Goal: Task Accomplishment & Management: Manage account settings

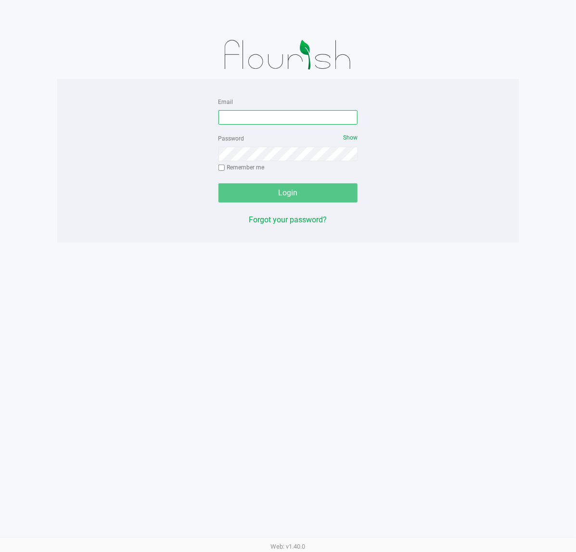
click at [244, 116] on input "Email" at bounding box center [287, 117] width 139 height 14
type input "[EMAIL_ADDRESS][DOMAIN_NAME]"
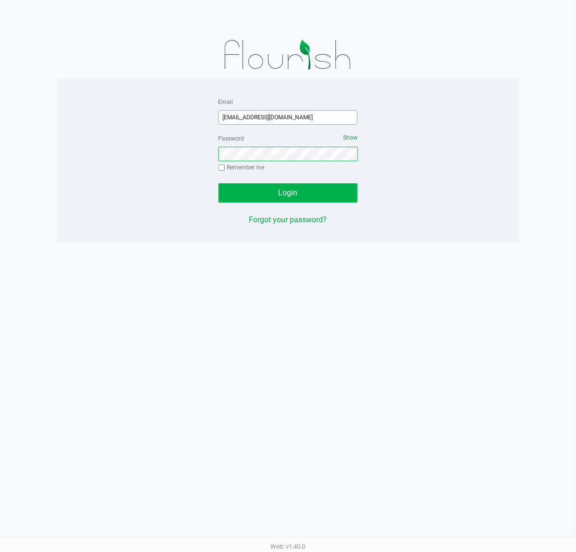
click at [218, 183] on button "Login" at bounding box center [287, 192] width 139 height 19
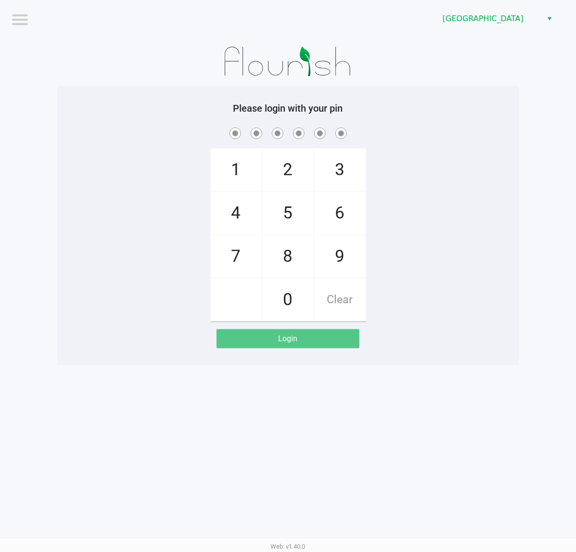
click at [47, 82] on app-pos-login-wrapper "Logout [GEOGRAPHIC_DATA][PERSON_NAME] Please login with your pin 1 4 7 2 5 8 0 …" at bounding box center [288, 182] width 576 height 365
checkbox input "true"
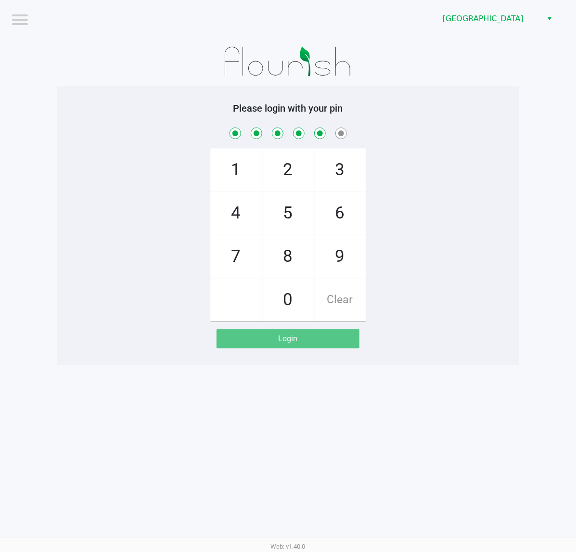
checkbox input "true"
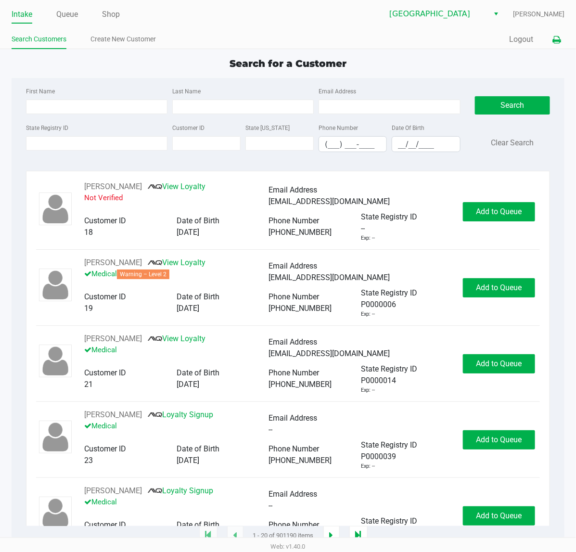
click at [556, 37] on icon at bounding box center [556, 40] width 8 height 7
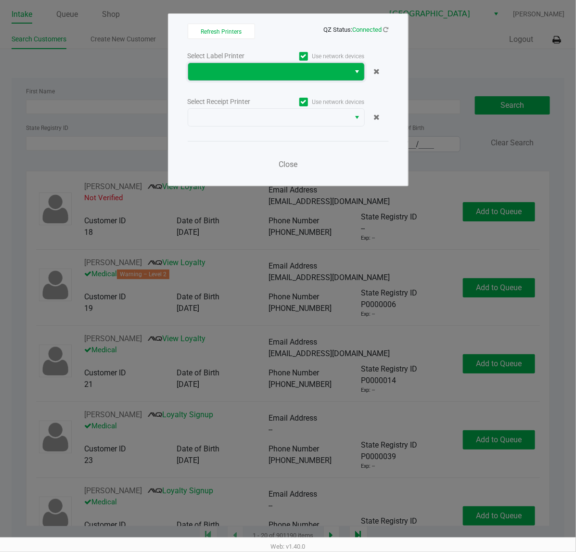
click at [233, 71] on span at bounding box center [269, 72] width 151 height 12
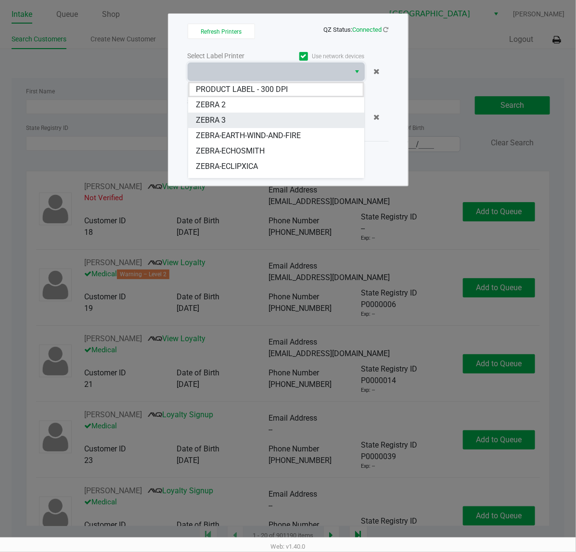
scroll to position [26, 0]
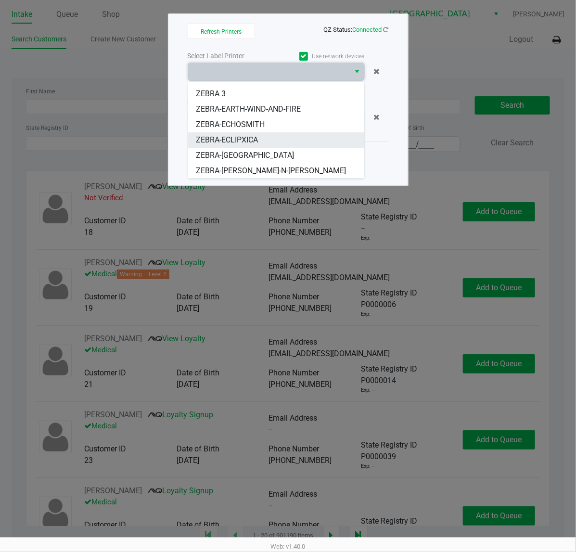
click at [224, 136] on span "ZEBRA-ECLIPXICA" at bounding box center [227, 140] width 62 height 12
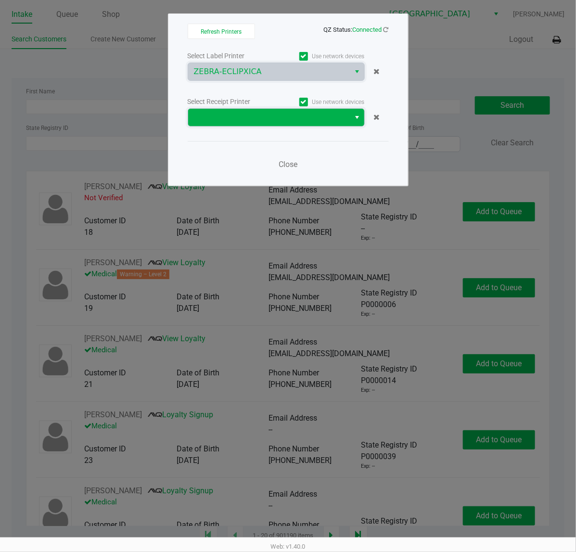
click at [272, 115] on span at bounding box center [269, 118] width 151 height 12
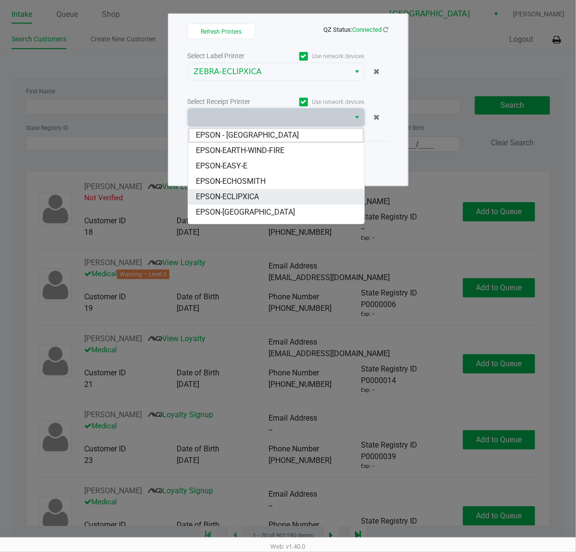
click at [256, 193] on span "EPSON-ECLIPXICA" at bounding box center [227, 197] width 63 height 12
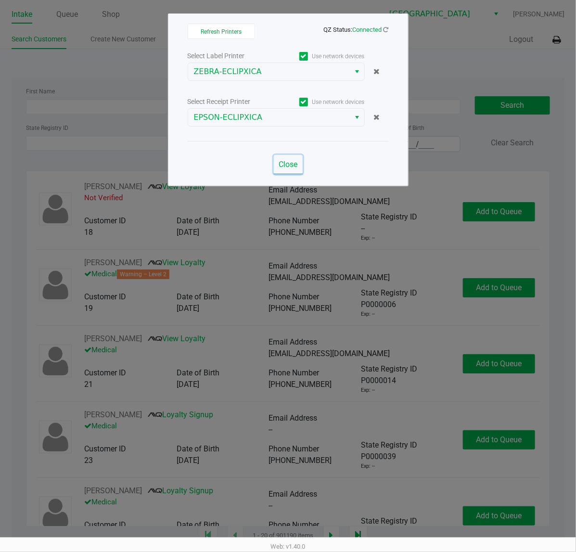
click at [281, 166] on span "Close" at bounding box center [287, 164] width 19 height 9
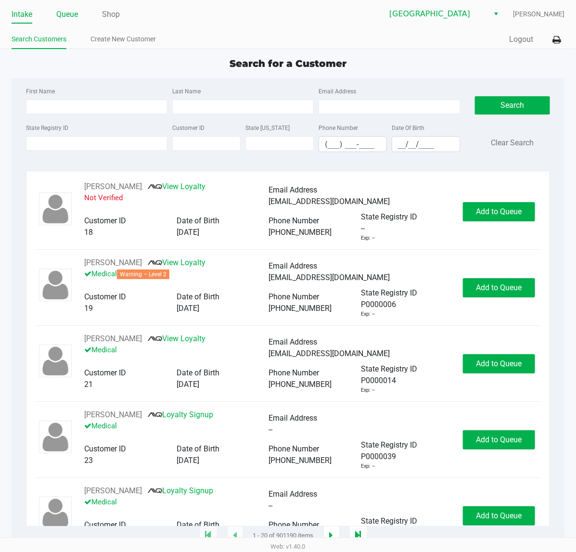
click at [75, 13] on link "Queue" at bounding box center [67, 14] width 22 height 13
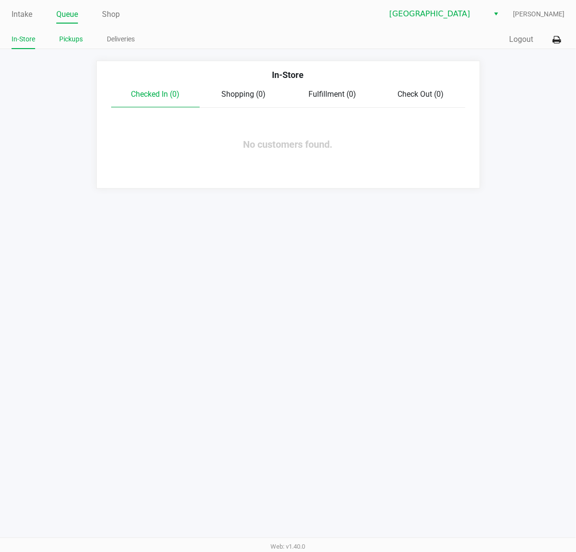
click at [75, 38] on link "Pickups" at bounding box center [71, 39] width 24 height 12
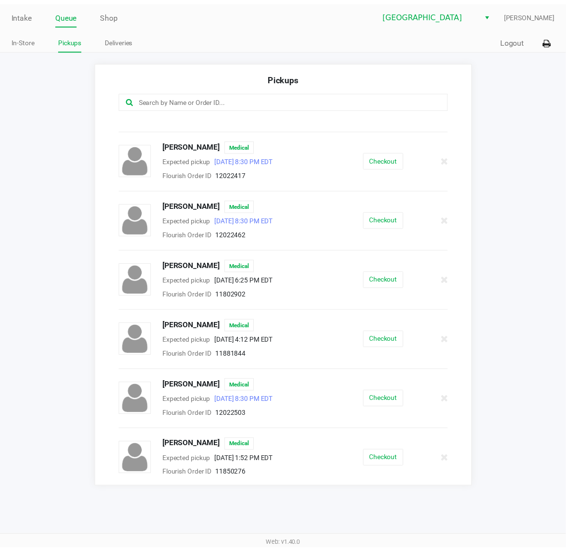
scroll to position [120, 0]
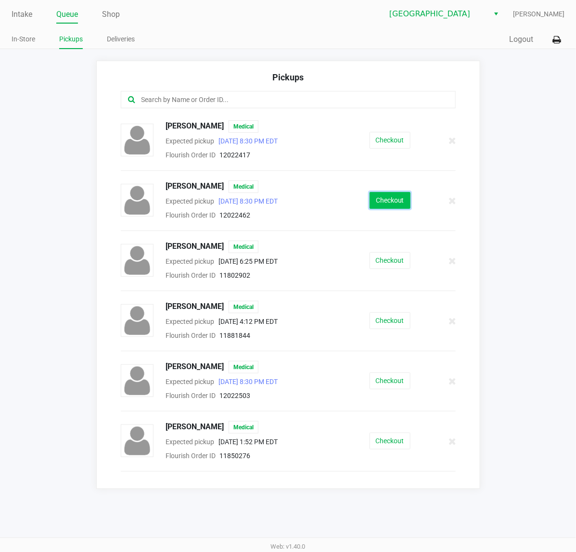
click at [372, 205] on button "Checkout" at bounding box center [389, 200] width 41 height 17
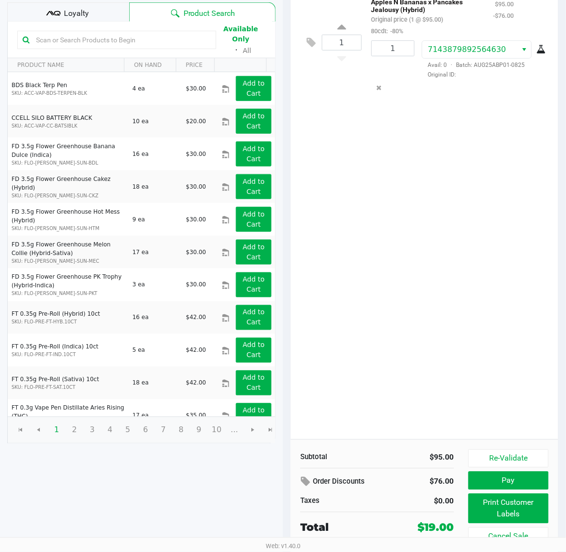
scroll to position [111, 0]
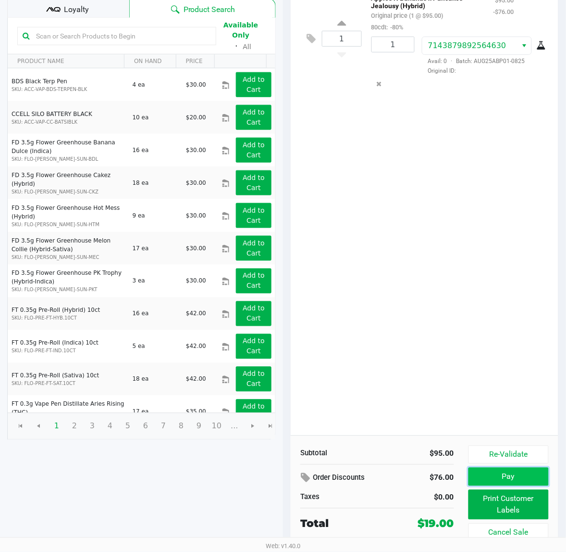
click at [506, 467] on button "Pay" at bounding box center [509, 476] width 80 height 18
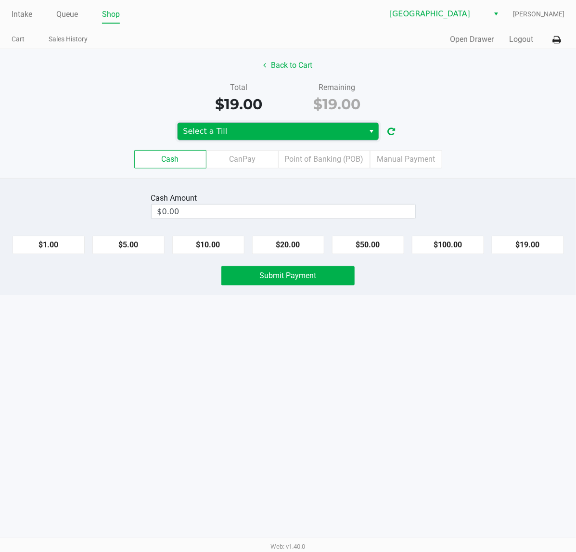
click at [252, 132] on span "Select a Till" at bounding box center [271, 132] width 176 height 12
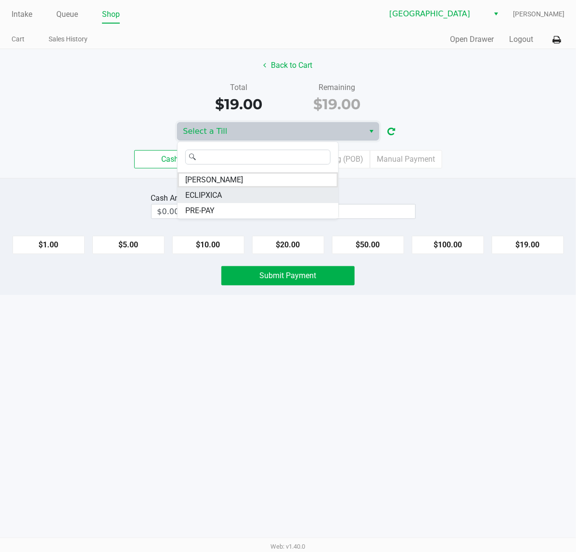
click at [217, 194] on span "ECLIPXICA" at bounding box center [203, 195] width 37 height 12
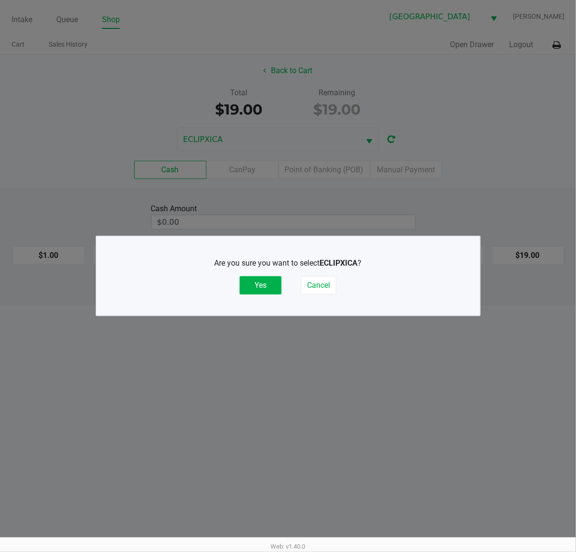
click at [248, 295] on div "Are you sure you want to select ECLIPXICA ? Yes Cancel" at bounding box center [287, 276] width 345 height 60
click at [277, 289] on button "Yes" at bounding box center [260, 285] width 42 height 18
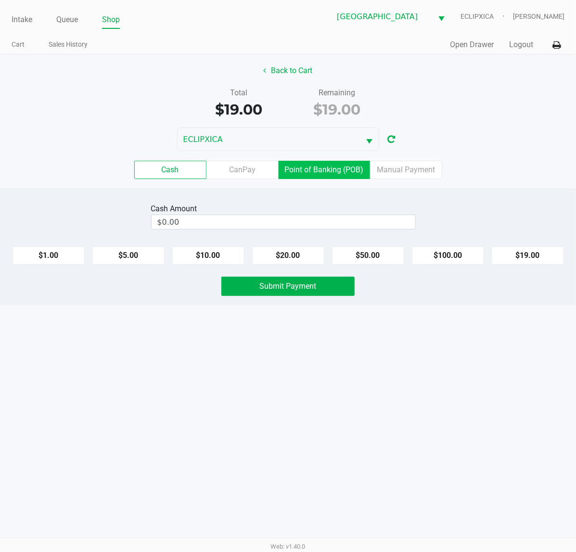
click at [311, 166] on label "Point of Banking (POB)" at bounding box center [323, 170] width 91 height 18
click at [0, 0] on 7 "Point of Banking (POB)" at bounding box center [0, 0] width 0 height 0
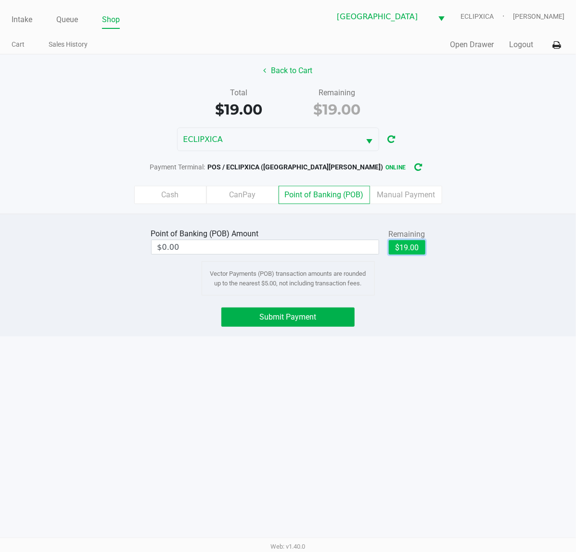
click at [407, 245] on button "$19.00" at bounding box center [407, 247] width 37 height 14
type input "$19.00"
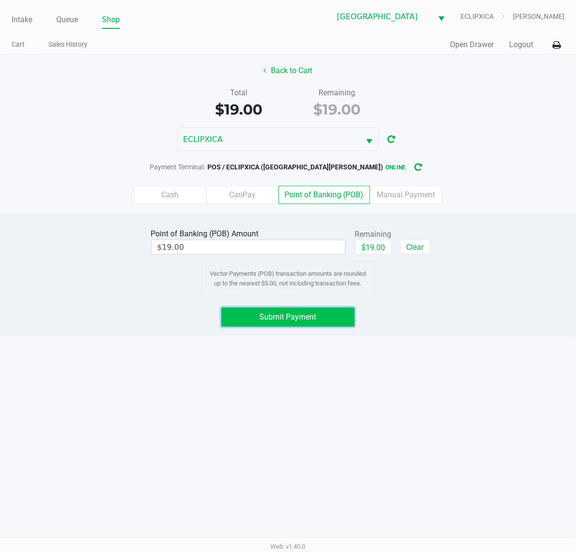
click at [314, 312] on button "Submit Payment" at bounding box center [287, 316] width 133 height 19
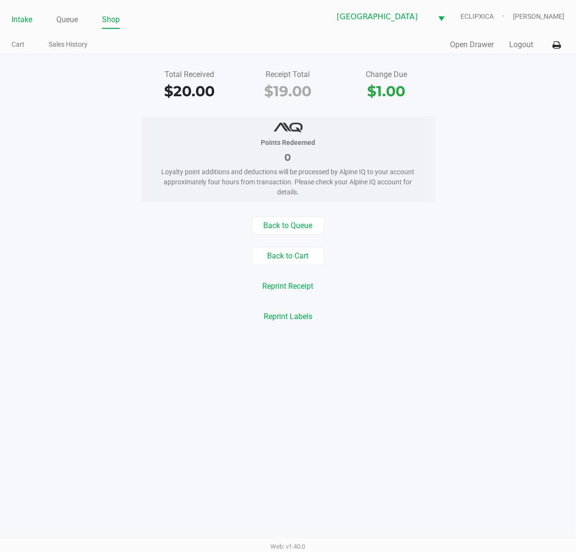
click at [20, 21] on link "Intake" at bounding box center [22, 19] width 21 height 13
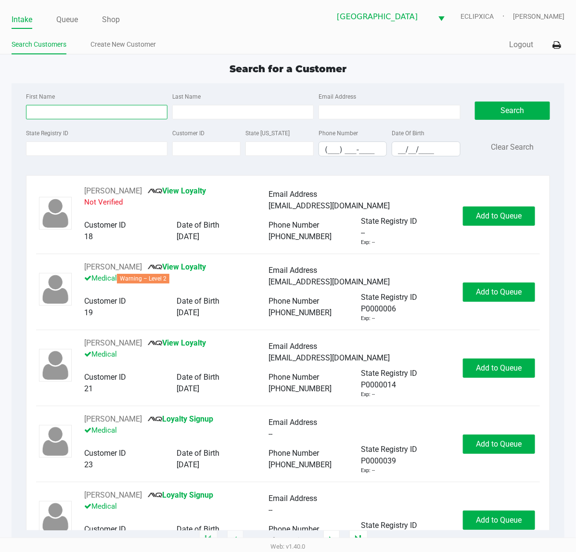
click at [95, 113] on input "First Name" at bounding box center [96, 112] width 141 height 14
type input "michelle"
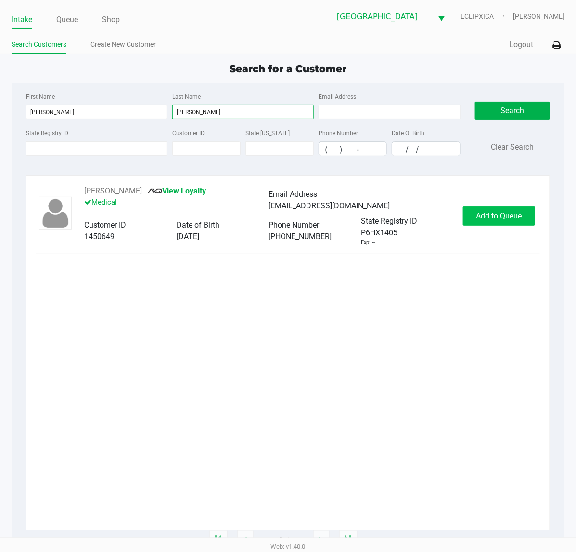
type input "blaha"
click at [491, 223] on button "Add to Queue" at bounding box center [499, 215] width 72 height 19
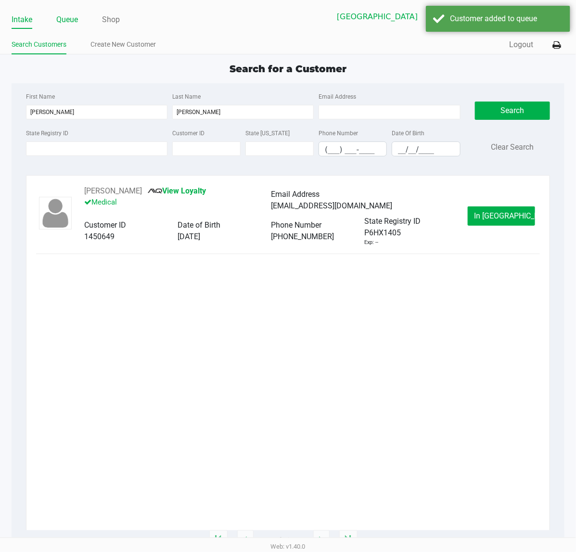
click at [65, 25] on link "Queue" at bounding box center [67, 19] width 22 height 13
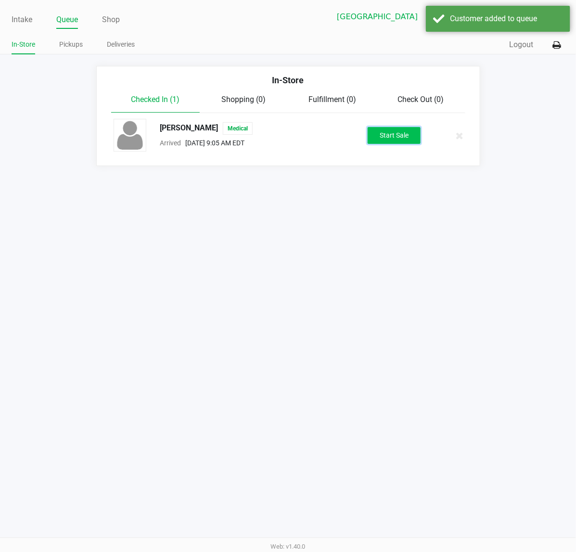
click at [380, 135] on button "Start Sale" at bounding box center [393, 135] width 53 height 17
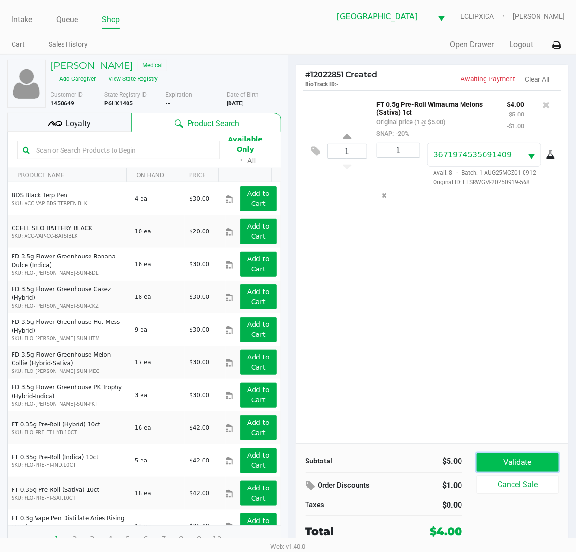
click at [526, 465] on button "Validate" at bounding box center [518, 462] width 82 height 18
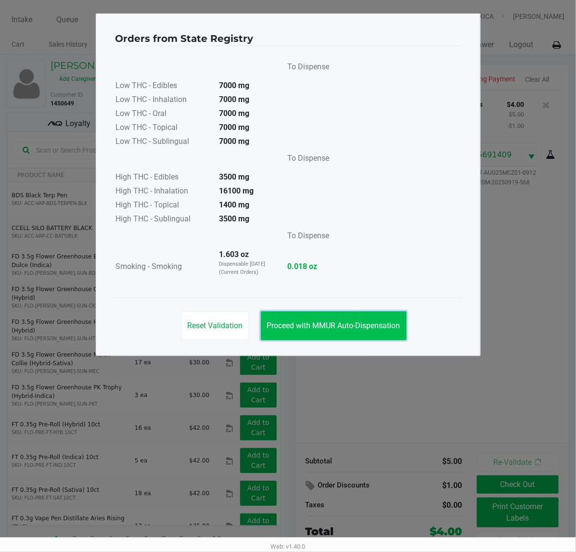
click at [316, 331] on button "Proceed with MMUR Auto-Dispensation" at bounding box center [334, 325] width 146 height 29
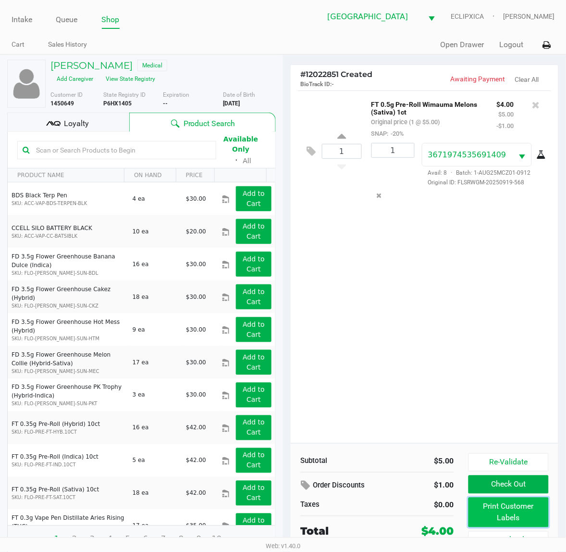
click at [519, 511] on button "Print Customer Labels" at bounding box center [509, 512] width 80 height 30
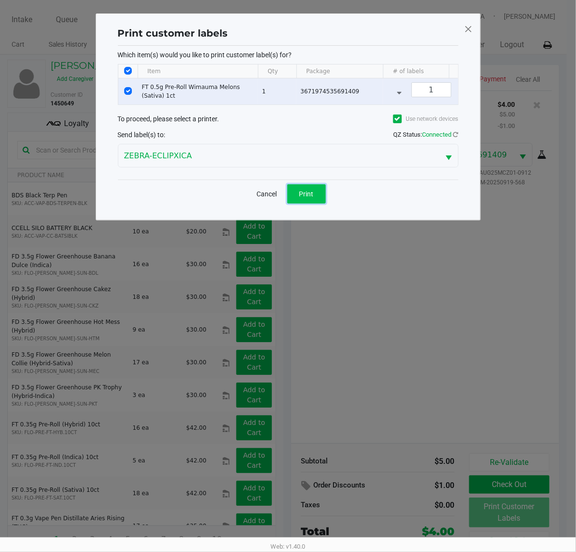
click at [319, 201] on button "Print" at bounding box center [306, 193] width 38 height 19
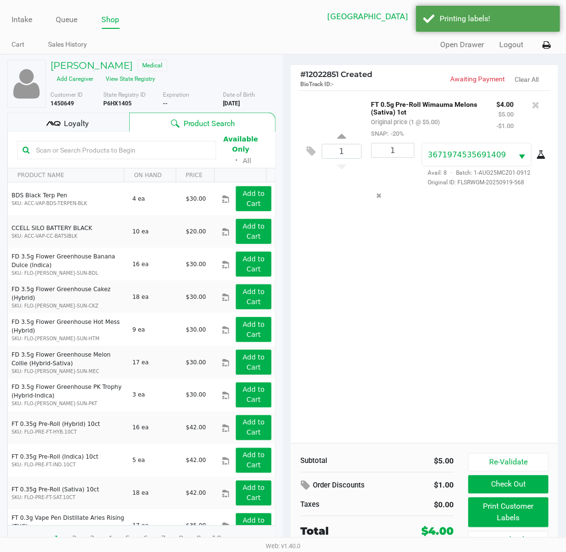
click at [79, 118] on span "Loyalty" at bounding box center [76, 124] width 25 height 12
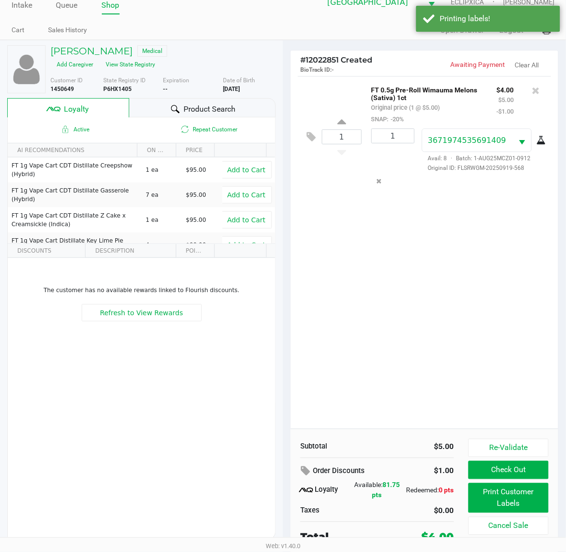
scroll to position [18, 0]
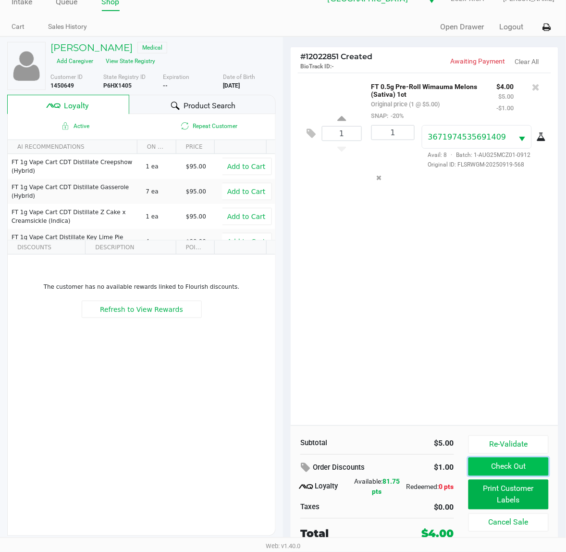
click at [515, 472] on button "Check Out" at bounding box center [509, 466] width 80 height 18
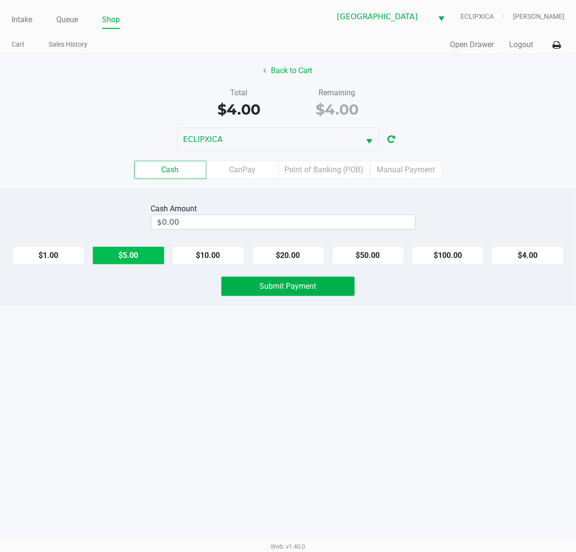
click at [136, 253] on button "$5.00" at bounding box center [128, 255] width 72 height 18
type input "$5.00"
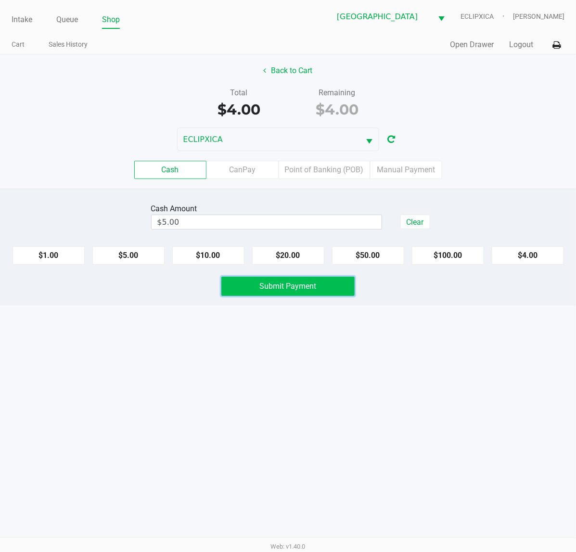
click at [325, 284] on button "Submit Payment" at bounding box center [287, 286] width 133 height 19
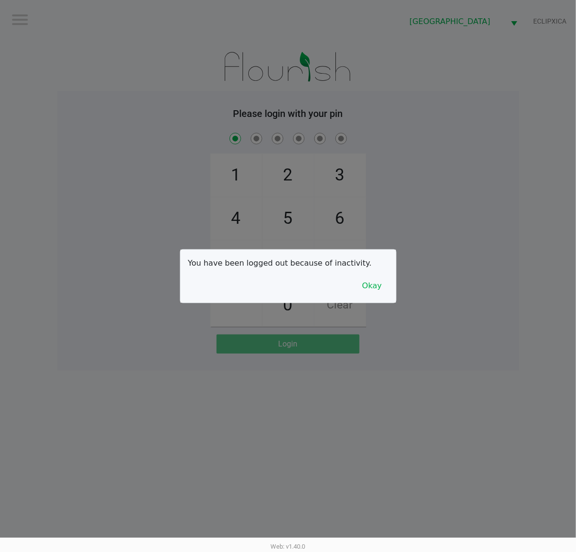
checkbox input "true"
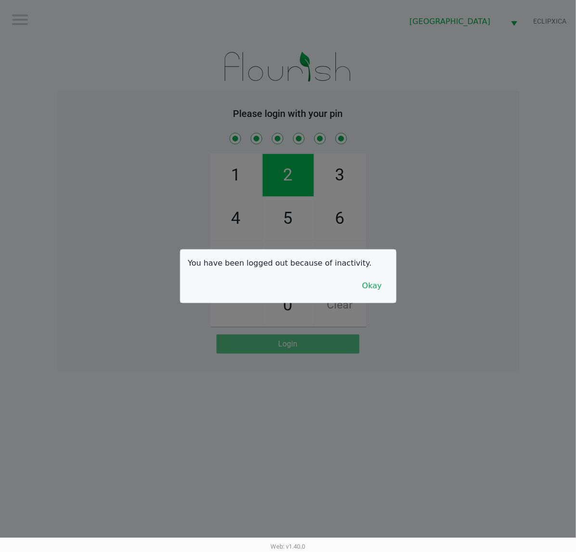
checkbox input "true"
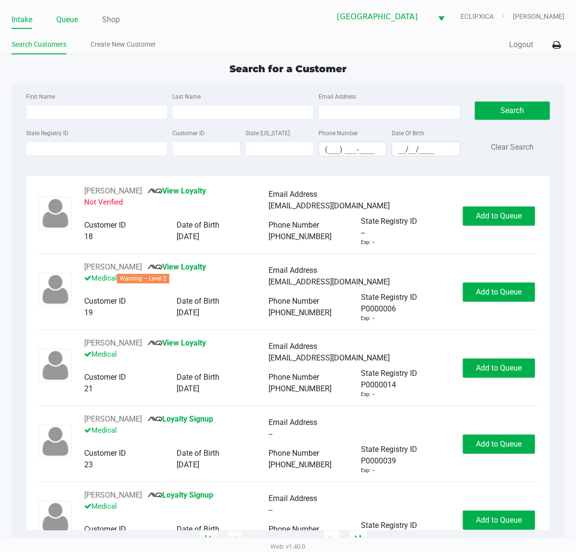
click at [63, 14] on link "Queue" at bounding box center [67, 19] width 22 height 13
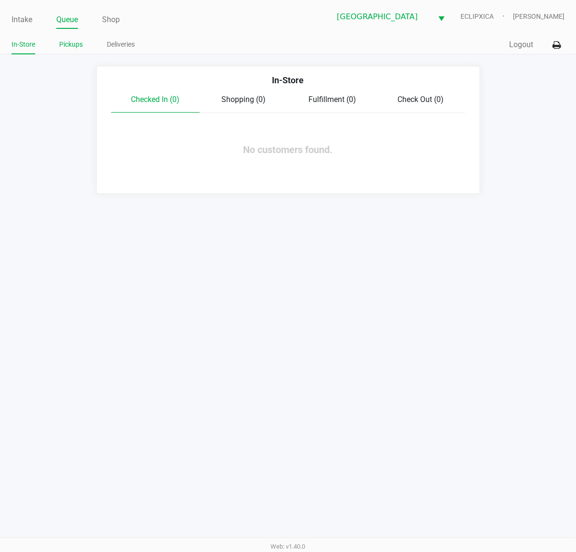
click at [71, 45] on link "Pickups" at bounding box center [71, 44] width 24 height 12
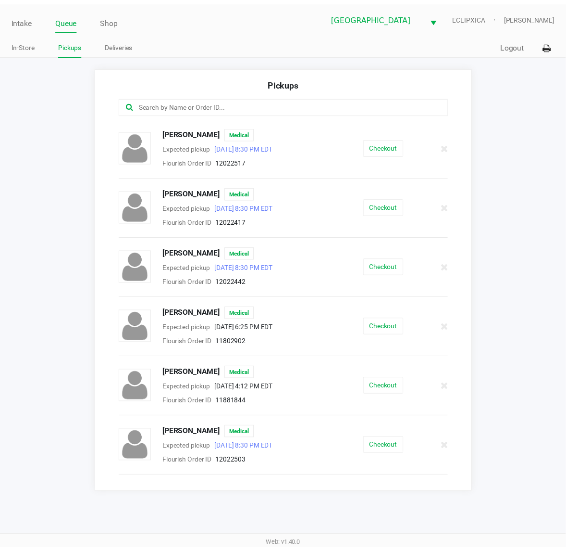
scroll to position [60, 0]
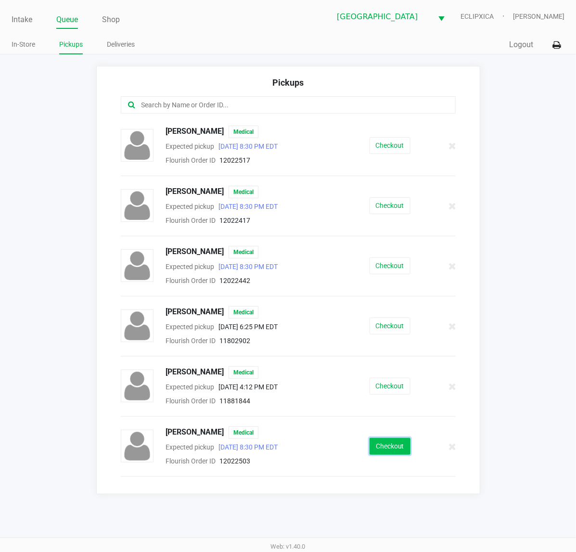
click at [386, 448] on button "Checkout" at bounding box center [389, 446] width 41 height 17
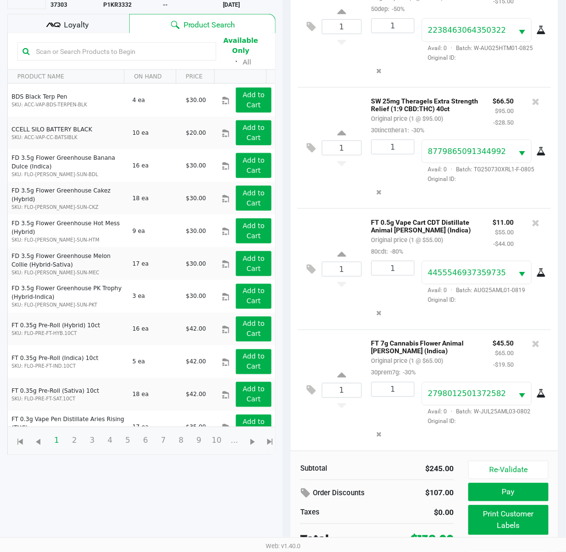
scroll to position [115, 0]
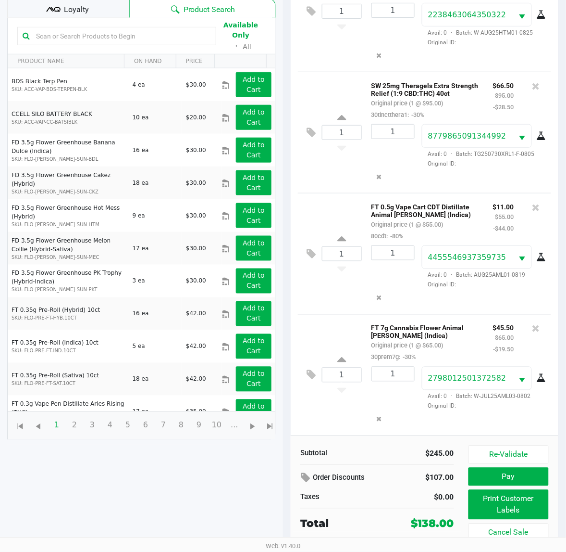
click at [71, 6] on span "Loyalty" at bounding box center [76, 10] width 25 height 12
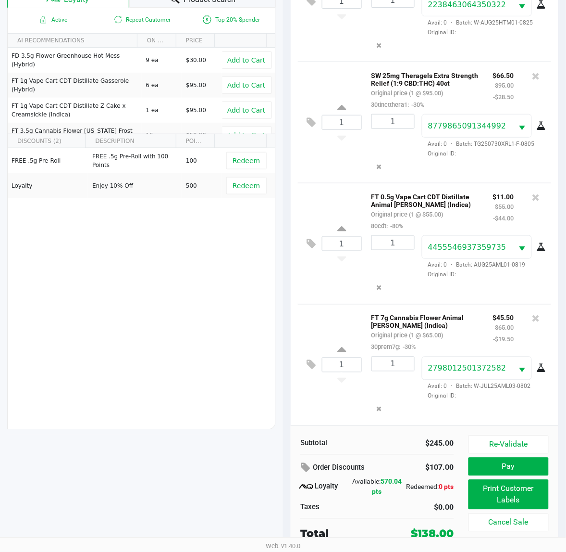
scroll to position [0, 0]
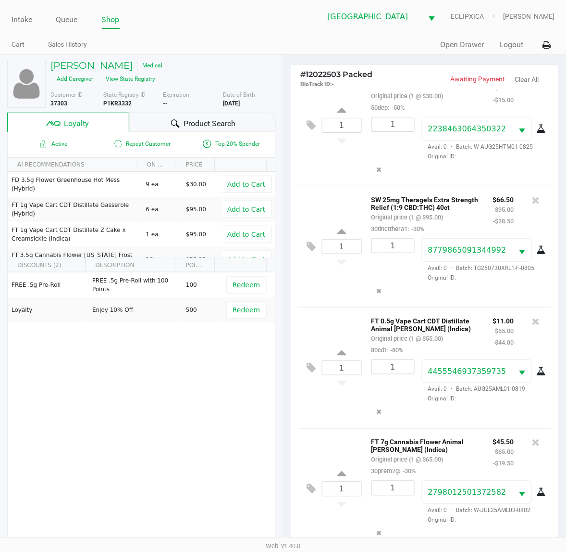
click at [134, 125] on div "Product Search" at bounding box center [202, 122] width 147 height 19
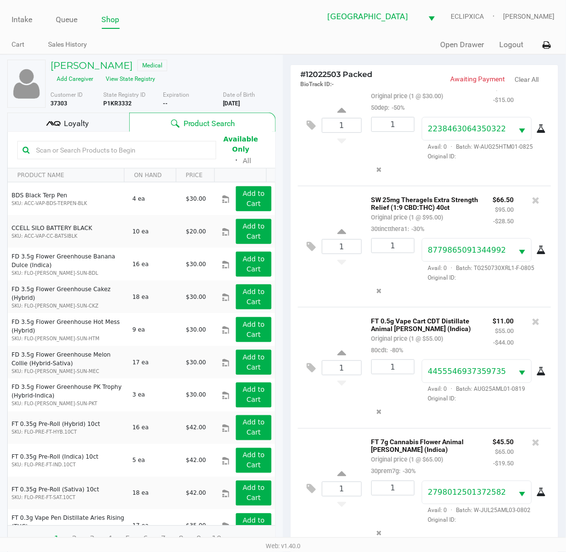
click at [74, 144] on input "text" at bounding box center [121, 150] width 179 height 14
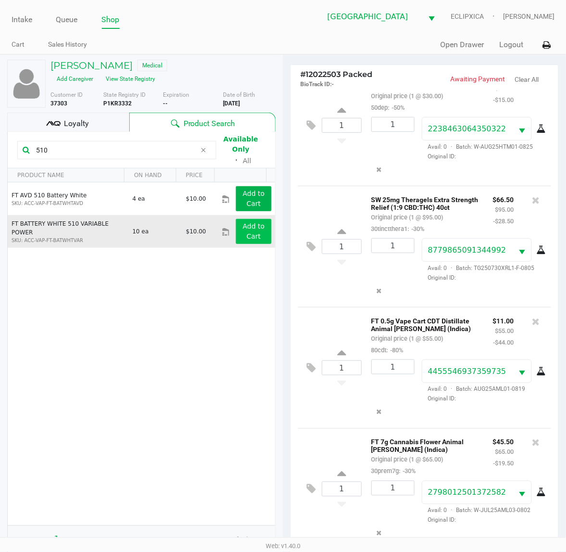
type input "510"
click at [255, 222] on app-button-loader "Add to Cart" at bounding box center [254, 231] width 22 height 18
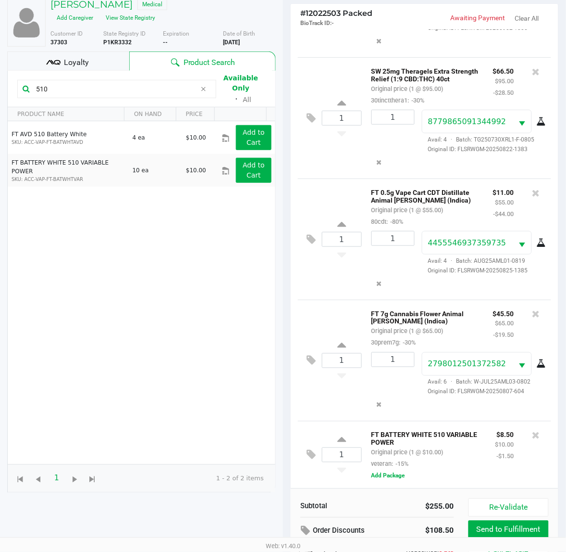
scroll to position [125, 0]
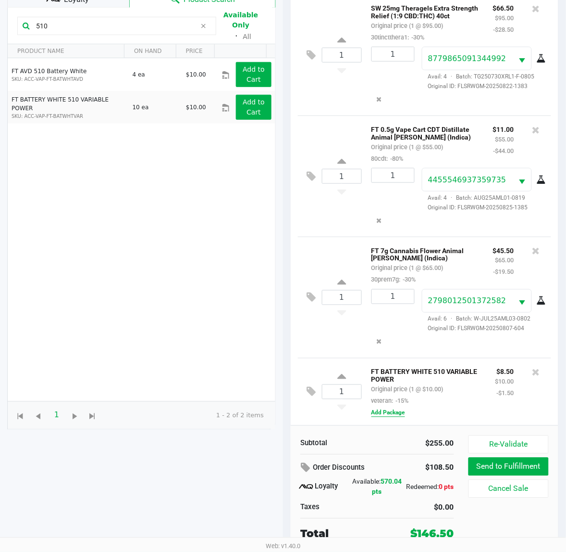
click at [388, 410] on button "Add Package" at bounding box center [389, 412] width 34 height 9
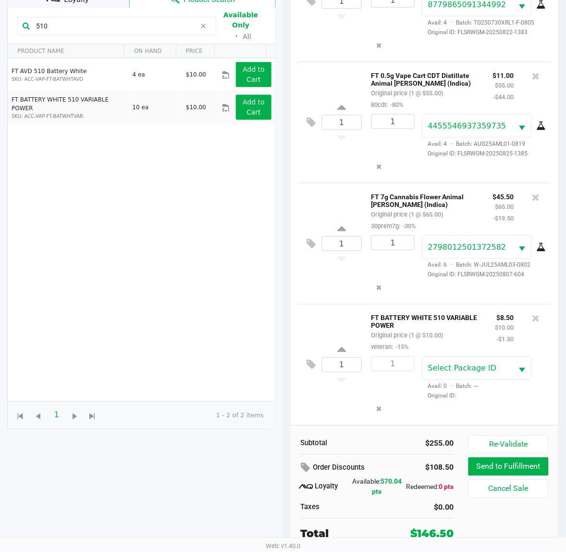
scroll to position [176, 0]
click at [446, 371] on span "Select Package ID" at bounding box center [462, 368] width 69 height 9
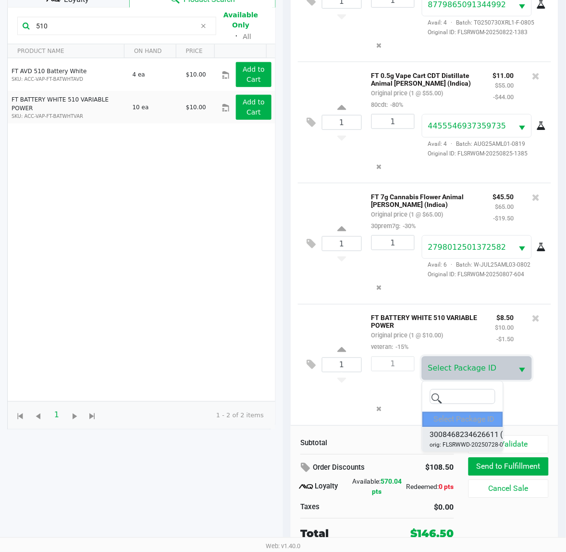
click at [453, 441] on span "3008468234626611" at bounding box center [464, 435] width 69 height 12
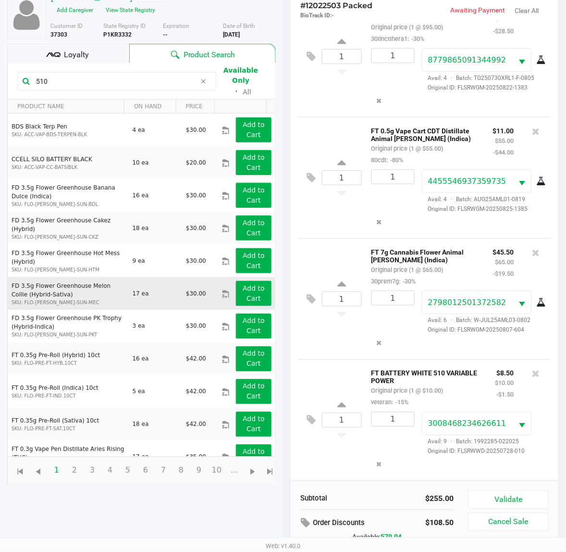
scroll to position [0, 0]
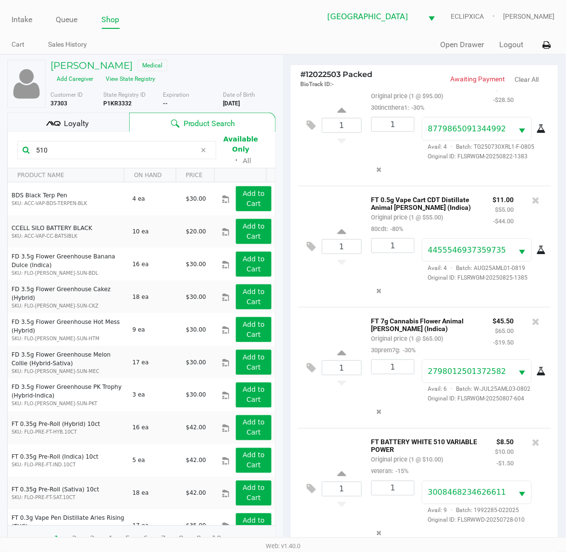
click at [66, 121] on span "Loyalty" at bounding box center [76, 124] width 25 height 12
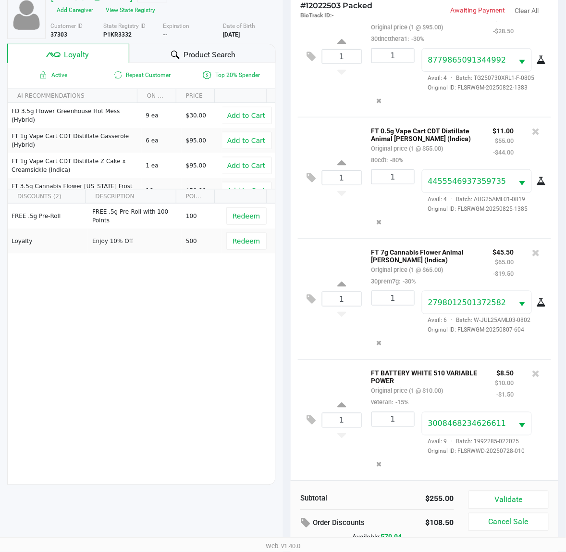
scroll to position [125, 0]
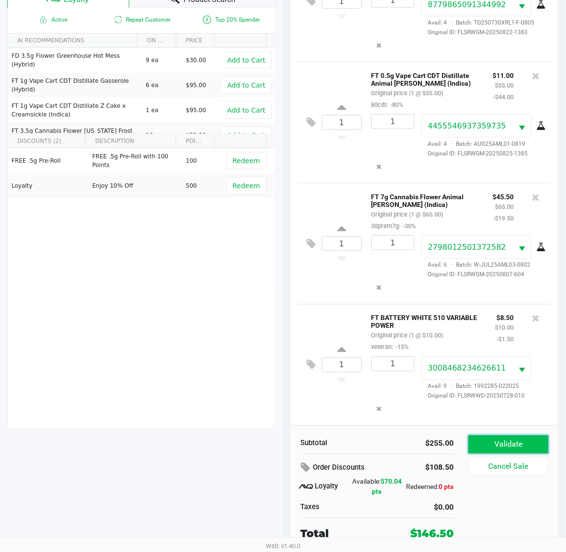
click at [487, 448] on button "Validate" at bounding box center [509, 444] width 80 height 18
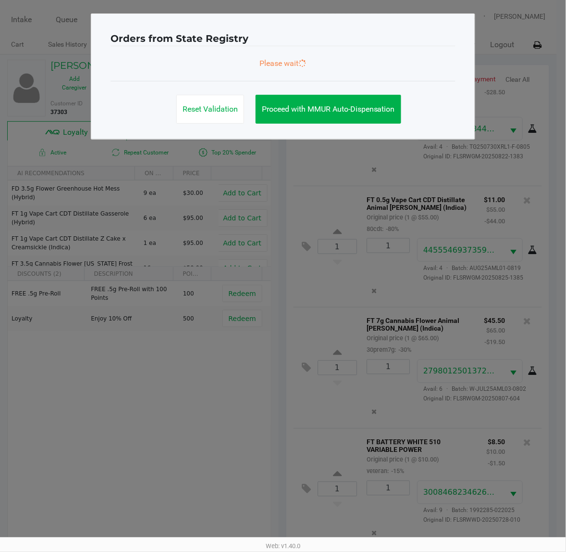
scroll to position [176, 0]
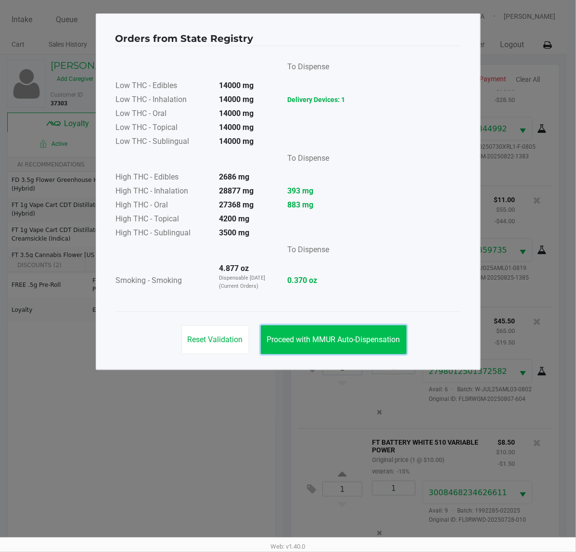
click at [319, 333] on button "Proceed with MMUR Auto-Dispensation" at bounding box center [334, 339] width 146 height 29
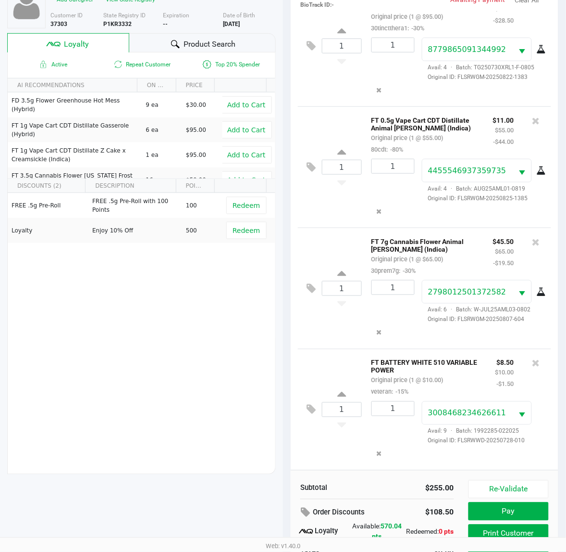
scroll to position [125, 0]
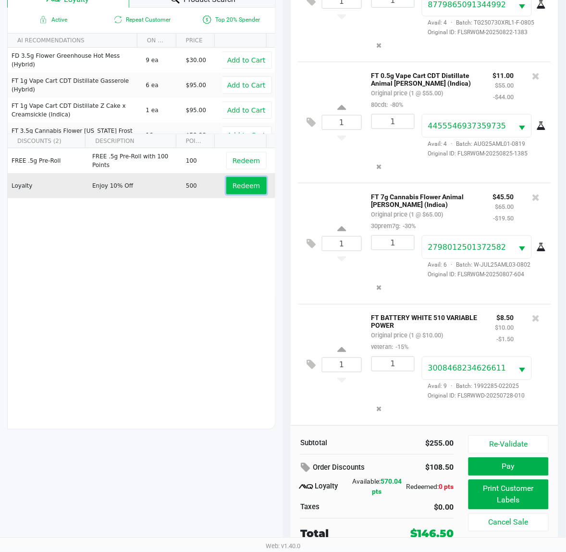
click at [237, 184] on span "Redeem" at bounding box center [246, 186] width 27 height 8
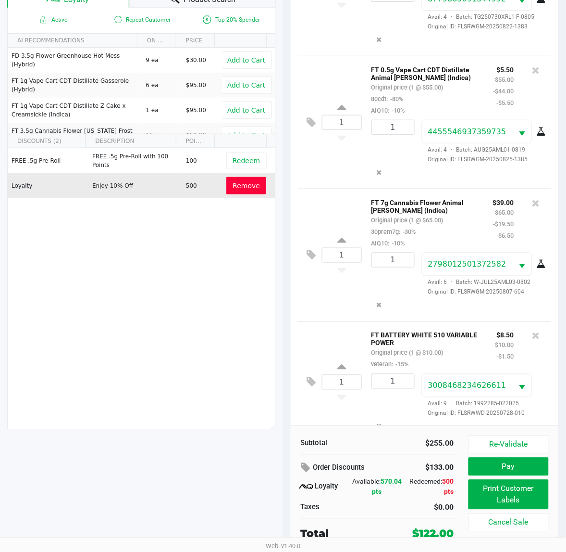
scroll to position [222, 0]
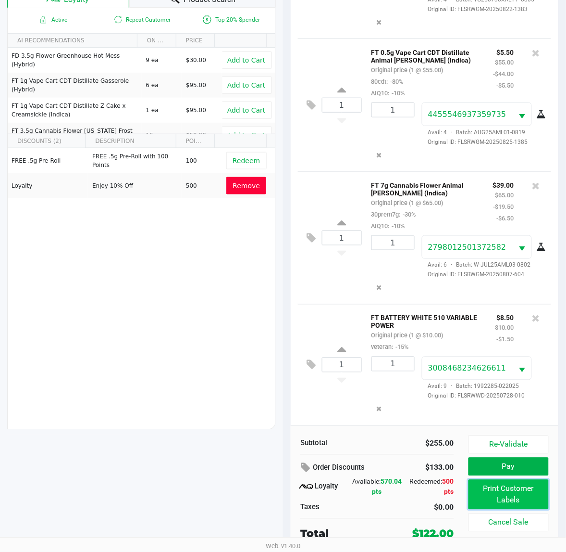
click at [494, 493] on button "Print Customer Labels" at bounding box center [509, 494] width 80 height 30
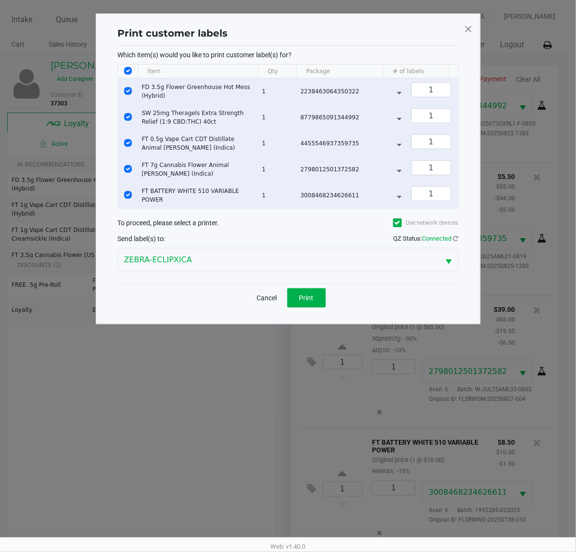
click at [131, 70] on input "Select All Rows" at bounding box center [128, 71] width 8 height 8
checkbox input "false"
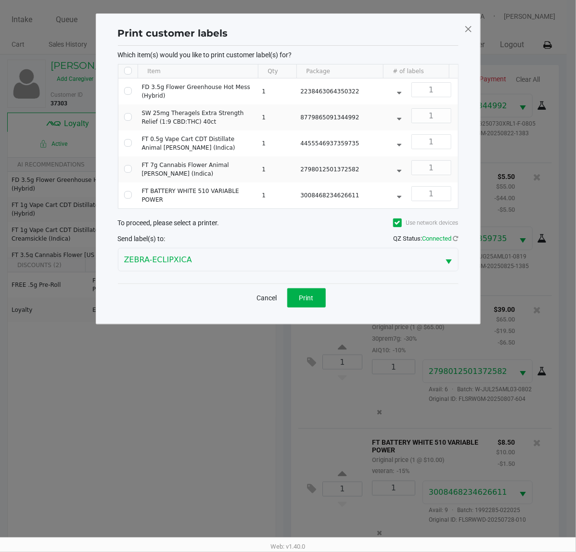
checkbox input "false"
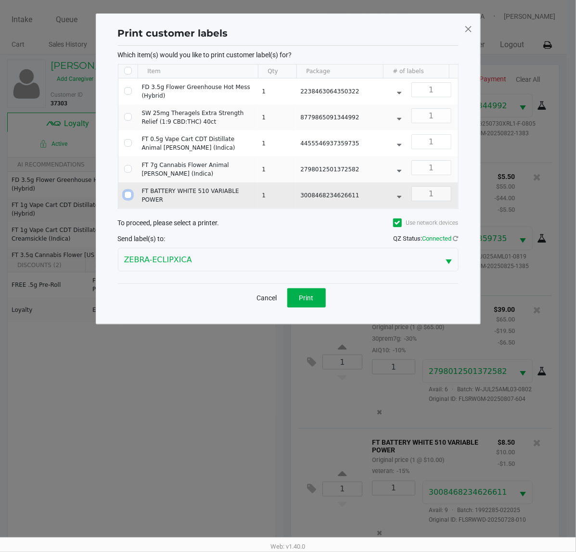
click at [130, 198] on input "Select Row" at bounding box center [128, 195] width 8 height 8
checkbox input "true"
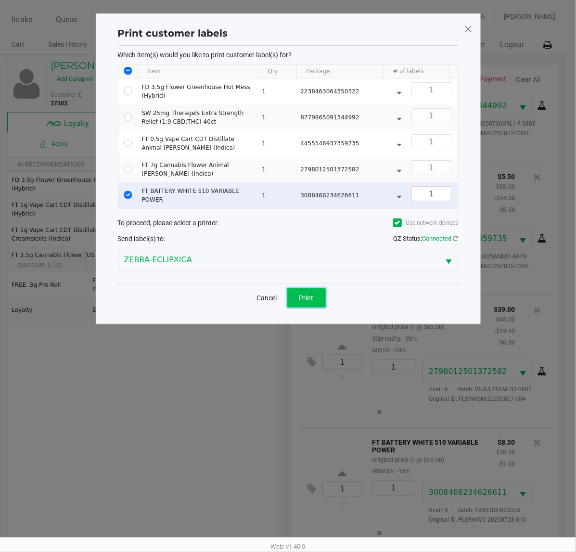
click at [315, 307] on button "Print" at bounding box center [306, 297] width 38 height 19
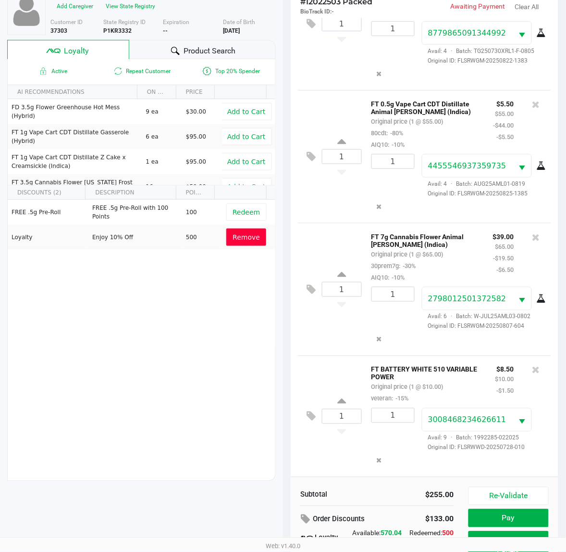
scroll to position [125, 0]
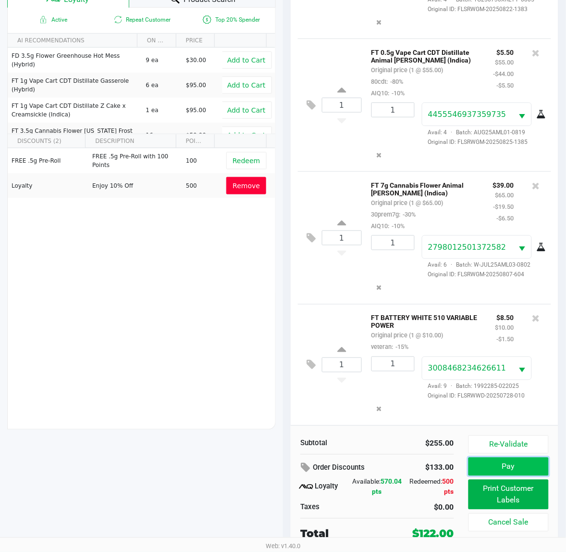
click at [507, 472] on button "Pay" at bounding box center [509, 466] width 80 height 18
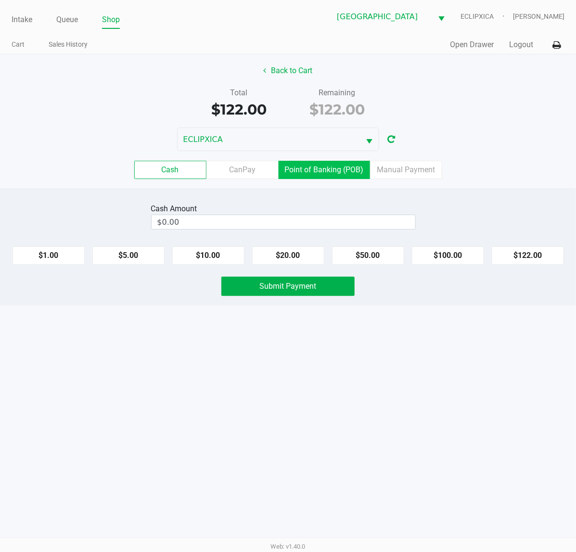
click at [323, 175] on label "Point of Banking (POB)" at bounding box center [323, 170] width 91 height 18
click at [0, 0] on 7 "Point of Banking (POB)" at bounding box center [0, 0] width 0 height 0
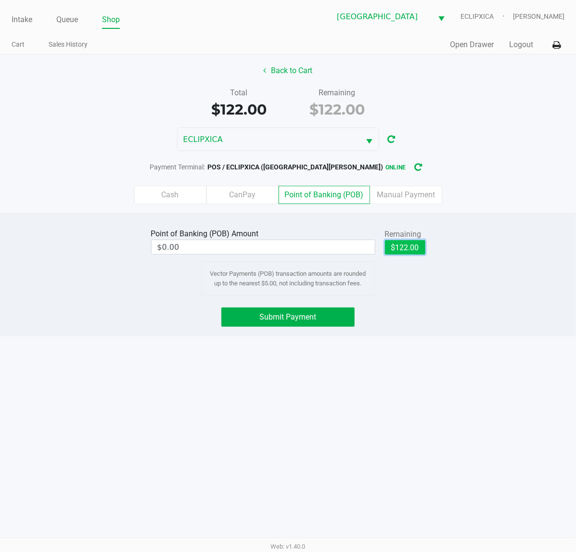
click at [394, 240] on button "$122.00" at bounding box center [405, 247] width 40 height 14
type input "$122.00"
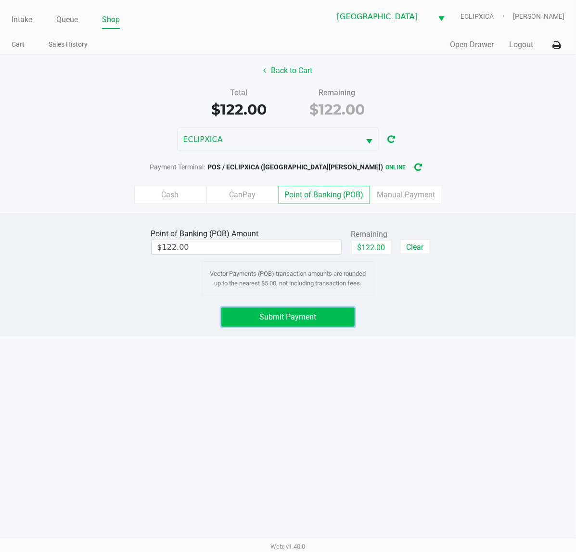
click at [325, 318] on button "Submit Payment" at bounding box center [287, 316] width 133 height 19
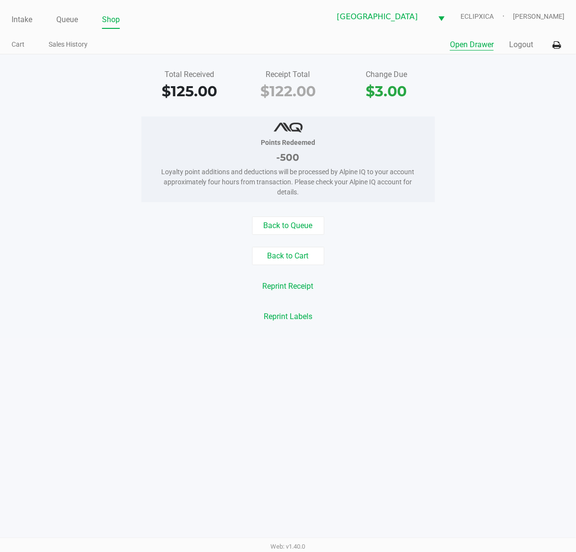
click at [484, 47] on button "Open Drawer" at bounding box center [472, 45] width 44 height 12
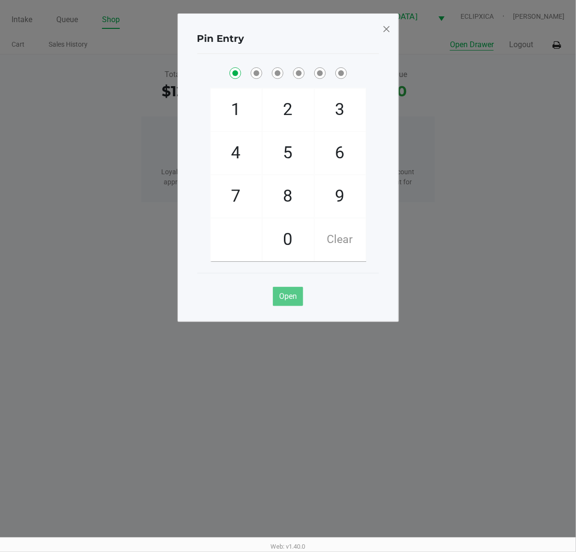
checkbox input "true"
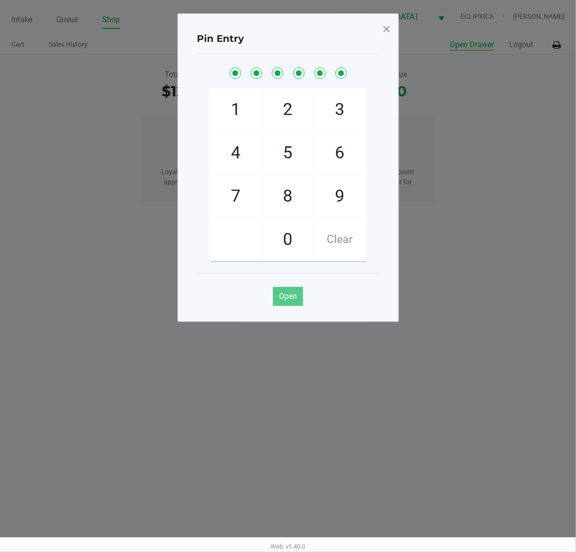
checkbox input "true"
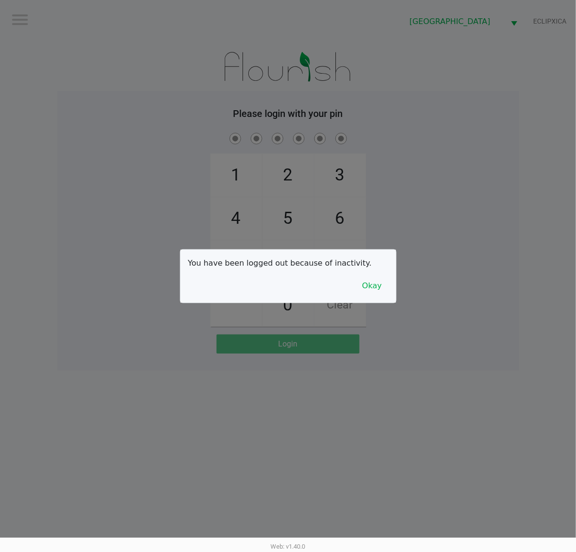
click at [106, 88] on div at bounding box center [288, 276] width 576 height 552
checkbox input "true"
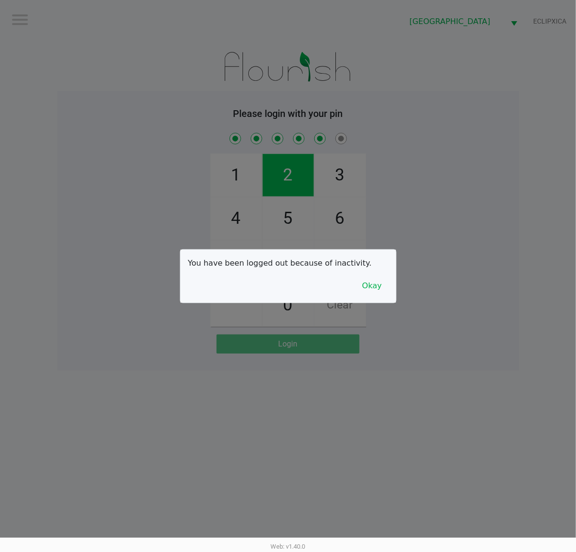
checkbox input "true"
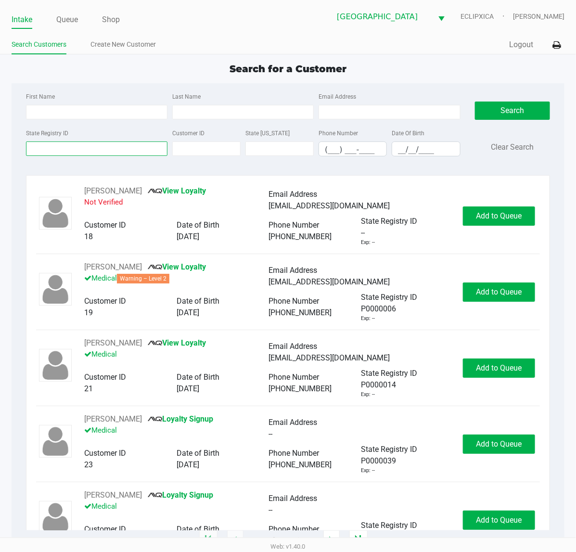
click at [106, 152] on input "State Registry ID" at bounding box center [96, 148] width 141 height 14
type input "p"
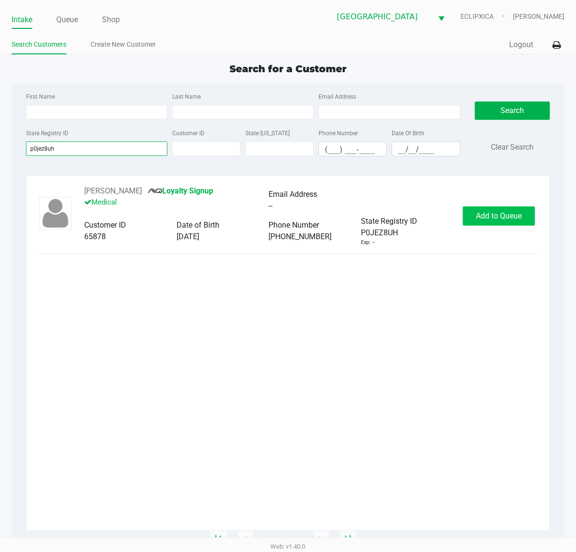
type input "p0jez8uh"
click at [480, 215] on span "Add to Queue" at bounding box center [499, 215] width 46 height 9
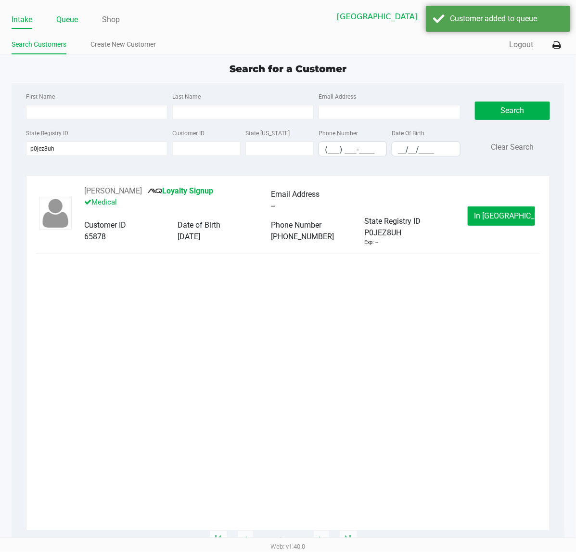
click at [63, 22] on link "Queue" at bounding box center [67, 19] width 22 height 13
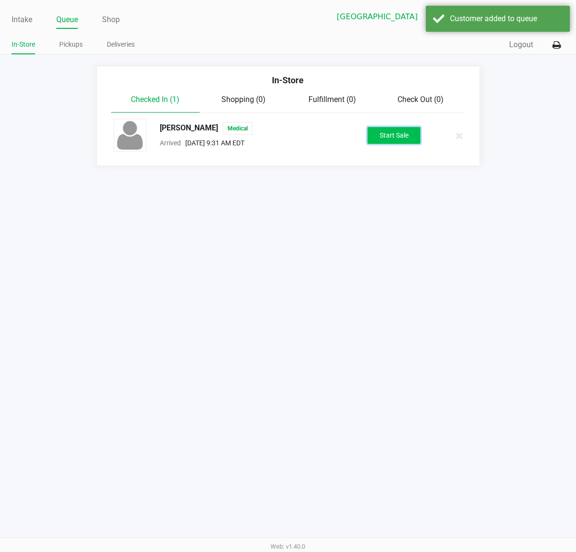
click at [410, 138] on button "Start Sale" at bounding box center [393, 135] width 53 height 17
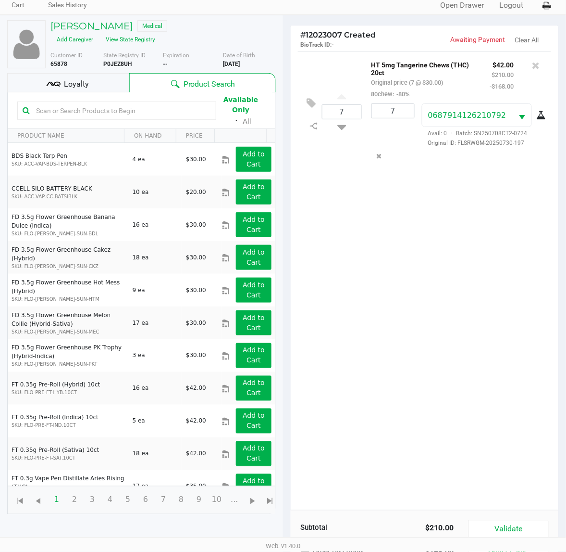
scroll to position [105, 0]
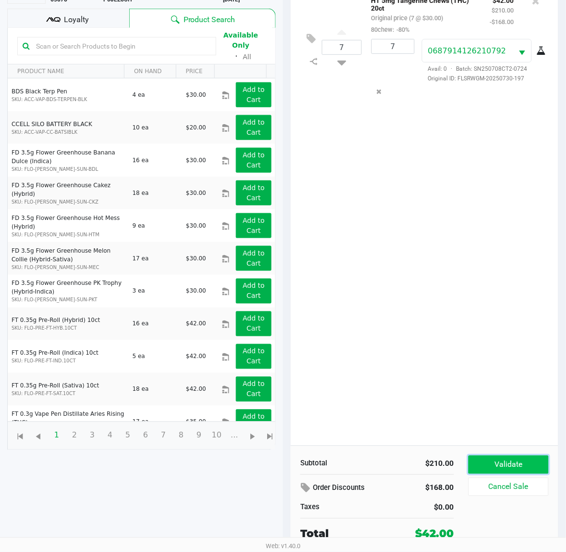
click at [516, 465] on button "Validate" at bounding box center [509, 464] width 80 height 18
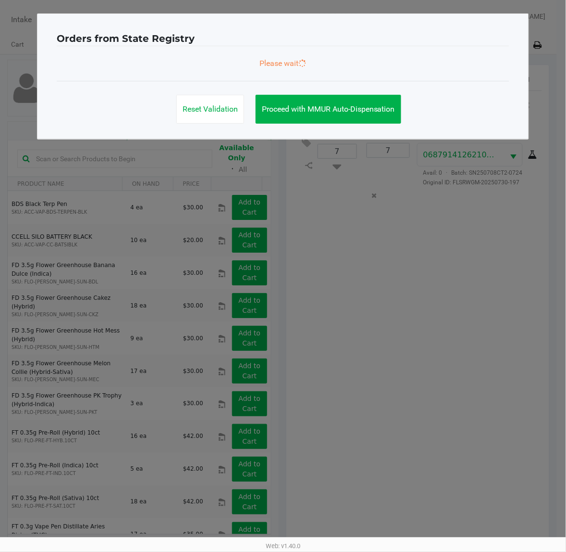
scroll to position [0, 0]
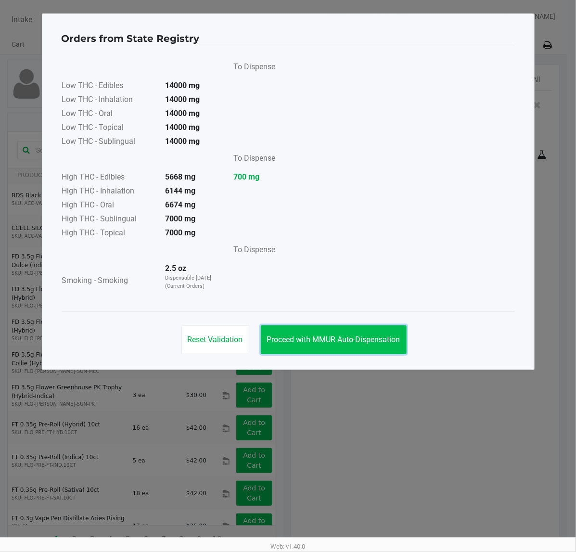
click at [316, 327] on button "Proceed with MMUR Auto-Dispensation" at bounding box center [334, 339] width 146 height 29
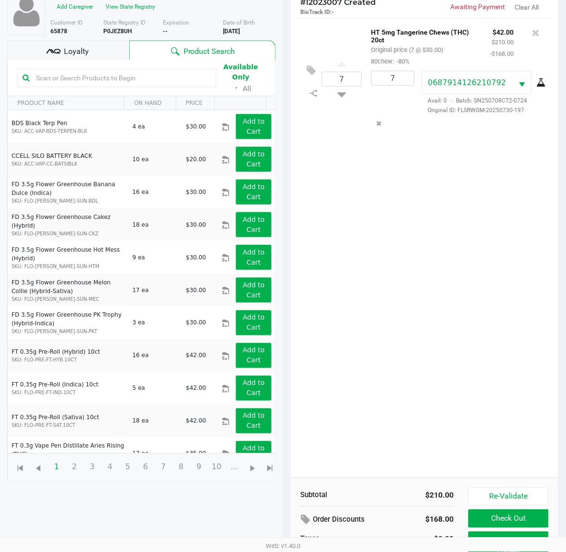
scroll to position [115, 0]
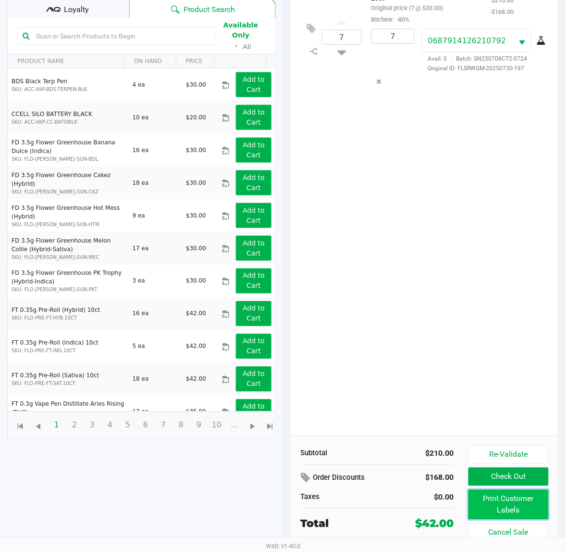
click at [508, 512] on button "Print Customer Labels" at bounding box center [509, 505] width 80 height 30
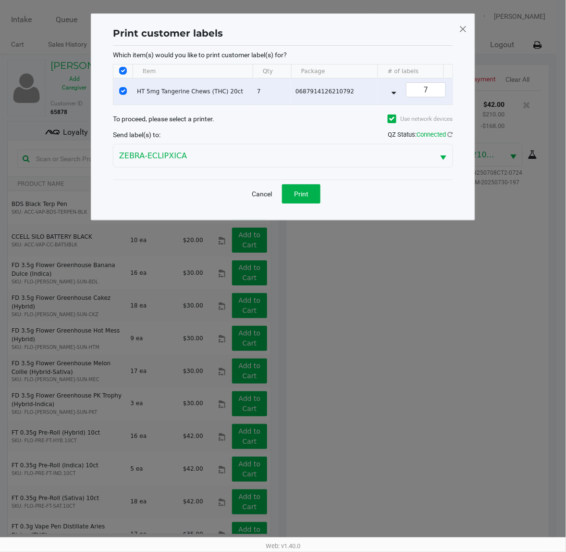
scroll to position [0, 0]
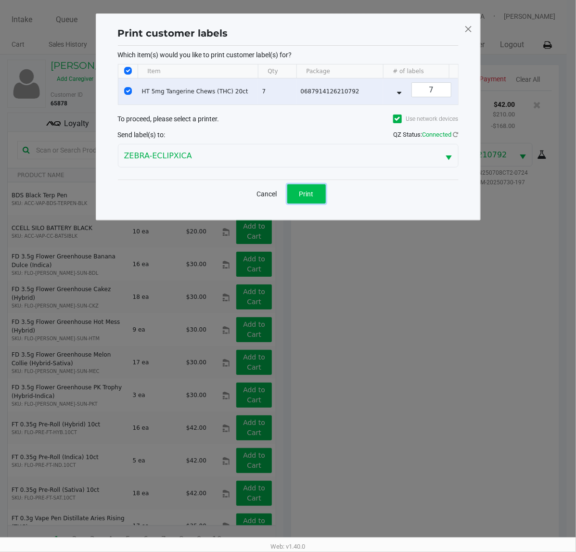
click at [302, 203] on button "Print" at bounding box center [306, 193] width 38 height 19
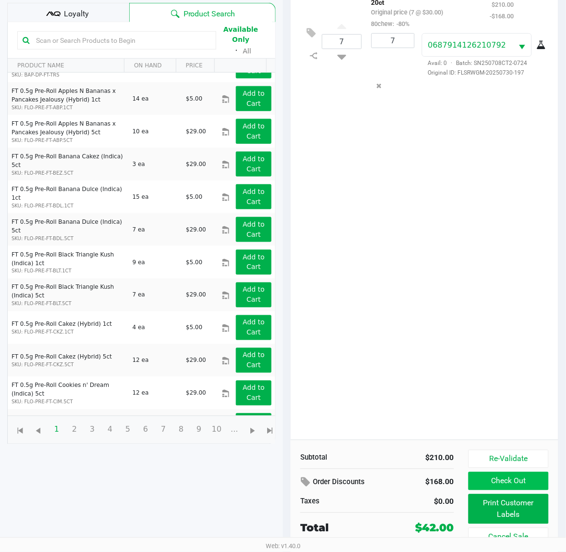
scroll to position [115, 0]
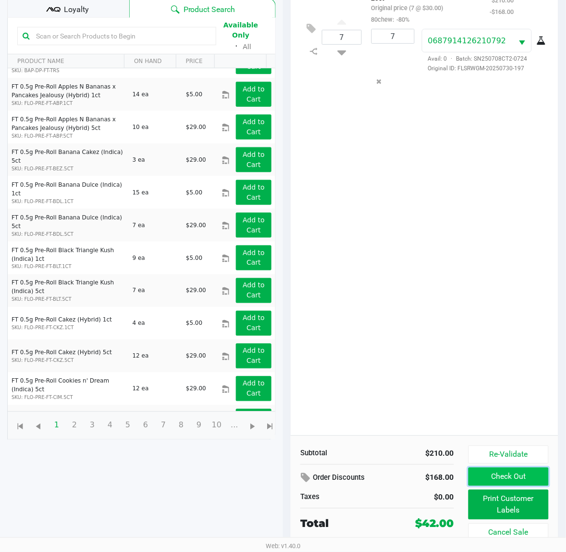
click at [475, 472] on button "Check Out" at bounding box center [509, 476] width 80 height 18
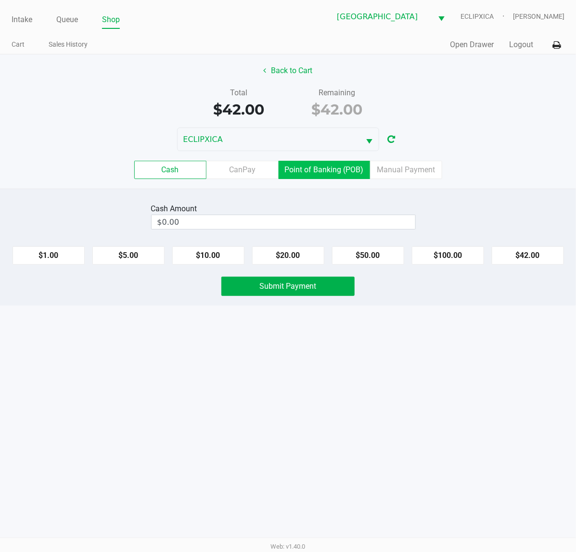
click at [302, 166] on label "Point of Banking (POB)" at bounding box center [323, 170] width 91 height 18
click at [0, 0] on 7 "Point of Banking (POB)" at bounding box center [0, 0] width 0 height 0
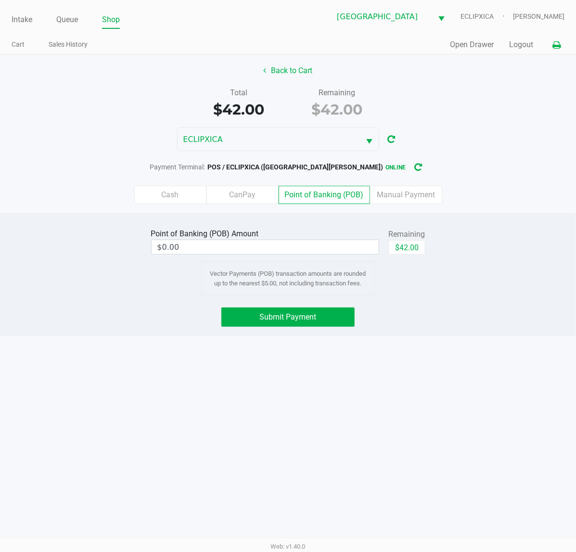
click at [556, 45] on icon at bounding box center [556, 45] width 8 height 7
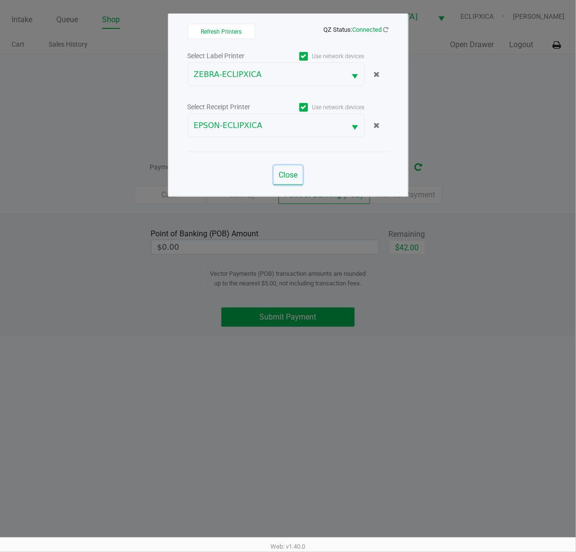
click at [290, 168] on button "Close" at bounding box center [288, 174] width 29 height 19
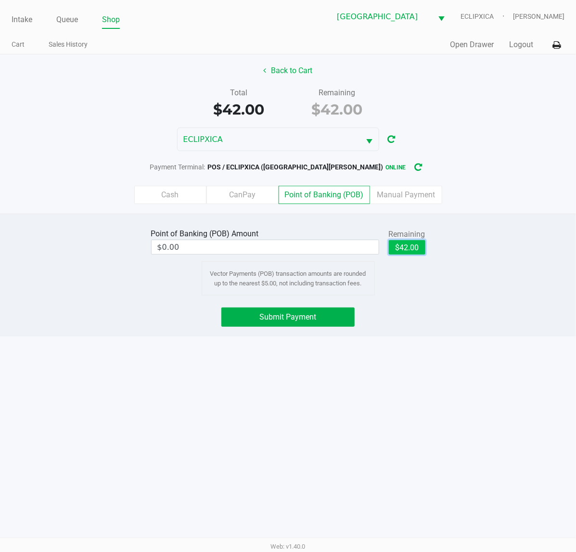
click at [416, 246] on button "$42.00" at bounding box center [407, 247] width 37 height 14
type input "$42.00"
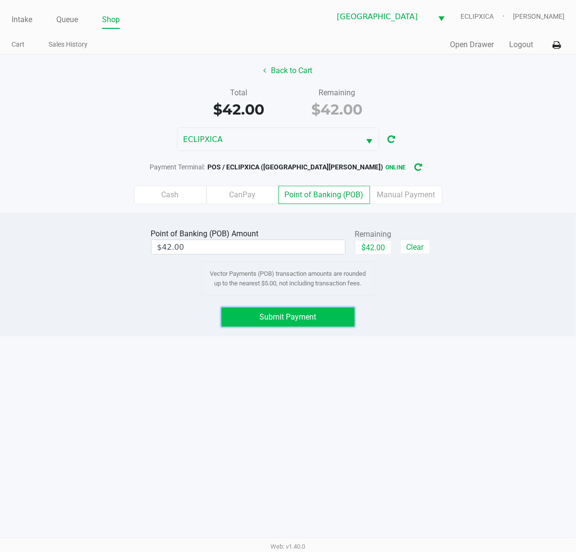
click at [317, 311] on button "Submit Payment" at bounding box center [287, 316] width 133 height 19
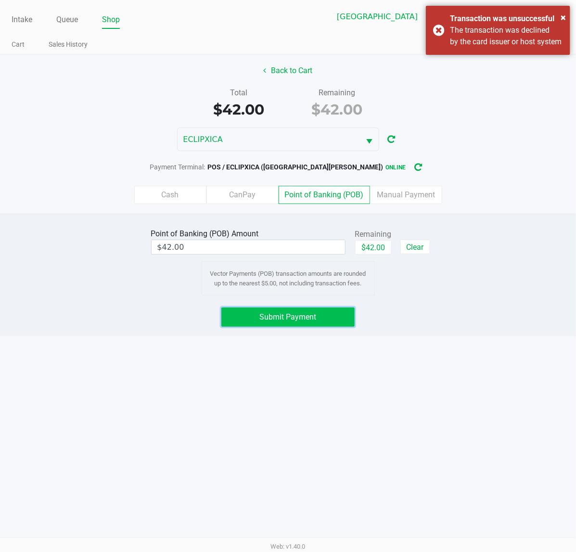
click at [317, 311] on button "Submit Payment" at bounding box center [287, 316] width 133 height 19
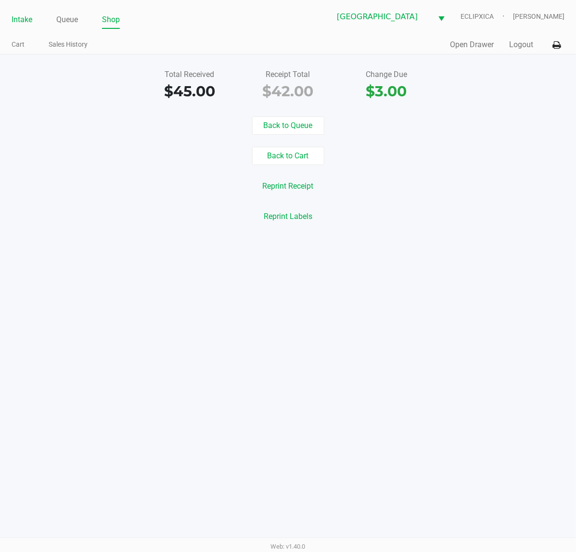
click at [30, 22] on link "Intake" at bounding box center [22, 19] width 21 height 13
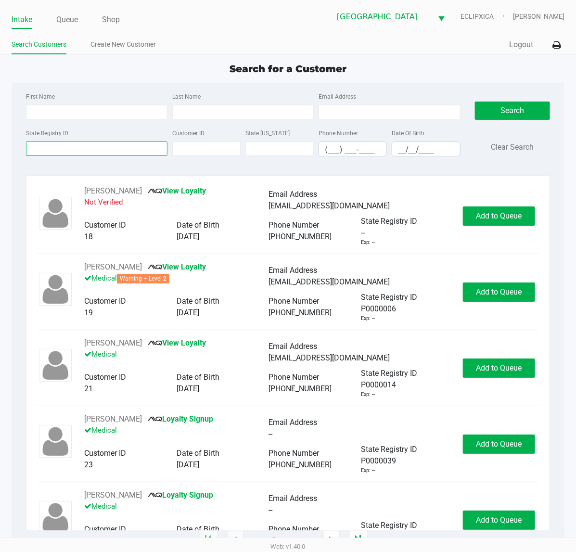
click at [45, 147] on input "State Registry ID" at bounding box center [96, 148] width 141 height 14
click at [81, 87] on div "First Name Last Name Email Address State Registry ID Customer ID State ID Phone…" at bounding box center [288, 127] width 538 height 88
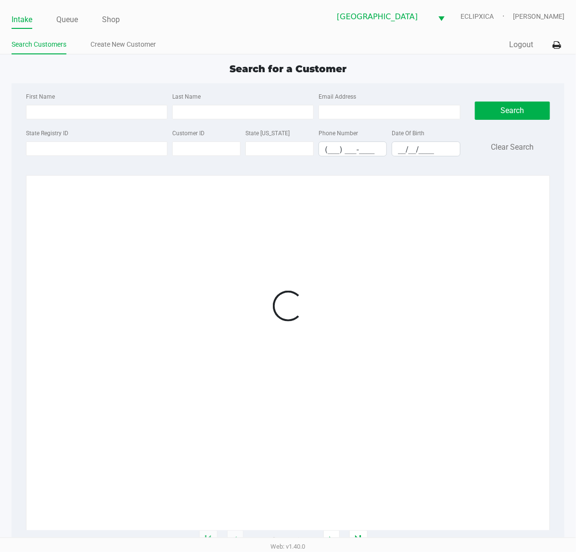
type input "CRISTIAN"
type input "PARRILLA MARTIN"
type input "10/13/1993"
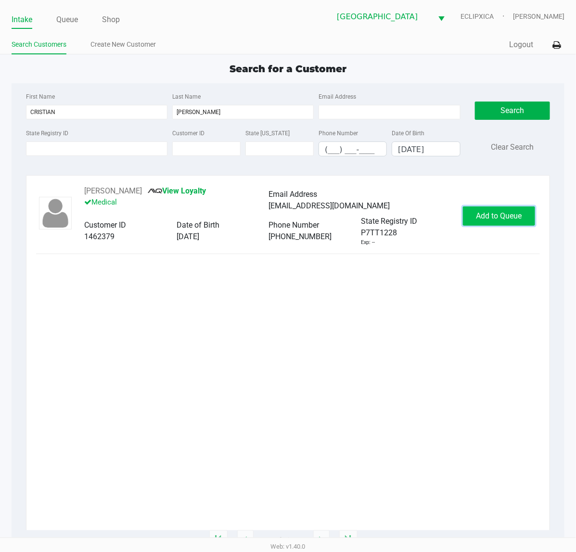
click at [505, 215] on span "Add to Queue" at bounding box center [499, 215] width 46 height 9
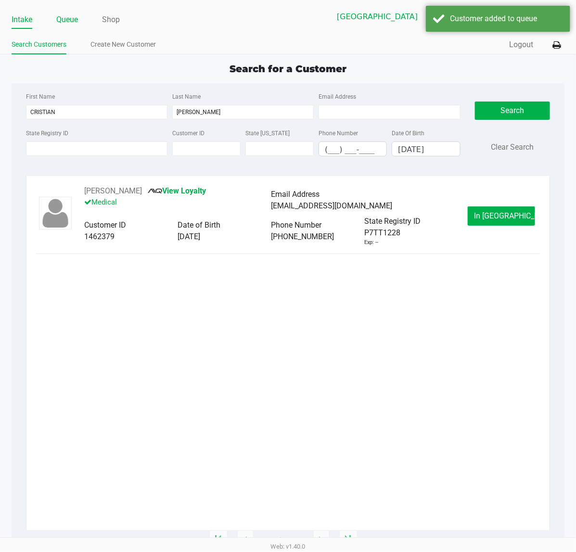
click at [58, 25] on link "Queue" at bounding box center [67, 19] width 22 height 13
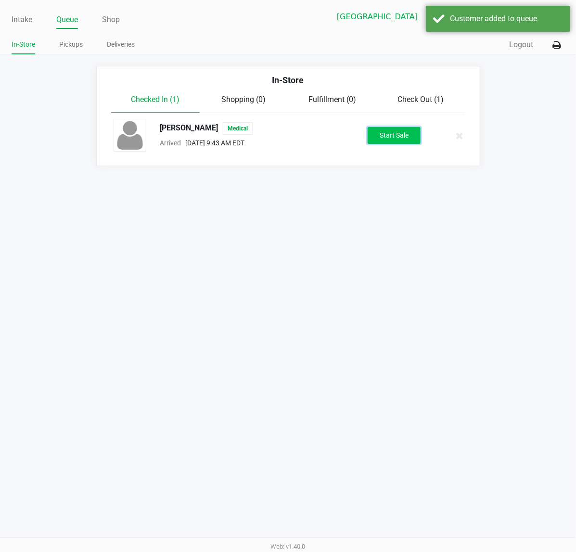
click at [369, 139] on button "Start Sale" at bounding box center [393, 135] width 53 height 17
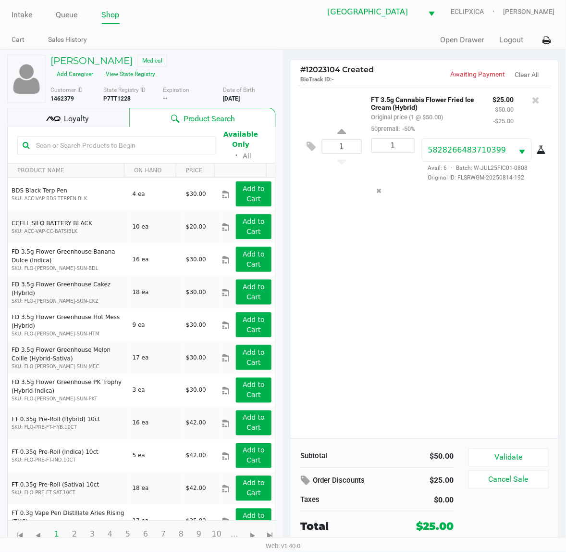
scroll to position [7, 0]
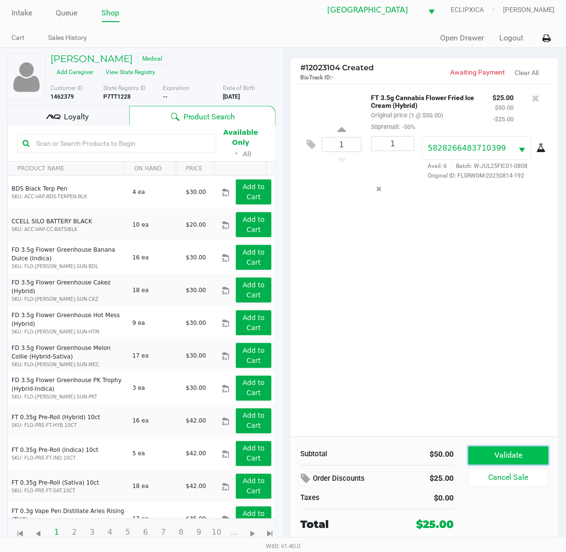
click at [516, 447] on button "Validate" at bounding box center [509, 455] width 80 height 18
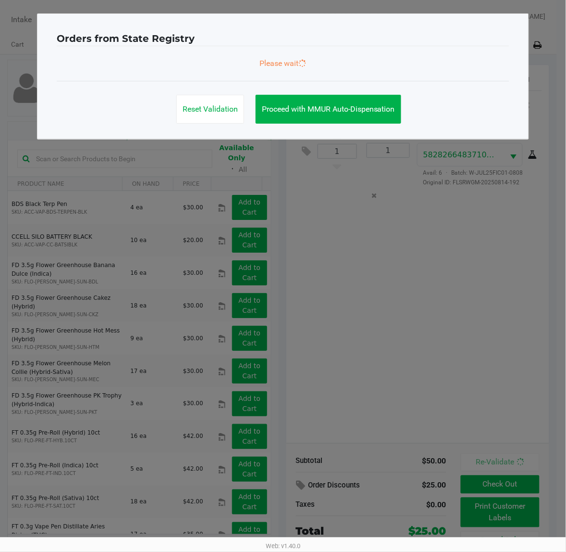
scroll to position [0, 0]
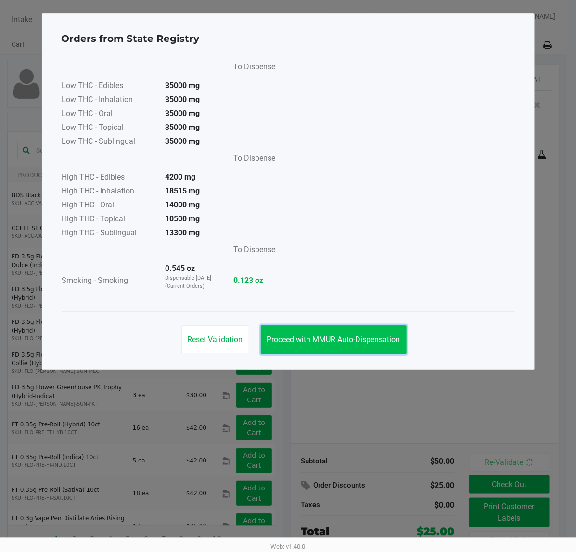
click at [349, 337] on span "Proceed with MMUR Auto-Dispensation" at bounding box center [333, 339] width 133 height 9
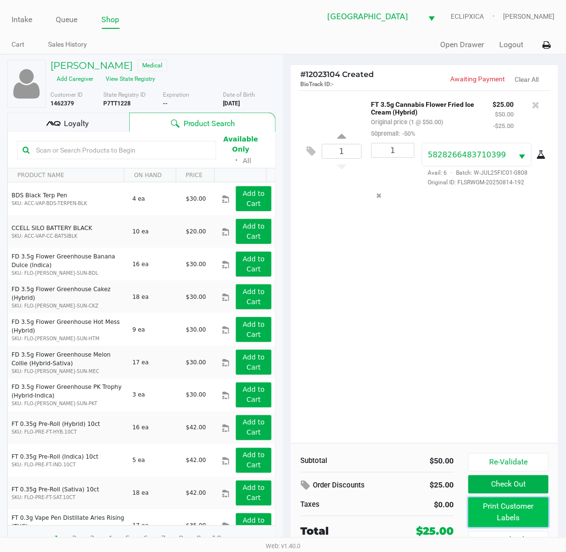
click at [508, 510] on button "Print Customer Labels" at bounding box center [509, 512] width 80 height 30
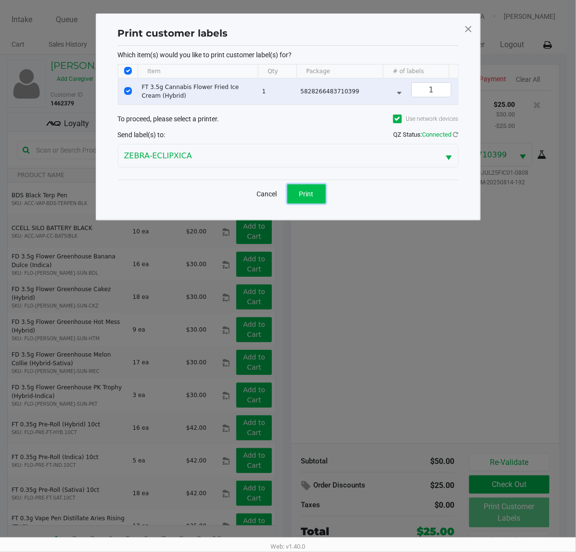
click at [300, 198] on span "Print" at bounding box center [306, 194] width 14 height 8
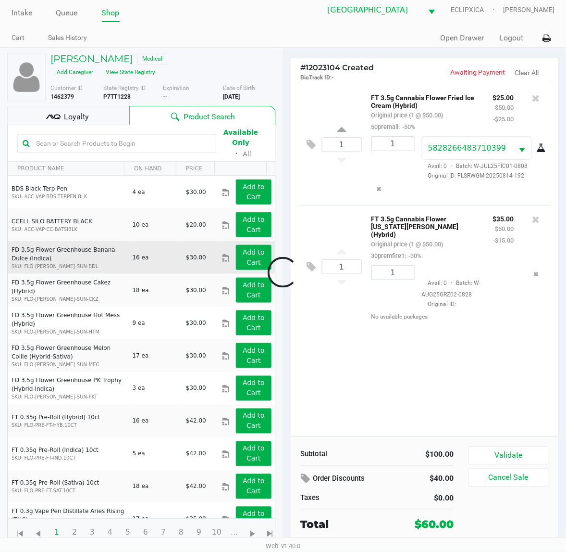
scroll to position [7, 0]
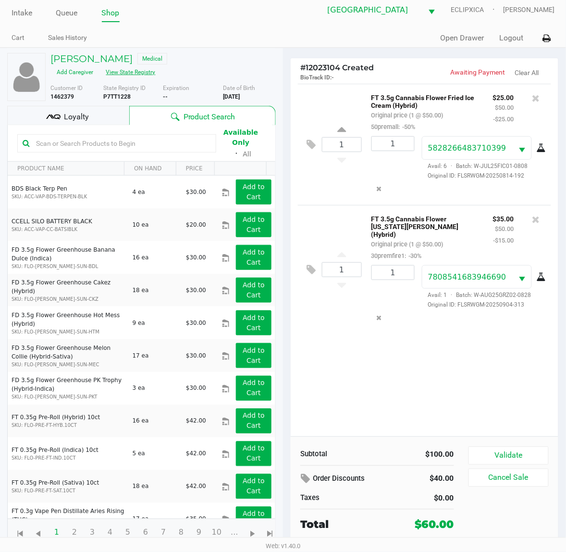
click at [148, 75] on button "View State Registry" at bounding box center [128, 71] width 56 height 15
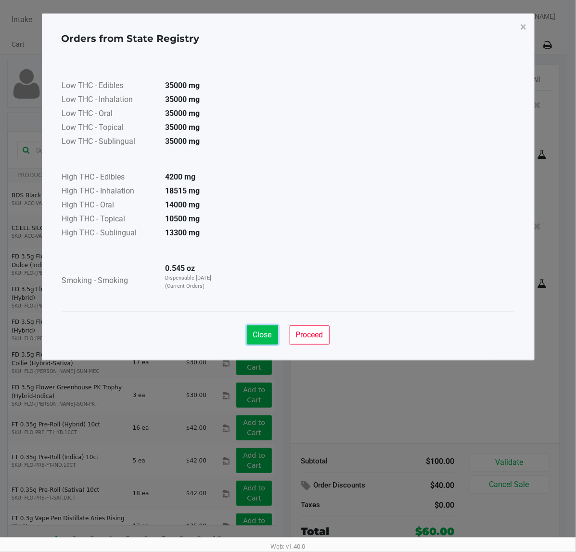
click at [269, 334] on span "Close" at bounding box center [262, 334] width 19 height 9
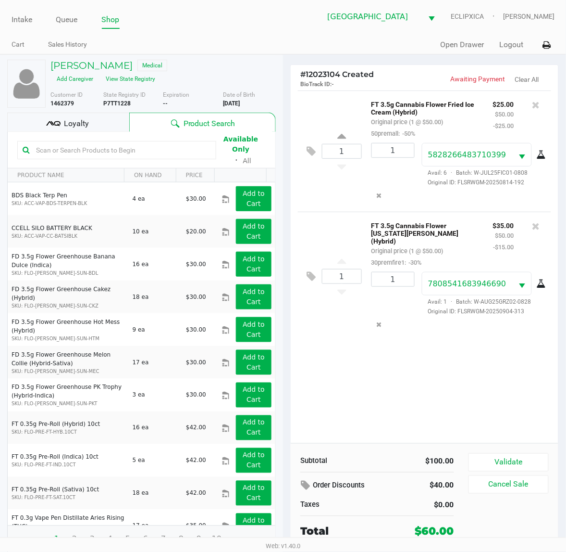
click at [491, 366] on div "1 FT 3.5g Cannabis Flower Fried Ice Cream (Hybrid) Original price (1 @ $50.00) …" at bounding box center [425, 266] width 268 height 352
click at [537, 105] on icon at bounding box center [537, 105] width 8 height 10
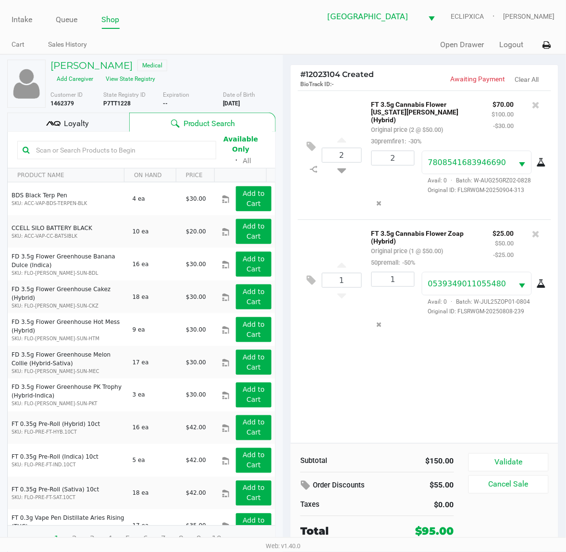
click at [99, 119] on div "Loyalty" at bounding box center [68, 122] width 122 height 19
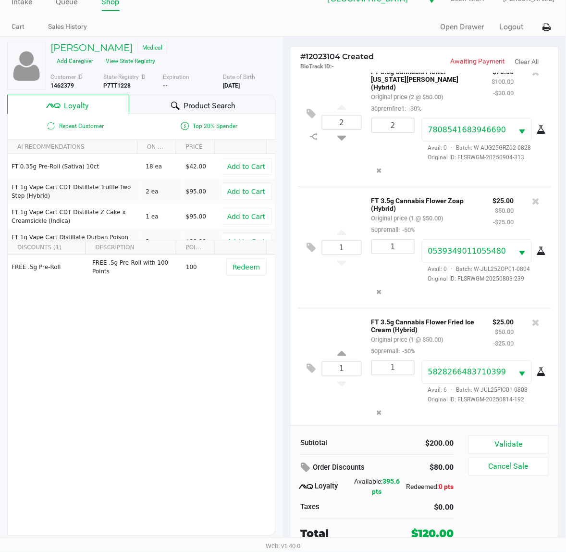
scroll to position [16, 0]
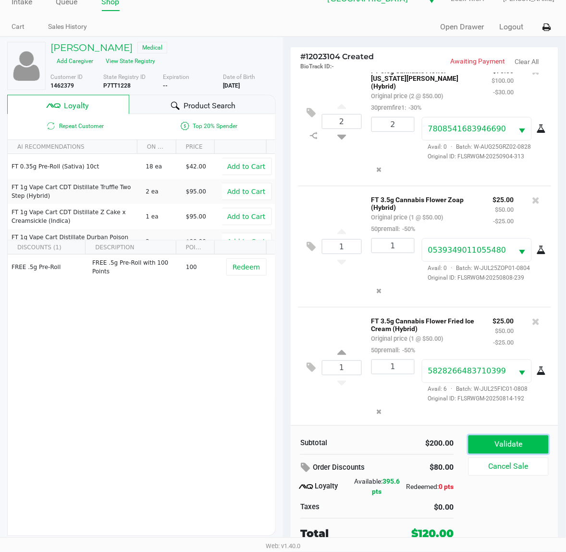
click at [513, 443] on button "Validate" at bounding box center [509, 444] width 80 height 18
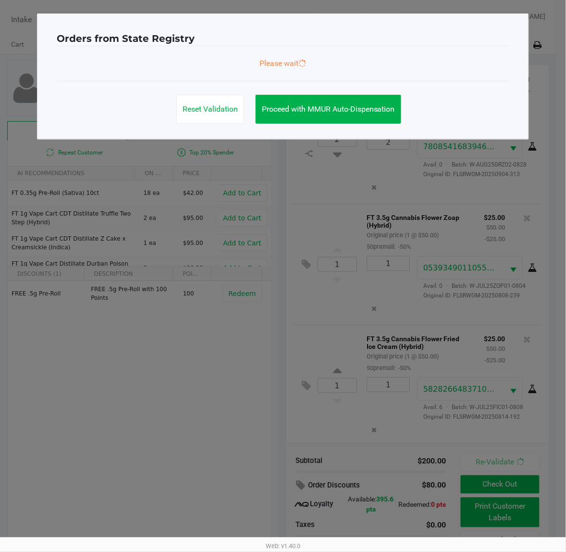
scroll to position [17, 0]
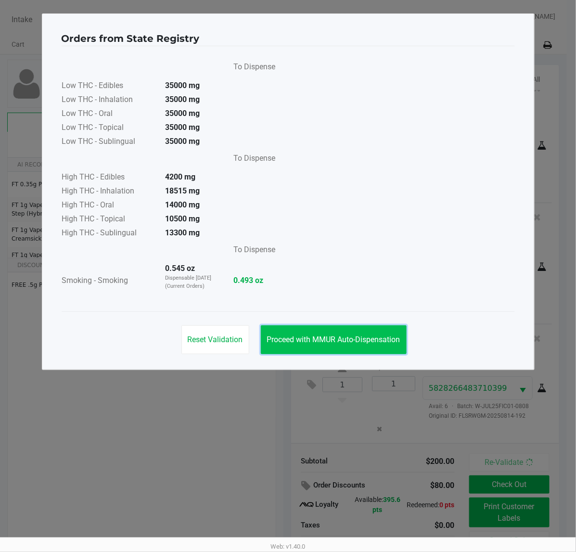
click at [331, 343] on span "Proceed with MMUR Auto-Dispensation" at bounding box center [333, 339] width 133 height 9
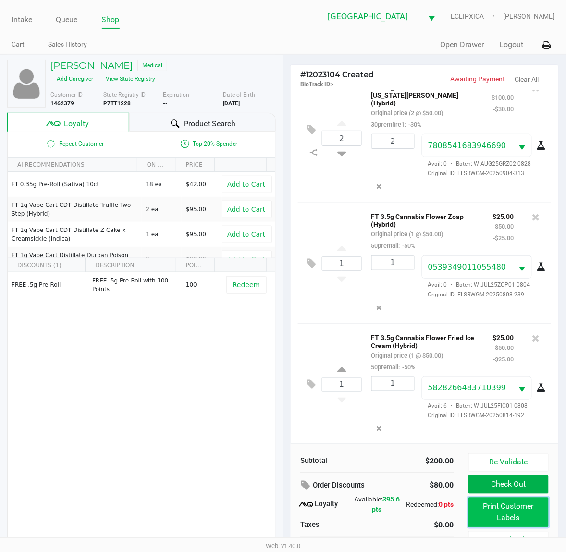
click at [496, 514] on button "Print Customer Labels" at bounding box center [509, 512] width 80 height 30
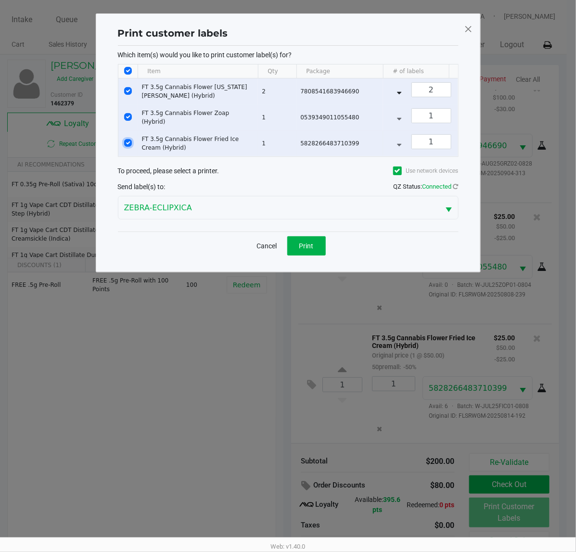
click at [126, 142] on input "Select Row" at bounding box center [128, 143] width 8 height 8
checkbox input "false"
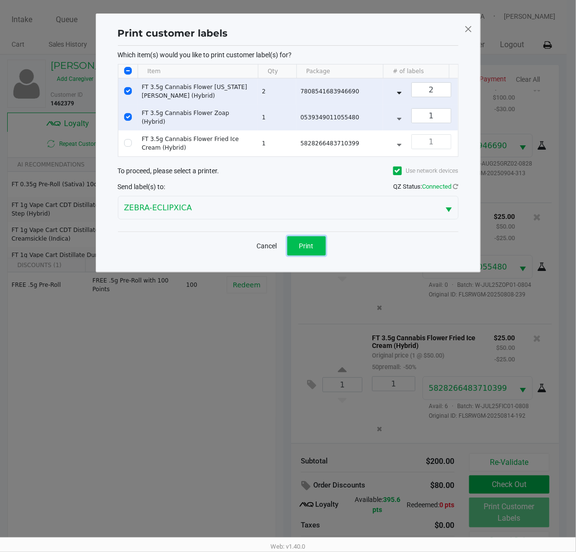
click at [311, 250] on span "Print" at bounding box center [306, 246] width 14 height 8
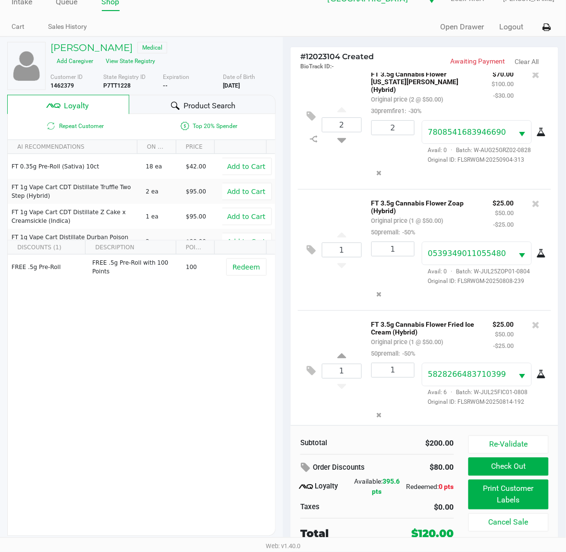
scroll to position [16, 0]
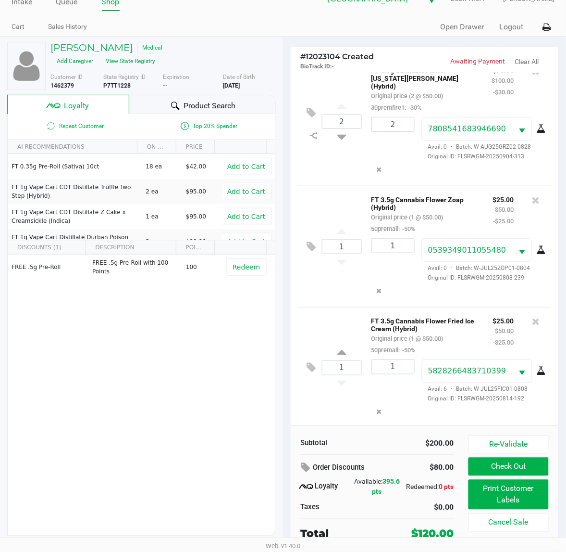
click at [210, 107] on span "Product Search" at bounding box center [210, 106] width 52 height 12
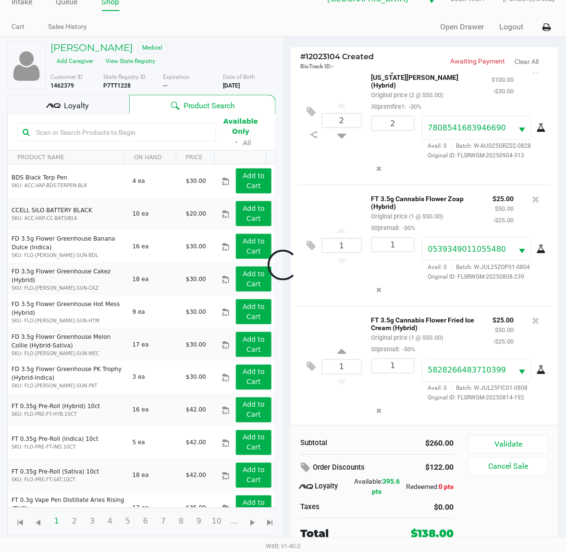
scroll to position [125, 0]
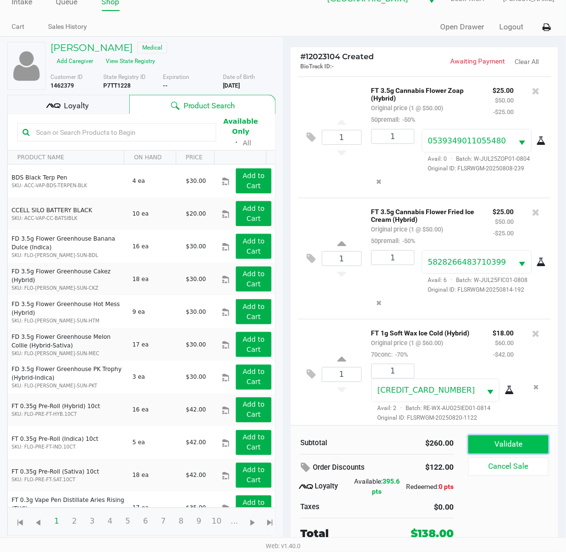
click at [525, 445] on button "Validate" at bounding box center [509, 444] width 80 height 18
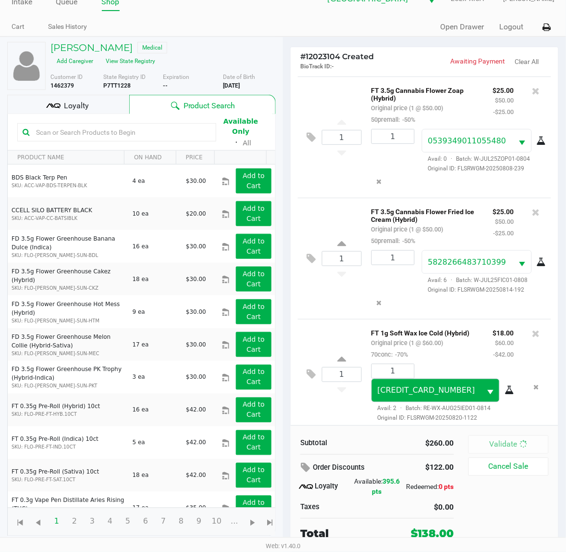
scroll to position [142, 0]
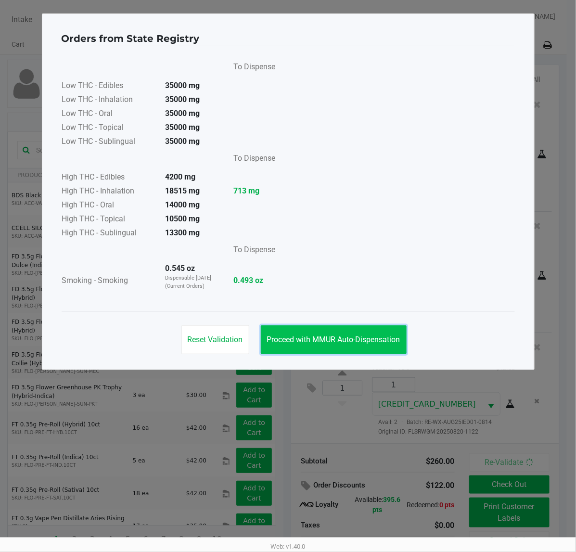
click at [357, 338] on span "Proceed with MMUR Auto-Dispensation" at bounding box center [333, 339] width 133 height 9
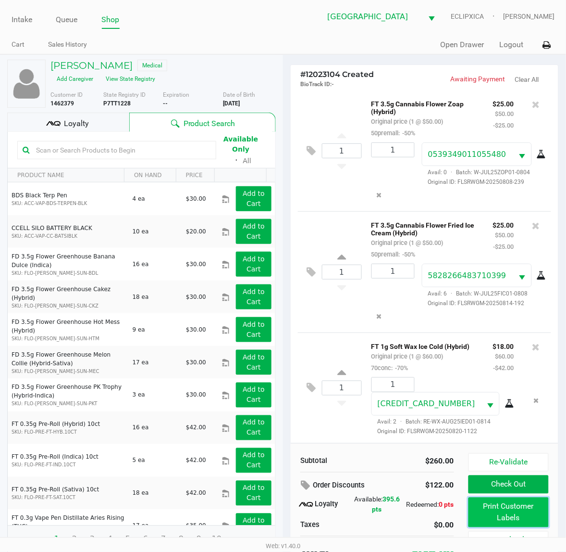
click at [537, 518] on button "Print Customer Labels" at bounding box center [509, 512] width 80 height 30
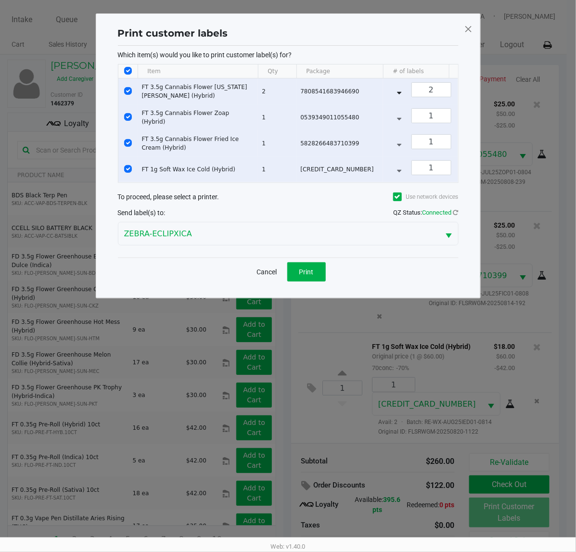
click at [127, 66] on th "Data table" at bounding box center [127, 71] width 19 height 14
click at [126, 70] on input "Select All Rows" at bounding box center [128, 71] width 8 height 8
checkbox input "false"
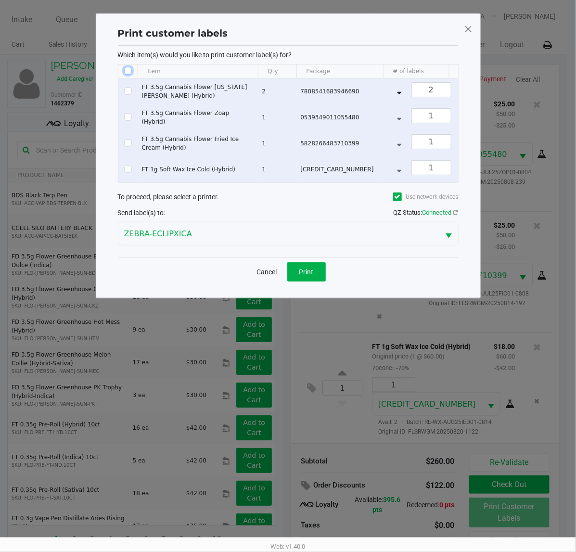
checkbox input "false"
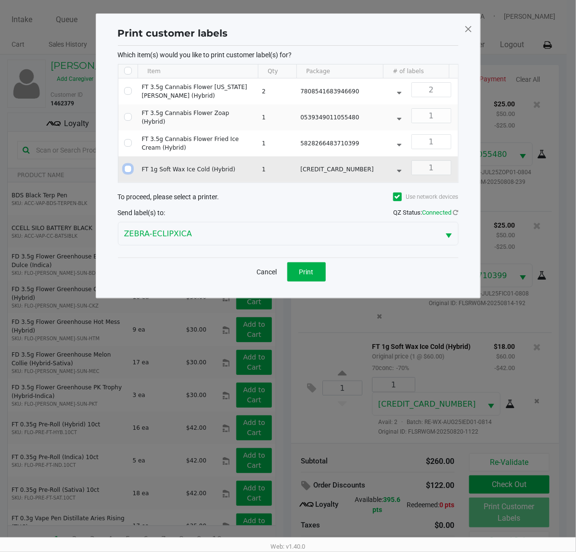
click at [129, 169] on input "Select Row" at bounding box center [128, 169] width 8 height 8
checkbox input "true"
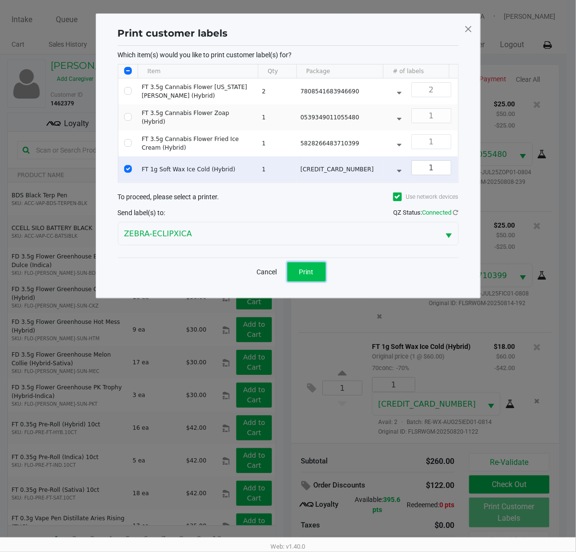
click at [311, 276] on span "Print" at bounding box center [306, 272] width 14 height 8
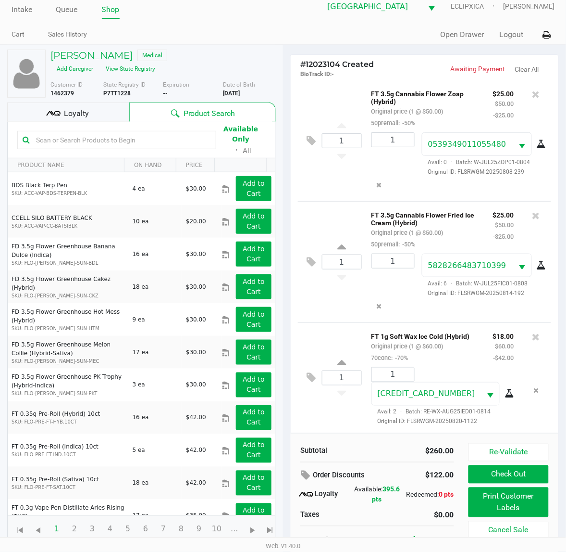
scroll to position [18, 0]
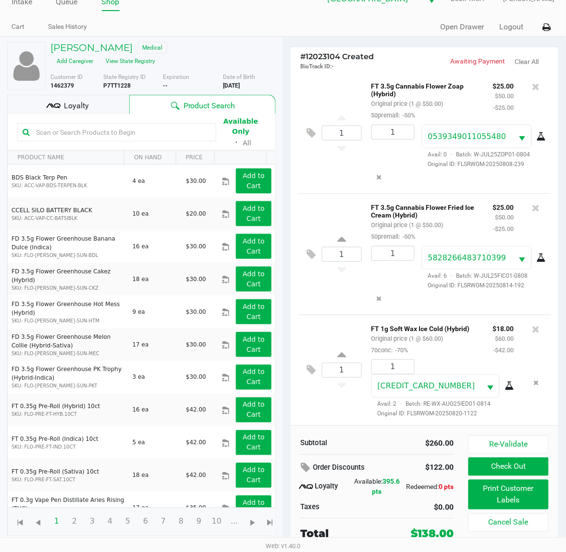
click at [515, 382] on icon at bounding box center [510, 386] width 10 height 8
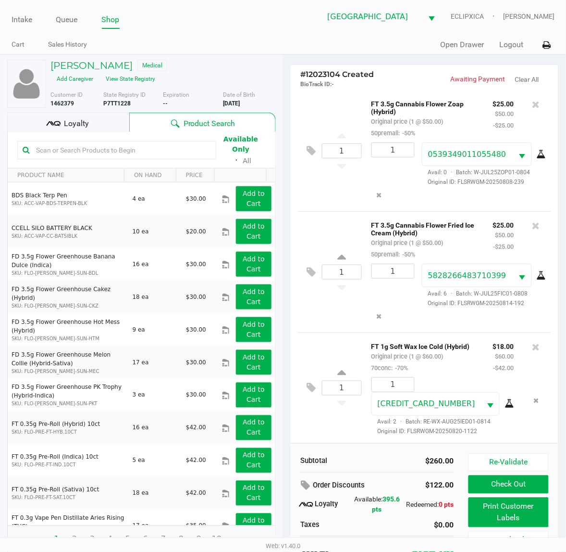
scroll to position [142, 0]
click at [93, 124] on div "Loyalty" at bounding box center [68, 122] width 122 height 19
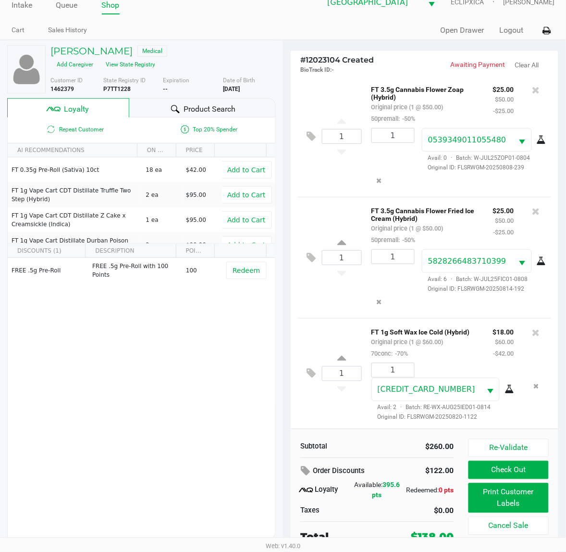
scroll to position [18, 0]
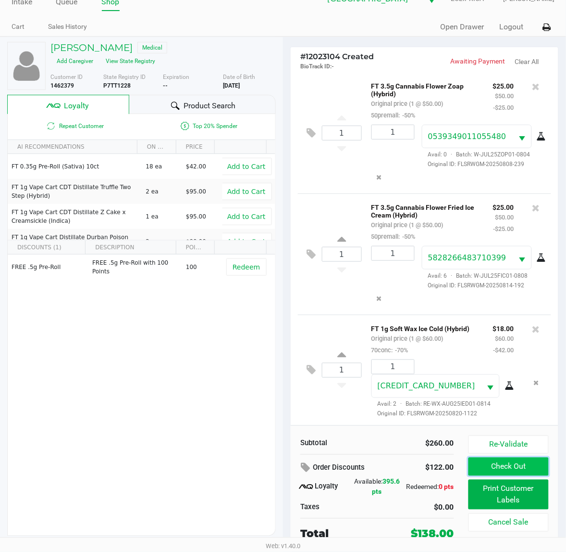
click at [526, 473] on button "Check Out" at bounding box center [509, 466] width 80 height 18
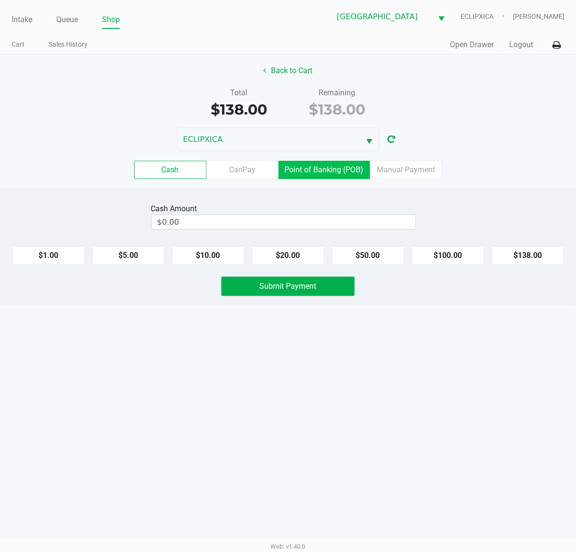
click at [301, 172] on label "Point of Banking (POB)" at bounding box center [323, 170] width 91 height 18
click at [0, 0] on 7 "Point of Banking (POB)" at bounding box center [0, 0] width 0 height 0
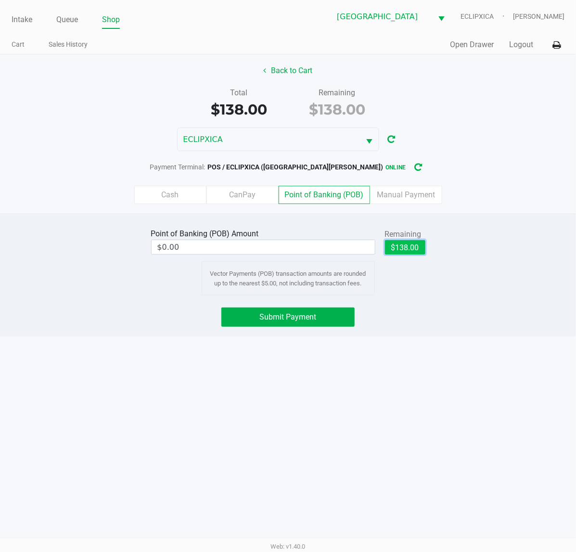
click at [394, 251] on button "$138.00" at bounding box center [405, 247] width 40 height 14
type input "$138.00"
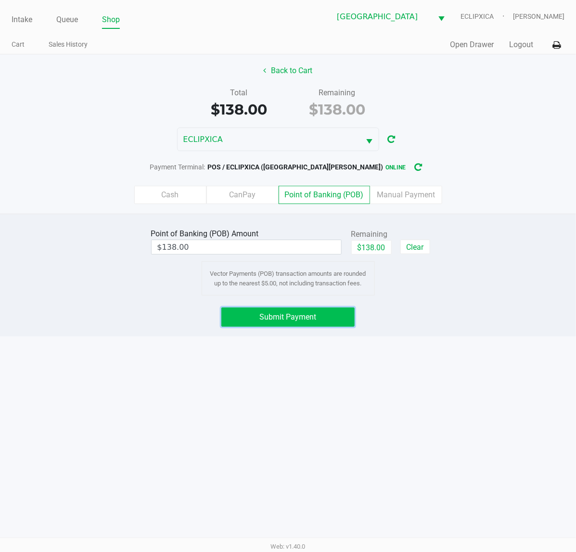
click at [323, 320] on button "Submit Payment" at bounding box center [287, 316] width 133 height 19
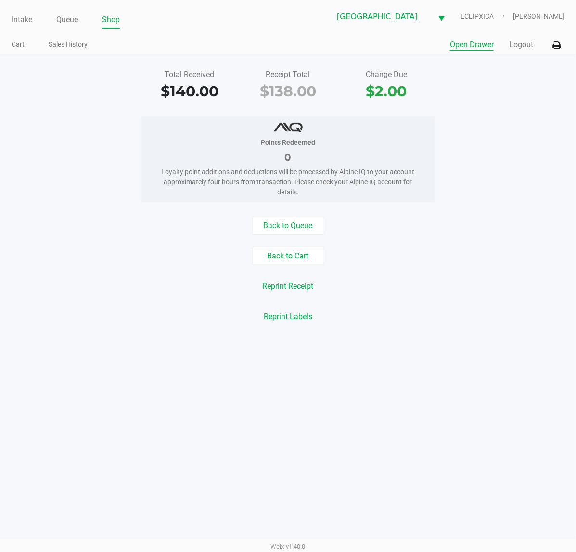
click at [482, 44] on button "Open Drawer" at bounding box center [472, 45] width 44 height 12
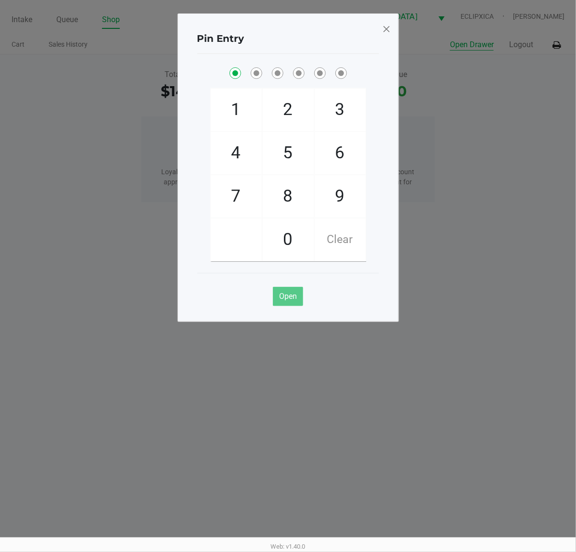
checkbox input "true"
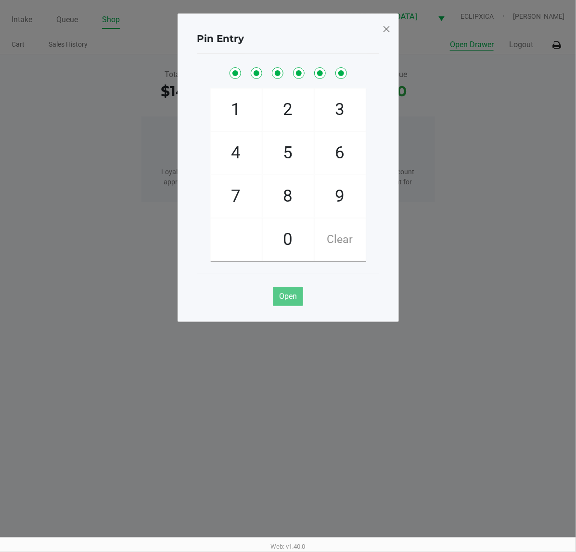
checkbox input "true"
click at [388, 27] on span at bounding box center [386, 28] width 9 height 15
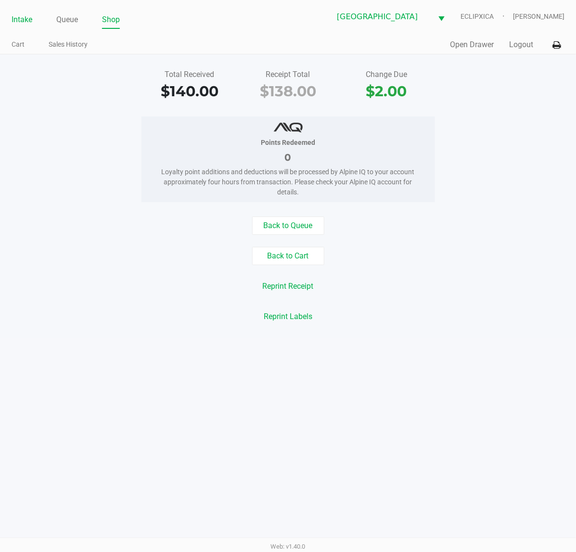
click at [21, 20] on link "Intake" at bounding box center [22, 19] width 21 height 13
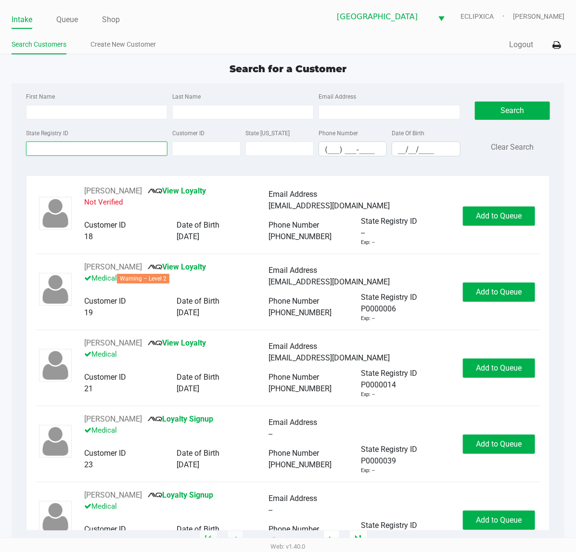
click at [92, 152] on input "State Registry ID" at bounding box center [96, 148] width 141 height 14
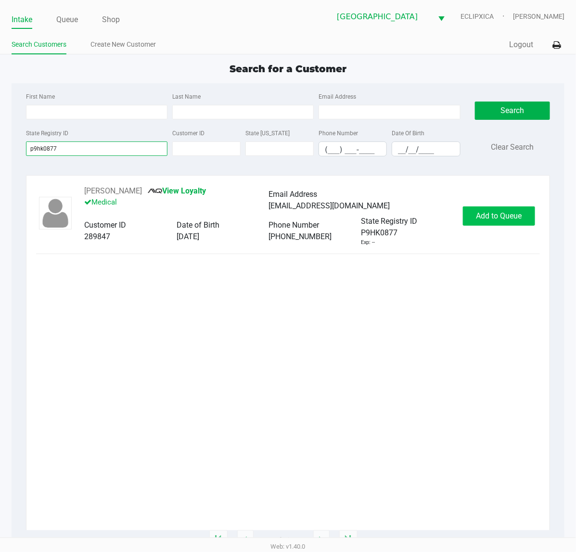
type input "p9hk0877"
click at [490, 220] on span "Add to Queue" at bounding box center [499, 215] width 46 height 9
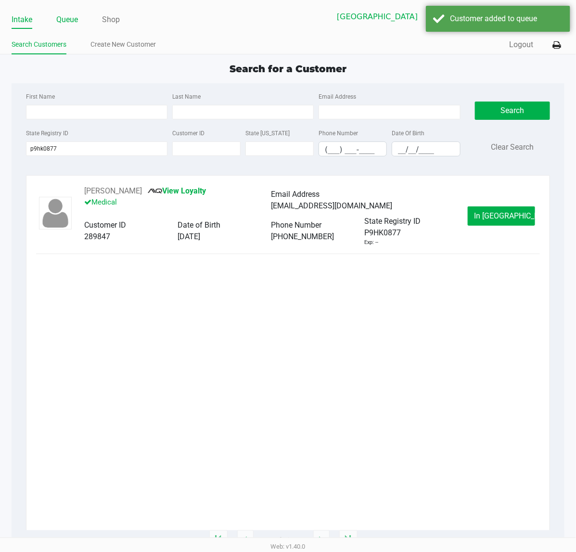
click at [61, 18] on link "Queue" at bounding box center [67, 19] width 22 height 13
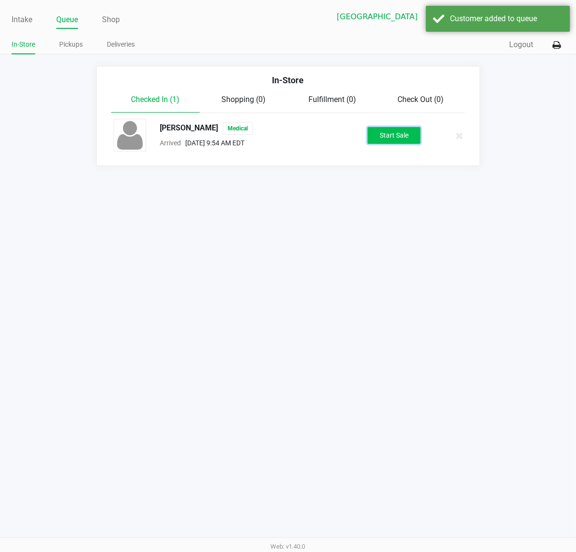
click at [376, 133] on button "Start Sale" at bounding box center [393, 135] width 53 height 17
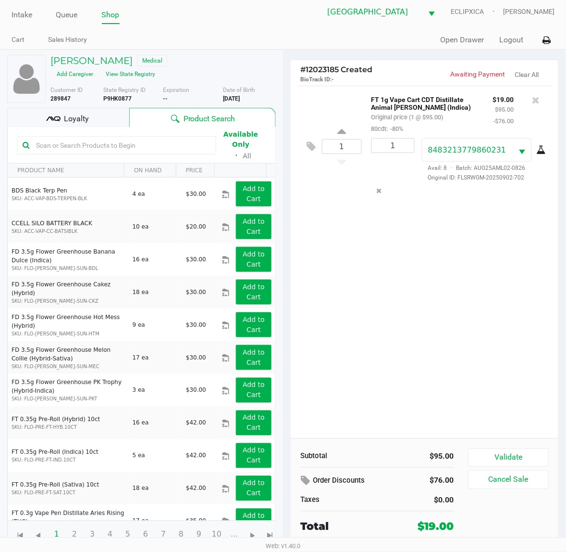
scroll to position [7, 0]
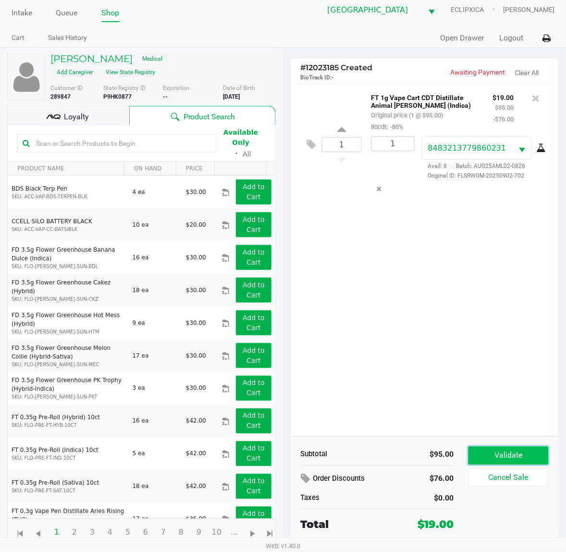
click at [527, 453] on button "Validate" at bounding box center [509, 455] width 80 height 18
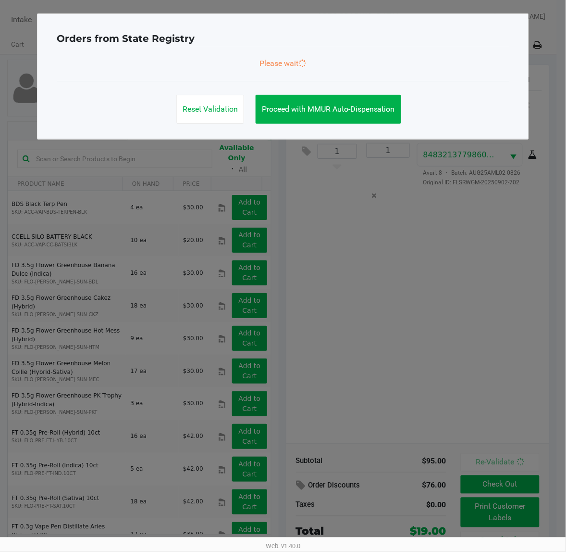
scroll to position [0, 0]
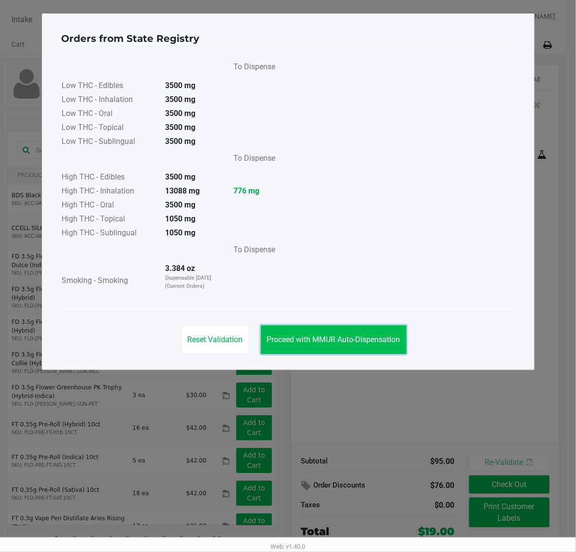
click at [336, 340] on span "Proceed with MMUR Auto-Dispensation" at bounding box center [333, 339] width 133 height 9
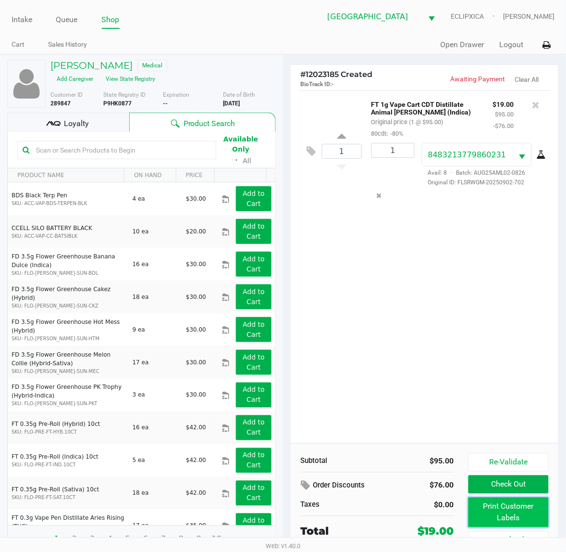
click at [498, 516] on button "Print Customer Labels" at bounding box center [509, 512] width 80 height 30
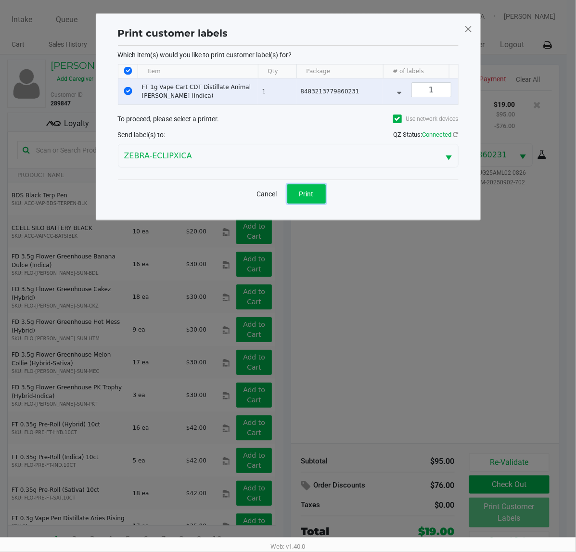
click at [314, 203] on button "Print" at bounding box center [306, 193] width 38 height 19
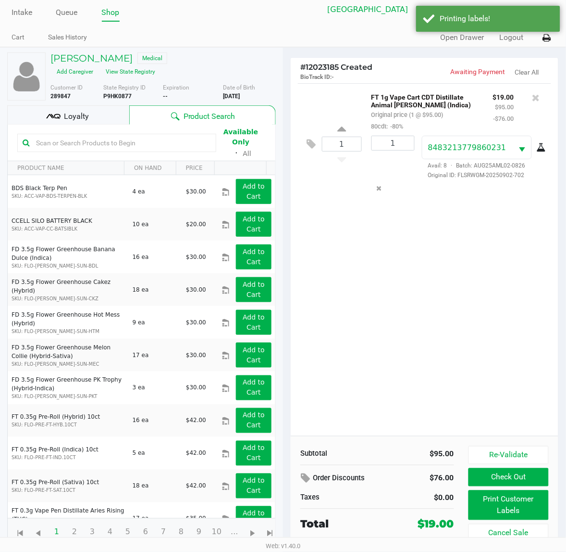
scroll to position [10, 0]
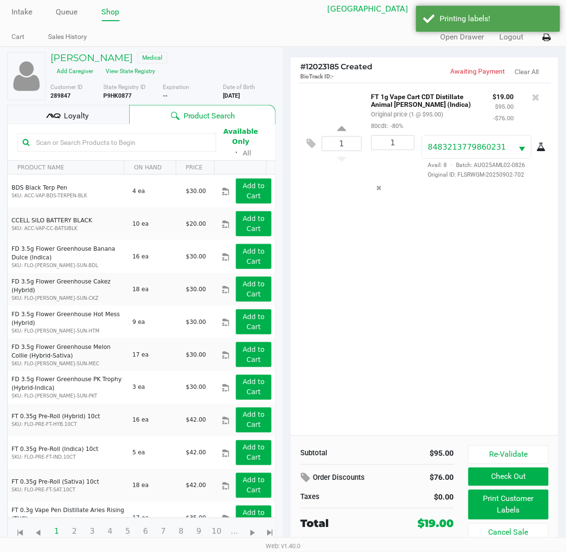
click at [99, 109] on div "Loyalty" at bounding box center [68, 114] width 122 height 19
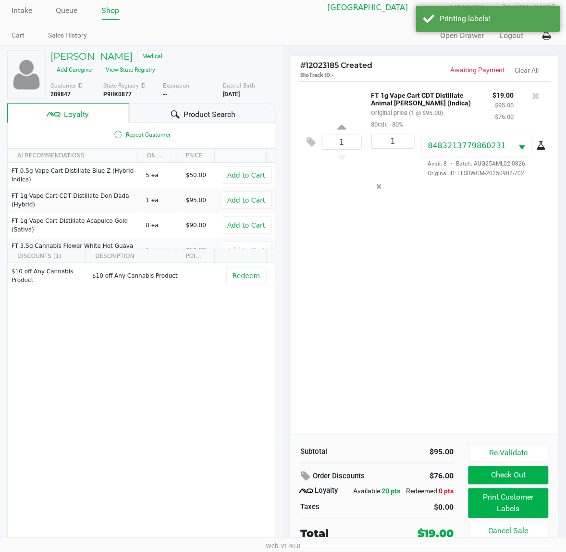
click at [378, 271] on div "1 FT 1g Vape Cart CDT Distillate Animal Larry (Indica) Original price (1 @ $95.…" at bounding box center [425, 257] width 268 height 352
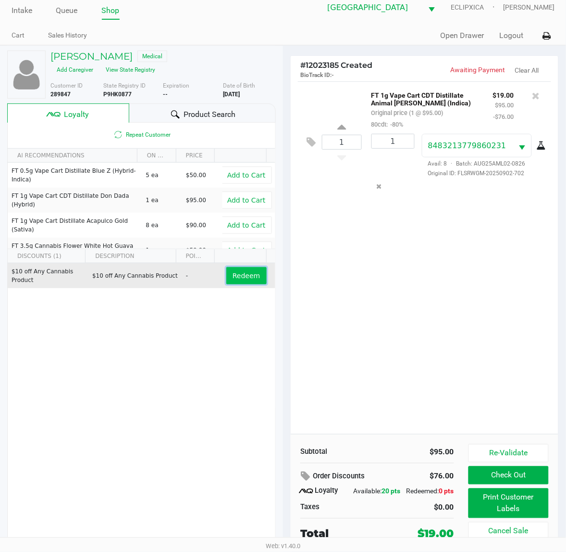
click at [227, 282] on button "Redeem" at bounding box center [247, 275] width 40 height 17
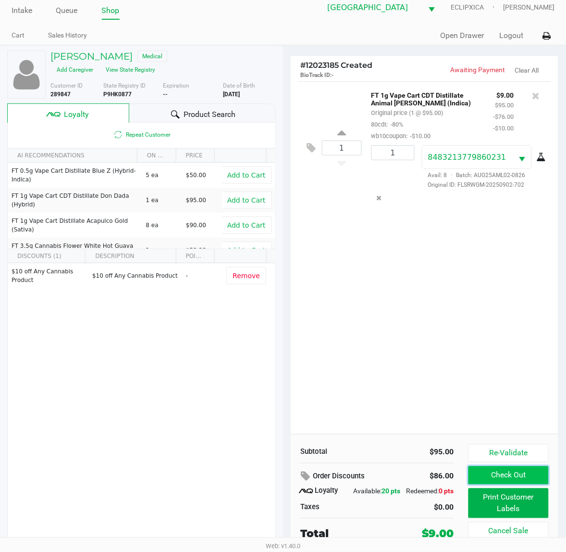
click at [499, 473] on button "Check Out" at bounding box center [509, 475] width 80 height 18
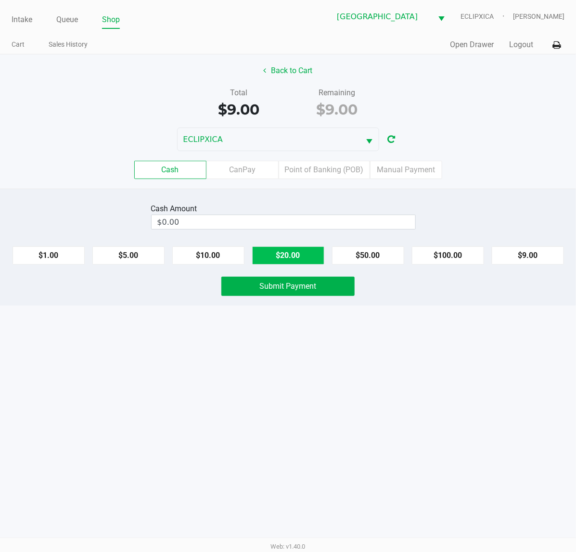
click at [298, 260] on button "$20.00" at bounding box center [288, 255] width 72 height 18
type input "$20.00"
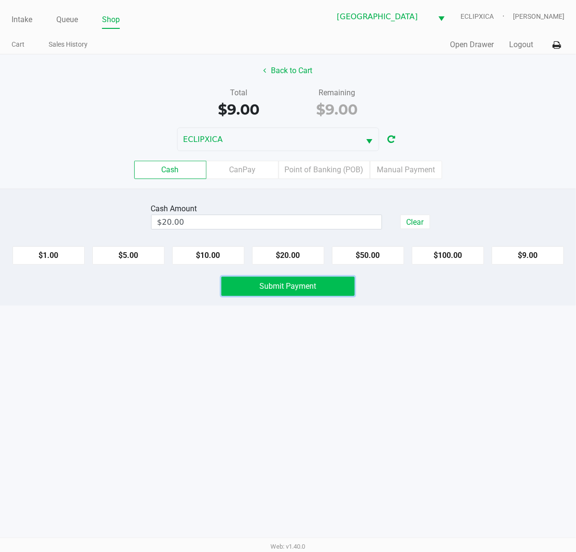
click at [295, 292] on button "Submit Payment" at bounding box center [287, 286] width 133 height 19
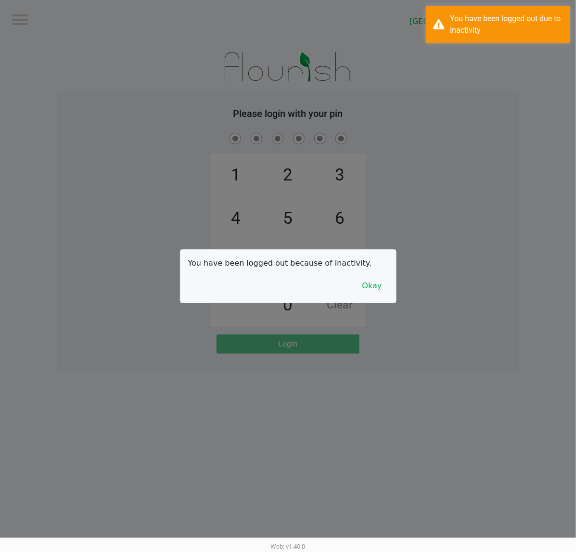
click at [505, 76] on div at bounding box center [288, 276] width 576 height 552
checkbox input "true"
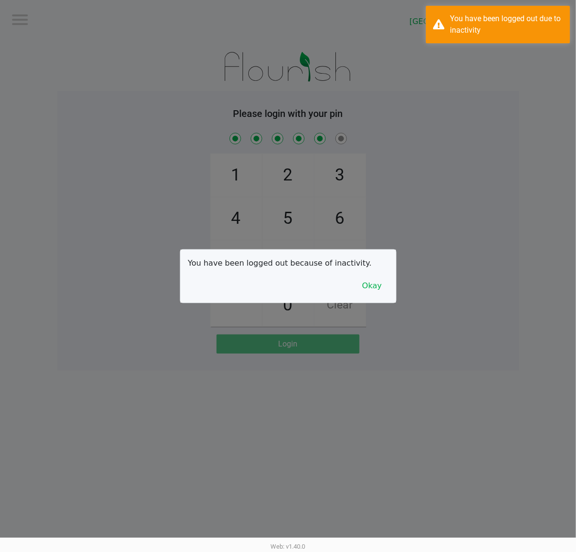
checkbox input "true"
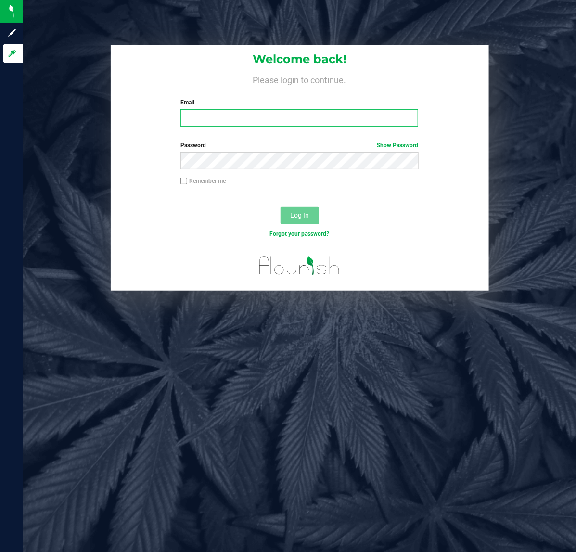
click at [231, 119] on input "Email" at bounding box center [299, 117] width 238 height 17
type input "[EMAIL_ADDRESS][DOMAIN_NAME]"
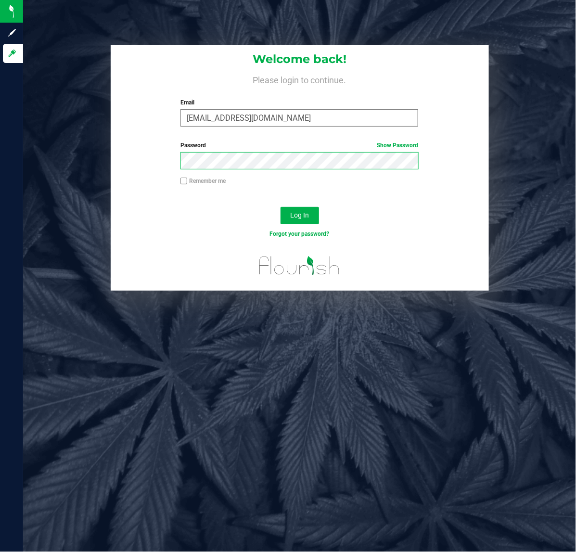
click at [280, 207] on button "Log In" at bounding box center [299, 215] width 38 height 17
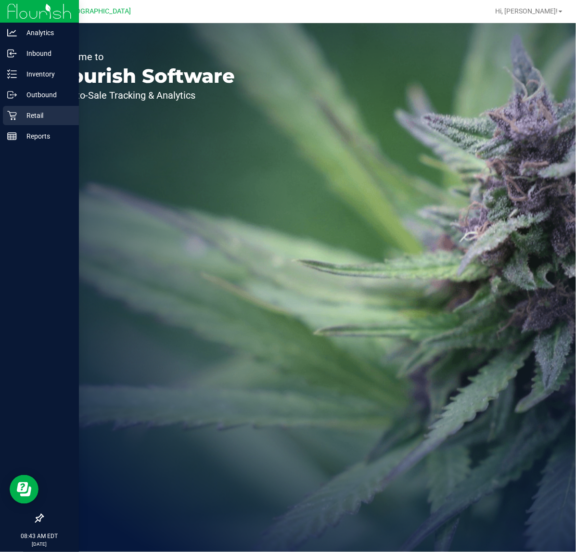
click at [38, 116] on p "Retail" at bounding box center [46, 116] width 58 height 12
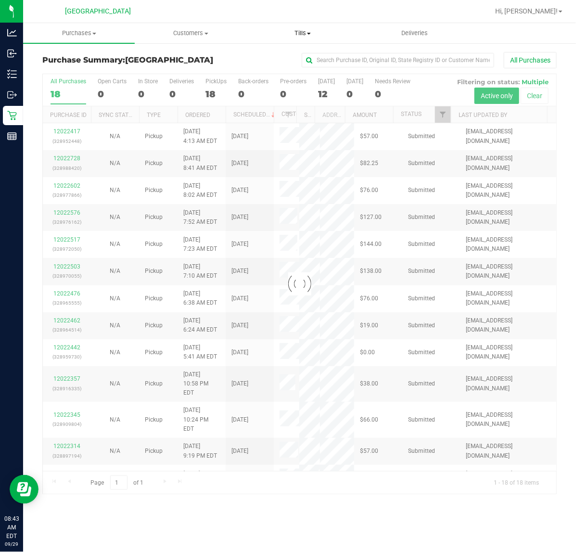
click at [299, 31] on span "Tills" at bounding box center [302, 33] width 111 height 9
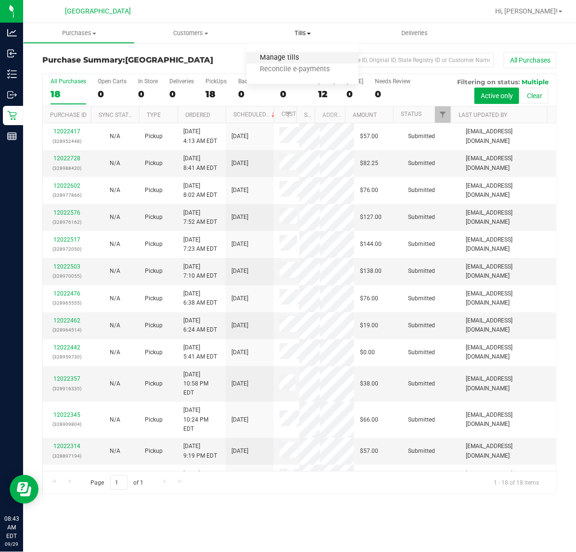
click at [273, 55] on span "Manage tills" at bounding box center [279, 58] width 65 height 8
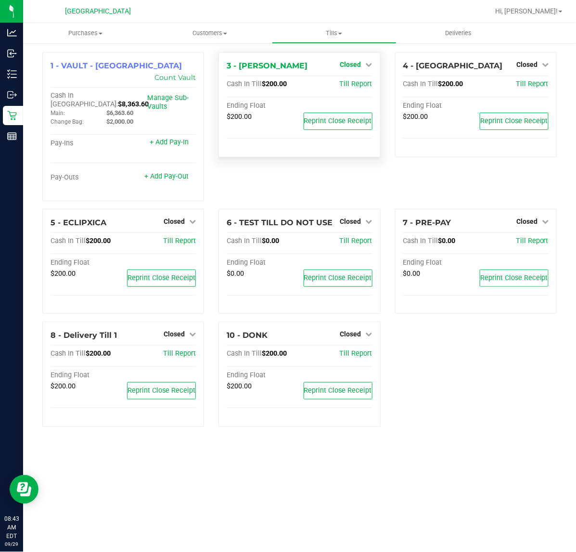
click at [367, 68] on icon at bounding box center [368, 64] width 7 height 7
click at [354, 86] on link "Open Till" at bounding box center [350, 85] width 25 height 8
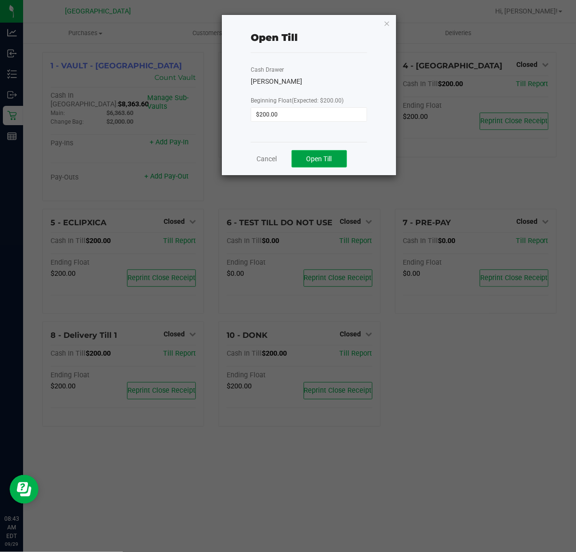
click at [332, 161] on span "Open Till" at bounding box center [318, 159] width 25 height 8
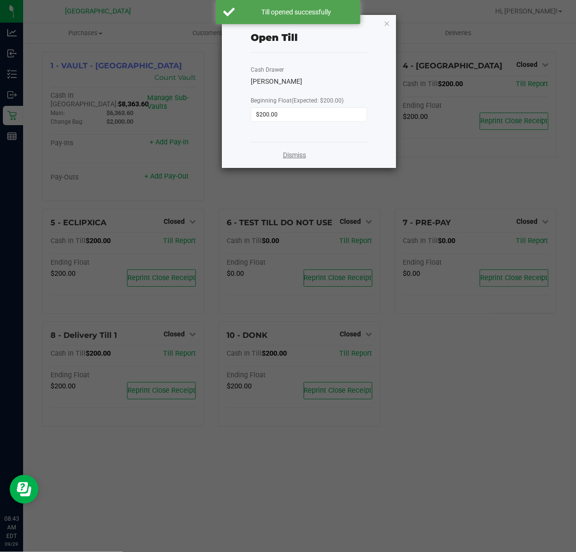
click at [295, 157] on link "Dismiss" at bounding box center [294, 155] width 23 height 10
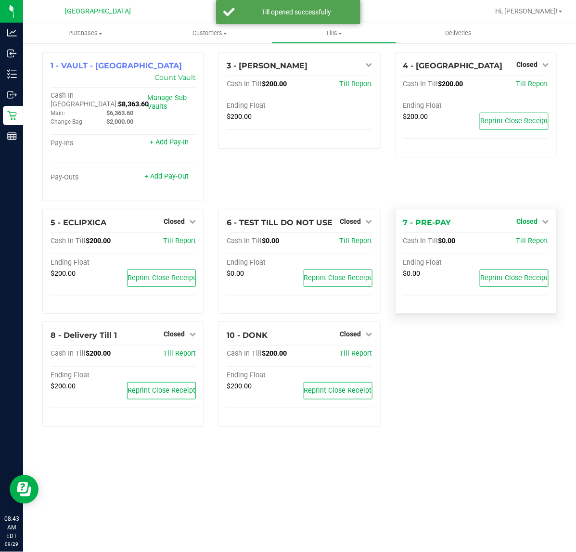
click at [537, 202] on div "1 - VAULT - [GEOGRAPHIC_DATA] Count Vault Cash In Vault: $8,363.60 Main: $6,363…" at bounding box center [299, 243] width 529 height 382
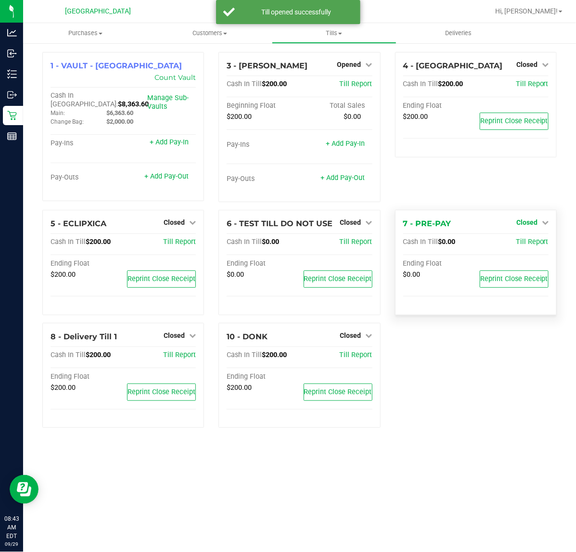
click at [537, 225] on link "Closed" at bounding box center [532, 222] width 32 height 8
click at [525, 244] on link "Open Till" at bounding box center [526, 243] width 25 height 8
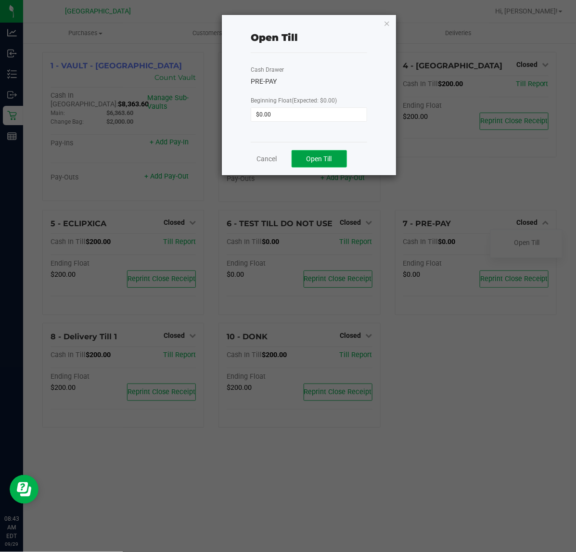
click at [304, 153] on button "Open Till" at bounding box center [318, 158] width 55 height 17
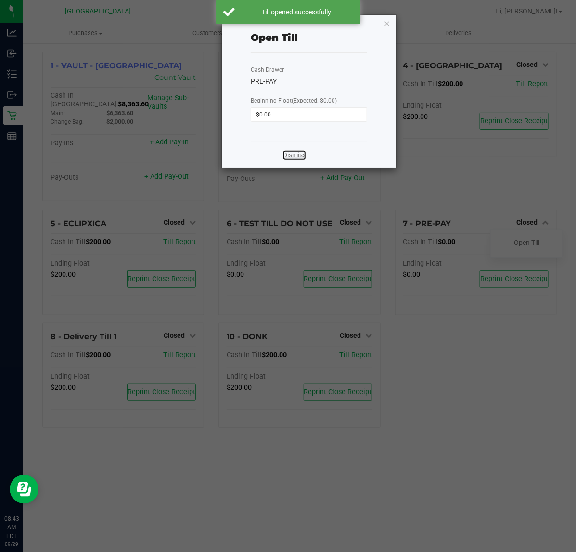
click at [304, 153] on link "Dismiss" at bounding box center [294, 155] width 23 height 10
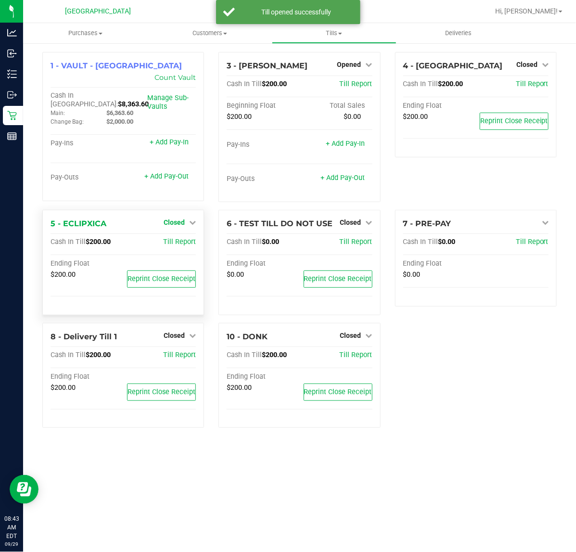
click at [189, 222] on icon at bounding box center [192, 222] width 7 height 7
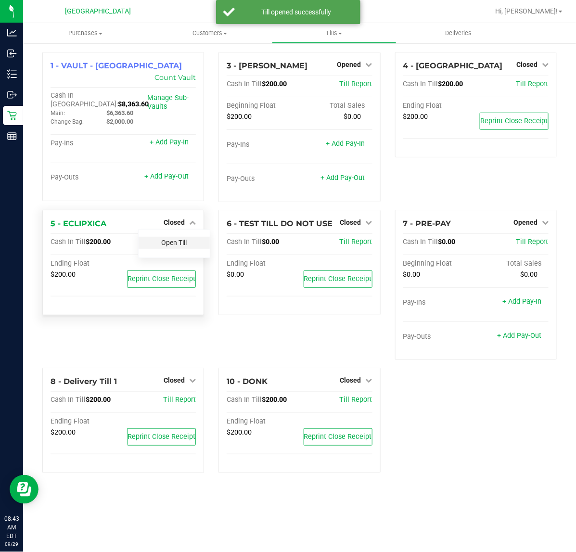
click at [186, 244] on link "Open Till" at bounding box center [173, 243] width 25 height 8
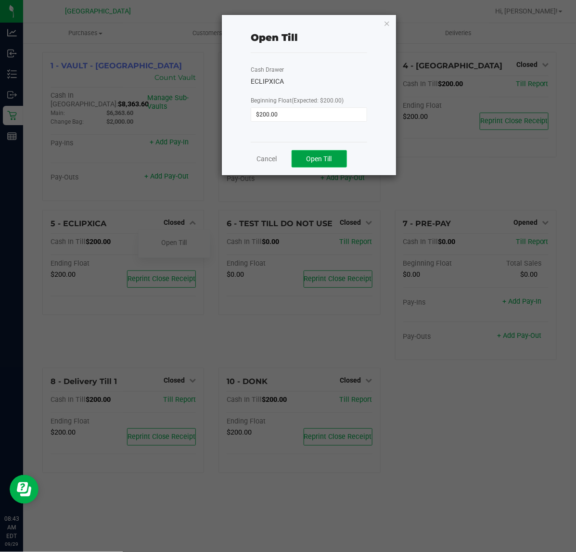
click at [318, 163] on span "Open Till" at bounding box center [318, 159] width 25 height 8
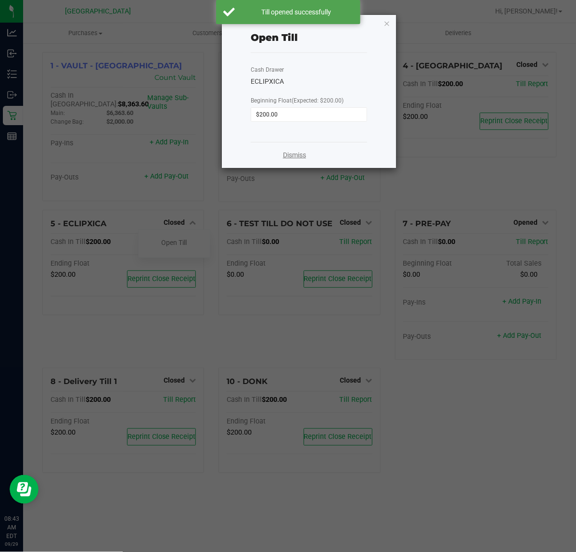
click at [291, 159] on link "Dismiss" at bounding box center [294, 155] width 23 height 10
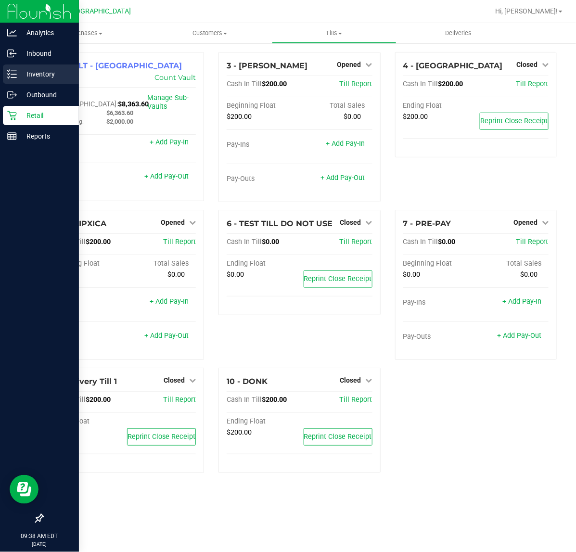
click at [38, 70] on p "Inventory" at bounding box center [46, 74] width 58 height 12
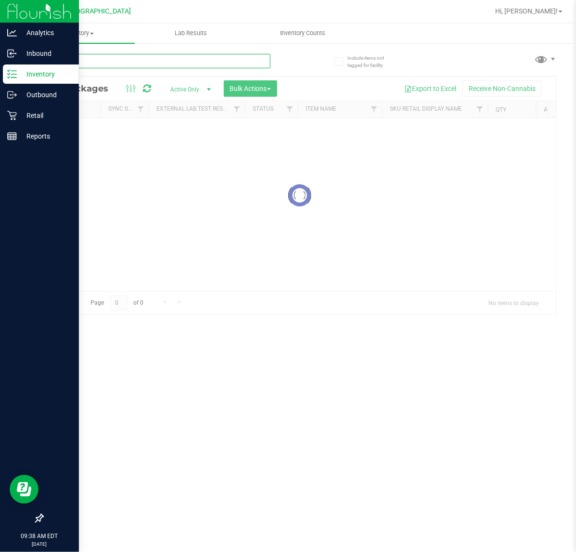
click at [103, 62] on input "text" at bounding box center [156, 61] width 228 height 14
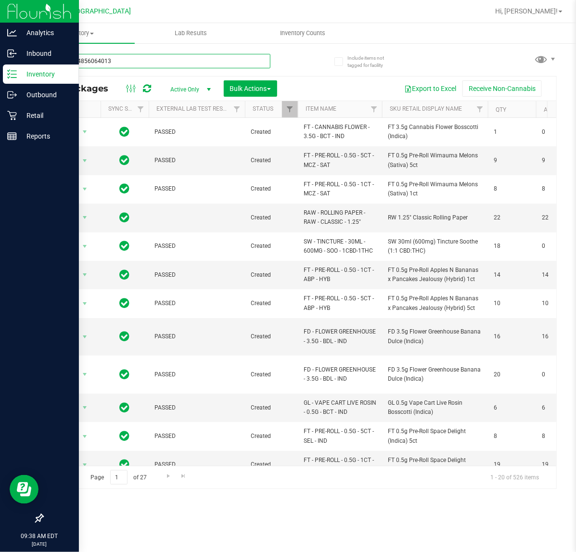
type input "9158584856064013"
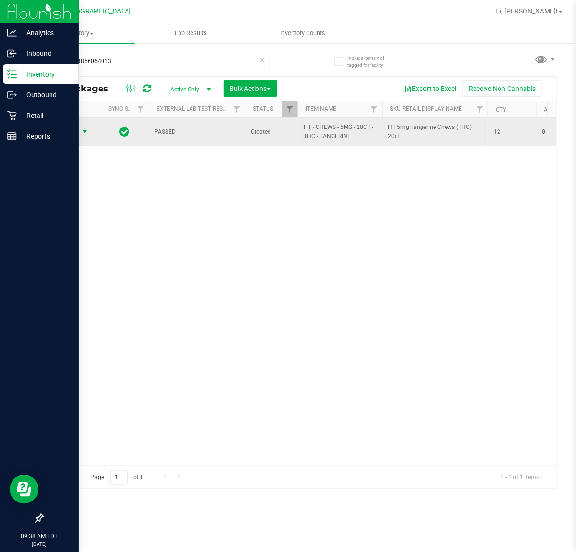
click at [80, 133] on span "select" at bounding box center [85, 131] width 12 height 13
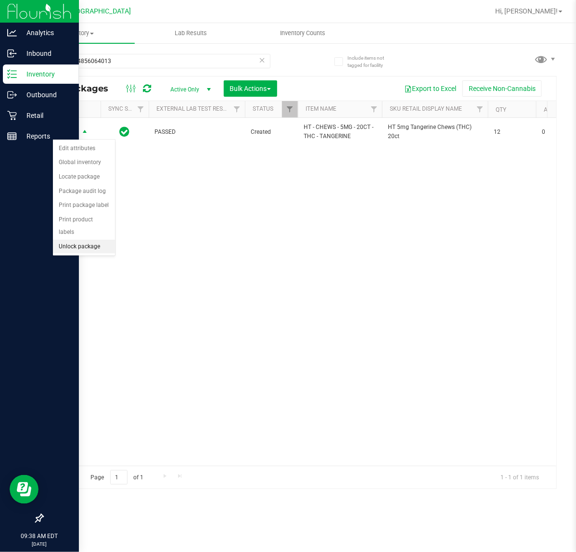
click at [68, 239] on li "Unlock package" at bounding box center [84, 246] width 62 height 14
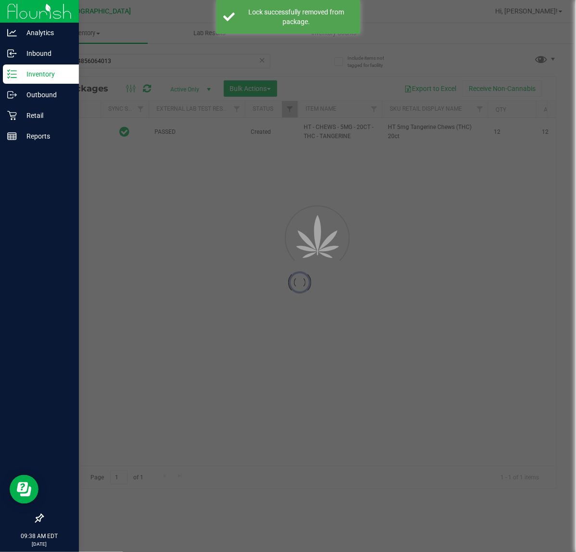
type input "2026-01-27"
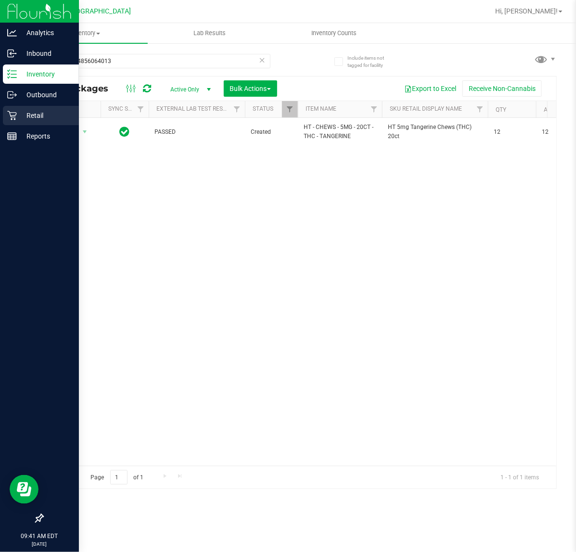
click at [26, 113] on p "Retail" at bounding box center [46, 116] width 58 height 12
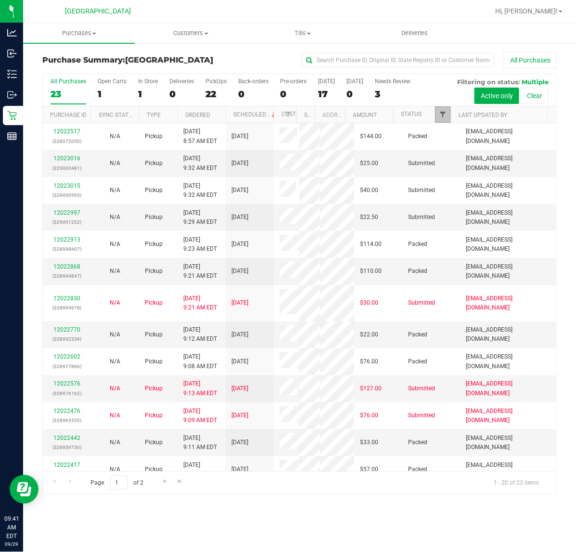
click at [439, 114] on span "Filter" at bounding box center [443, 115] width 8 height 8
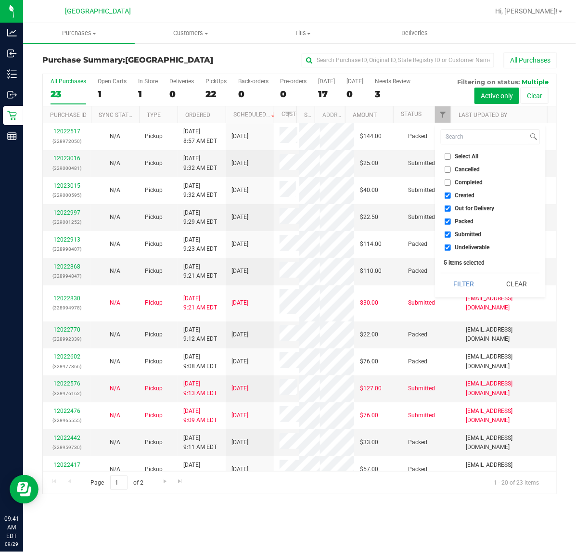
click at [448, 197] on input "Created" at bounding box center [447, 195] width 6 height 6
checkbox input "false"
click at [449, 208] on input "Out for Delivery" at bounding box center [447, 208] width 6 height 6
checkbox input "false"
click at [449, 217] on li "Packed" at bounding box center [490, 221] width 99 height 10
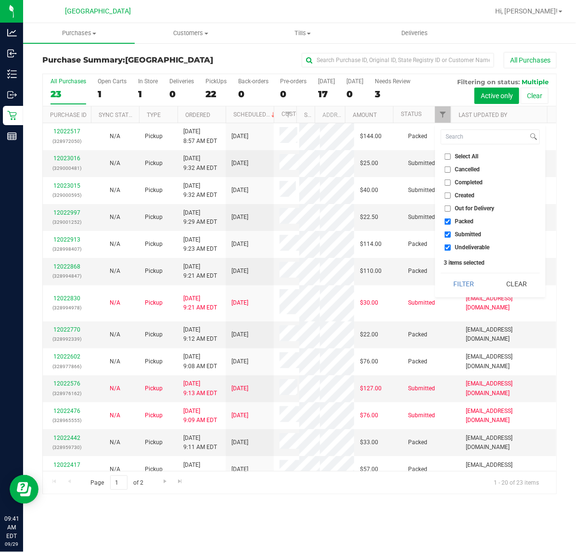
click at [450, 219] on input "Packed" at bounding box center [447, 221] width 6 height 6
checkbox input "false"
click at [448, 246] on input "Undeliverable" at bounding box center [447, 247] width 6 height 6
checkbox input "false"
click at [458, 288] on button "Filter" at bounding box center [464, 283] width 46 height 21
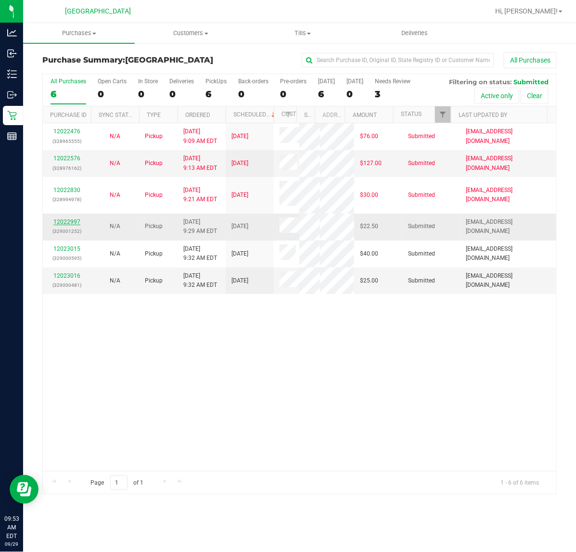
click at [65, 225] on link "12022997" at bounding box center [66, 221] width 27 height 7
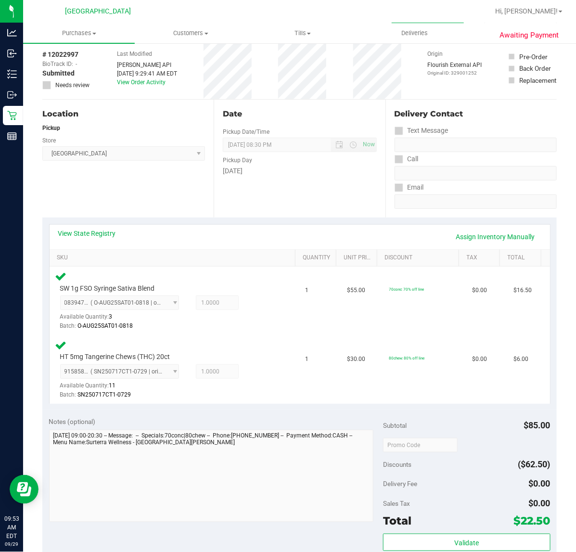
scroll to position [240, 0]
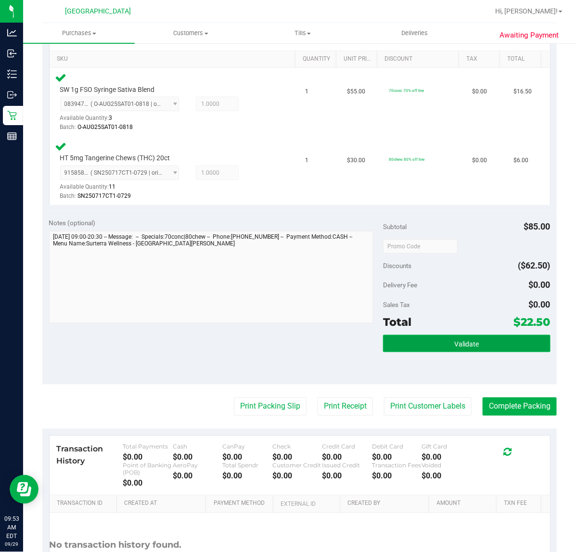
click at [396, 335] on button "Validate" at bounding box center [466, 343] width 167 height 17
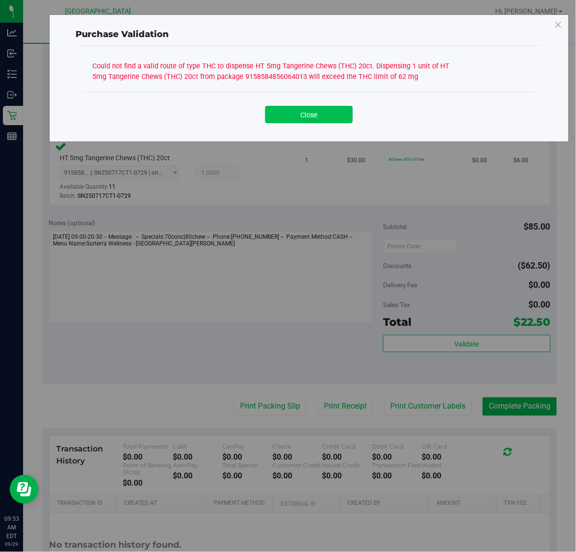
click at [298, 108] on button "Close" at bounding box center [309, 114] width 88 height 17
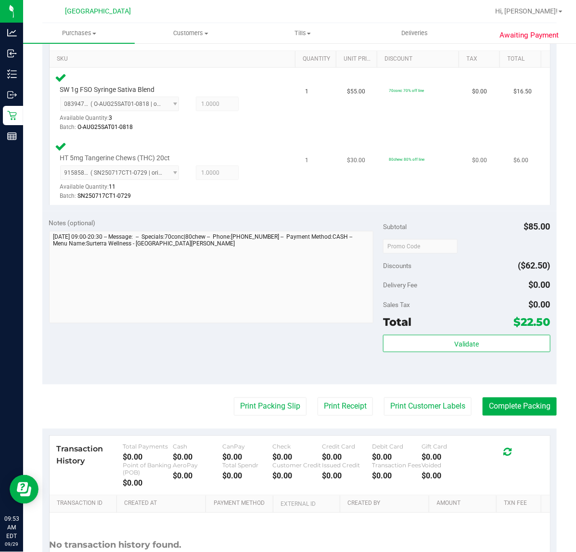
scroll to position [0, 0]
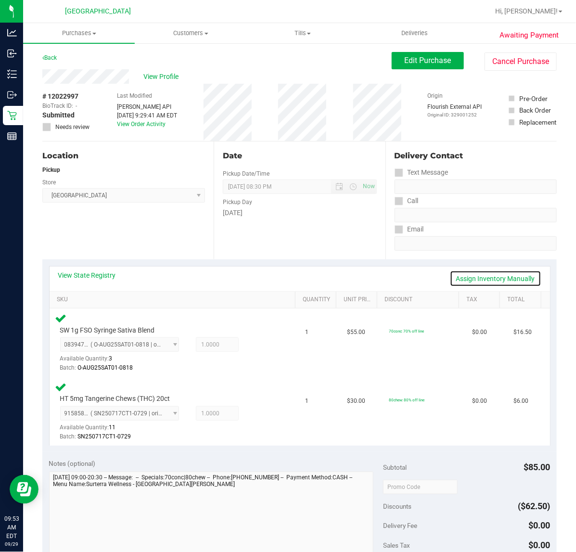
click at [470, 277] on link "Assign Inventory Manually" at bounding box center [495, 278] width 91 height 16
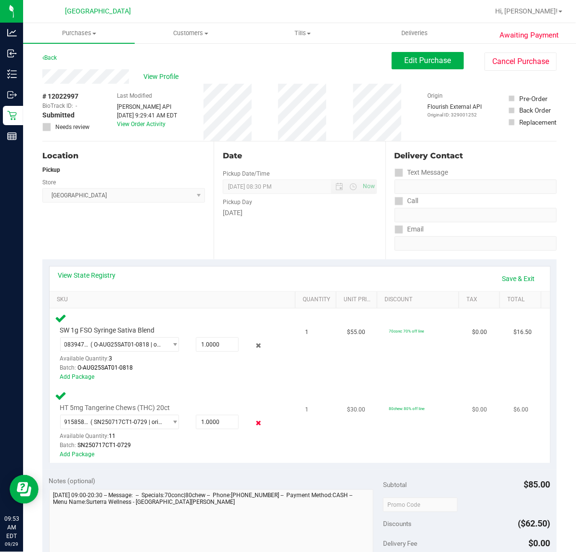
click at [254, 417] on icon at bounding box center [258, 422] width 10 height 11
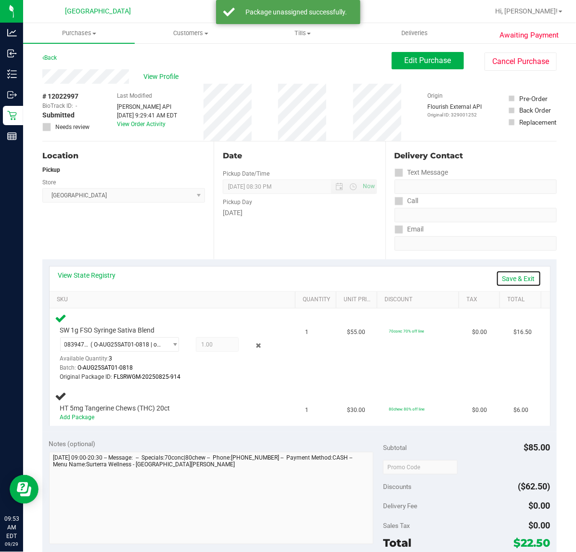
click at [515, 279] on link "Save & Exit" at bounding box center [518, 278] width 45 height 16
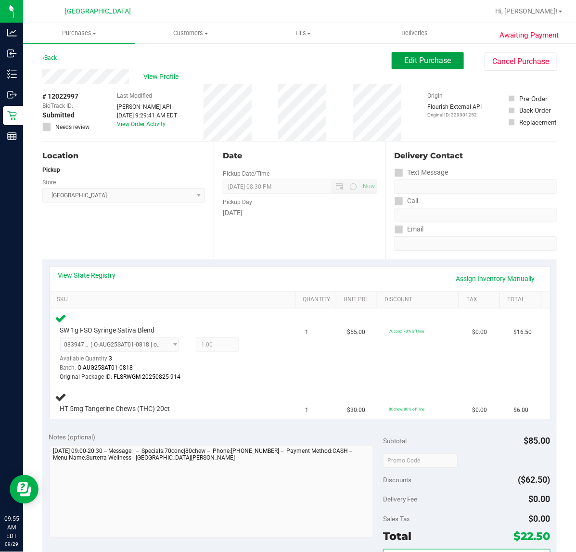
click at [426, 63] on span "Edit Purchase" at bounding box center [427, 60] width 47 height 9
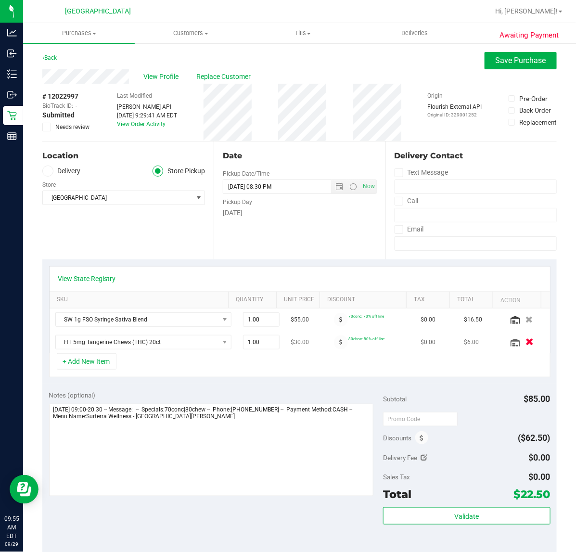
click at [525, 344] on icon "button" at bounding box center [529, 342] width 8 height 7
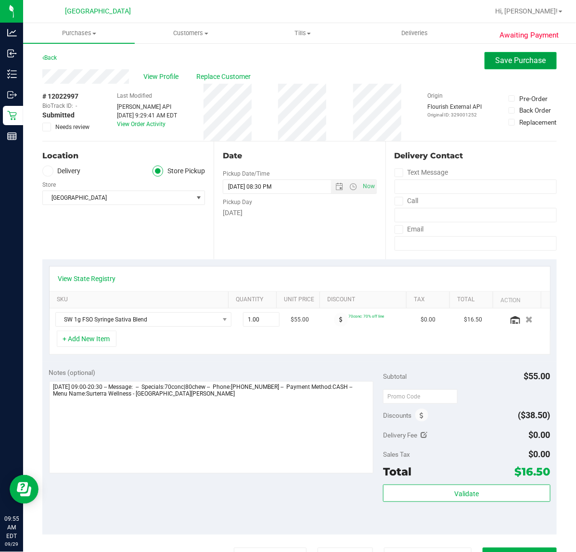
click at [518, 58] on span "Save Purchase" at bounding box center [520, 60] width 50 height 9
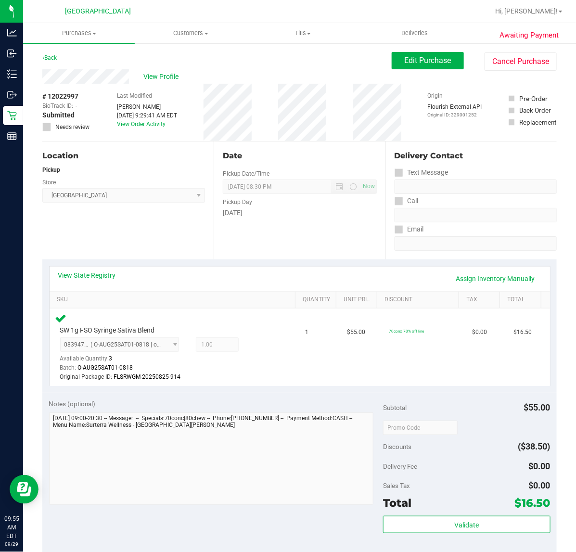
click at [467, 515] on div "Subtotal $55.00 Discounts ($38.50) Delivery Fee $0.00 Sales Tax $0.00 Total $16…" at bounding box center [466, 479] width 167 height 160
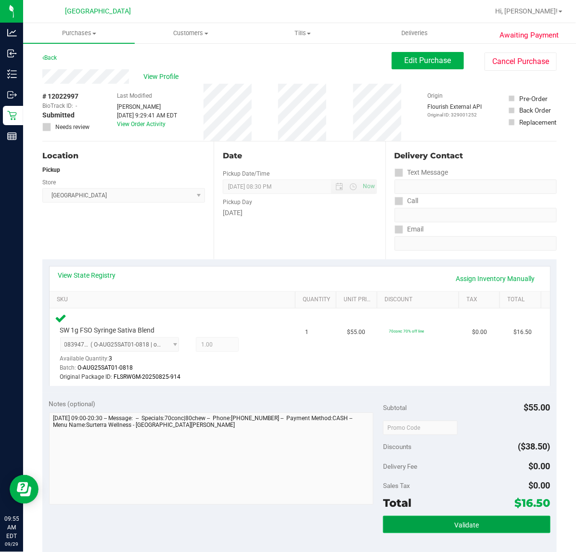
click at [465, 518] on button "Validate" at bounding box center [466, 524] width 167 height 17
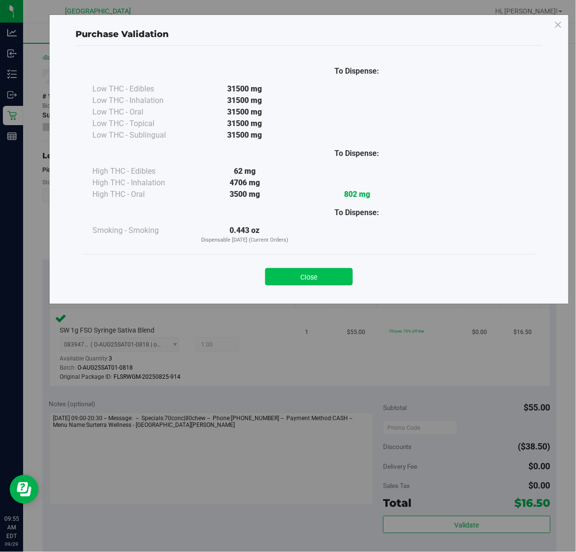
click at [337, 283] on button "Close" at bounding box center [309, 276] width 88 height 17
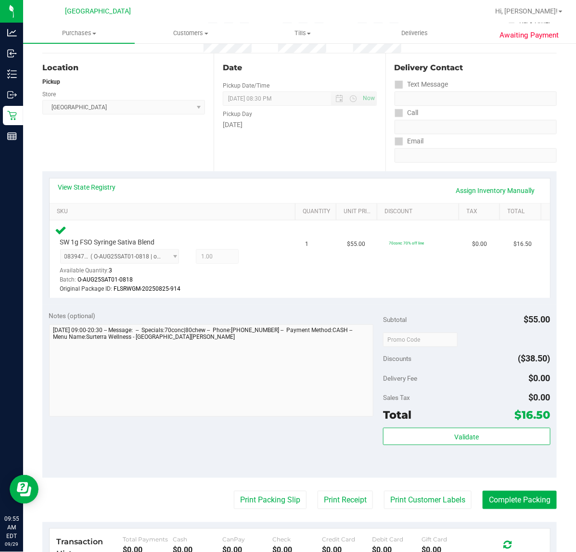
scroll to position [263, 0]
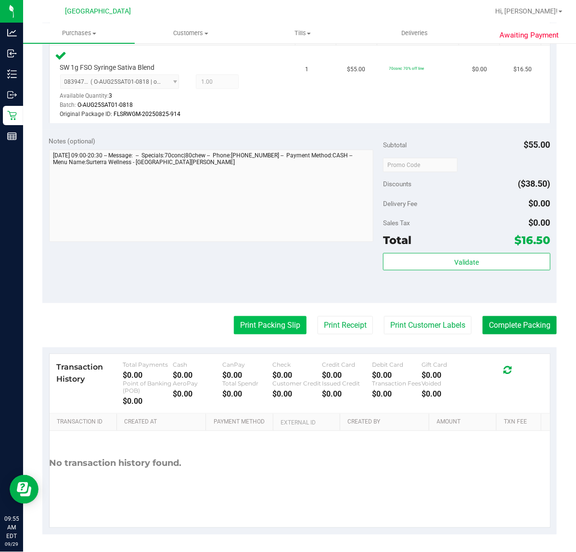
click at [274, 327] on button "Print Packing Slip" at bounding box center [270, 325] width 73 height 18
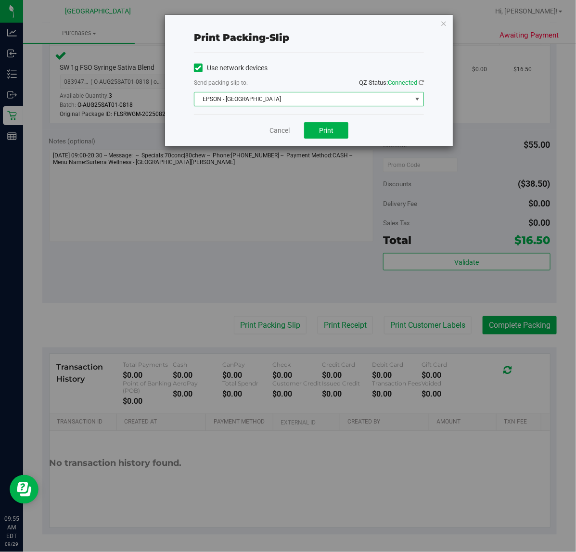
click at [294, 95] on span "EPSON - EAST-TIMOR" at bounding box center [302, 98] width 217 height 13
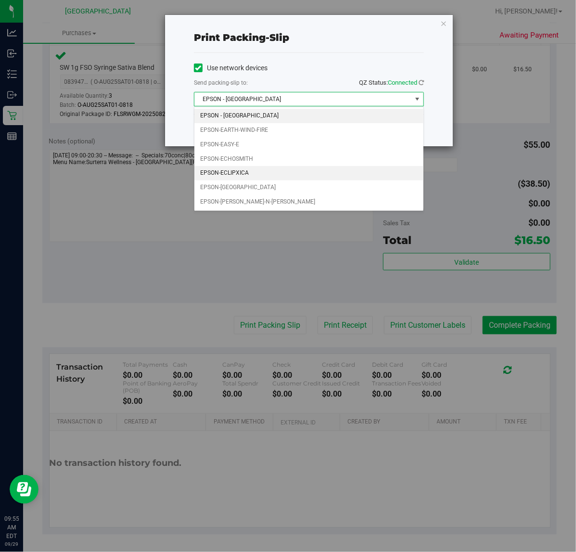
click at [246, 171] on li "EPSON-ECLIPXICA" at bounding box center [308, 173] width 229 height 14
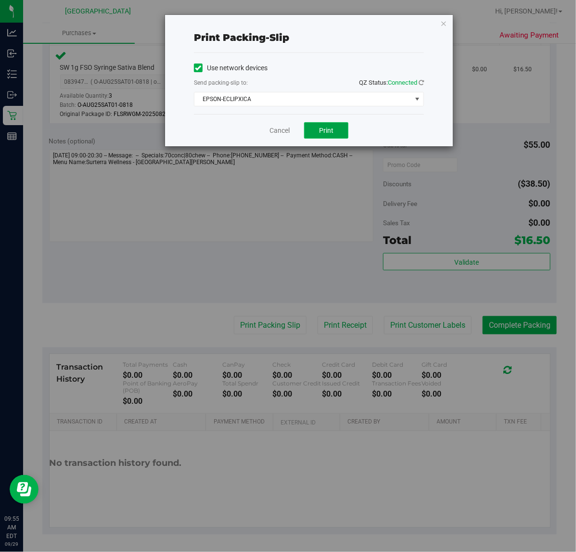
click at [323, 126] on button "Print" at bounding box center [326, 130] width 44 height 16
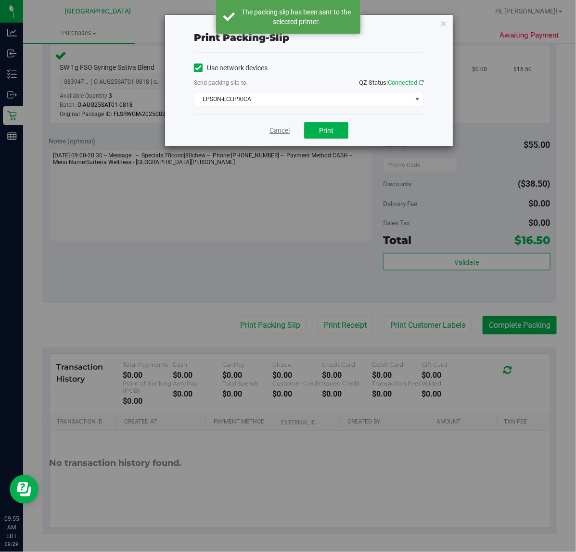
click at [274, 133] on link "Cancel" at bounding box center [279, 131] width 20 height 10
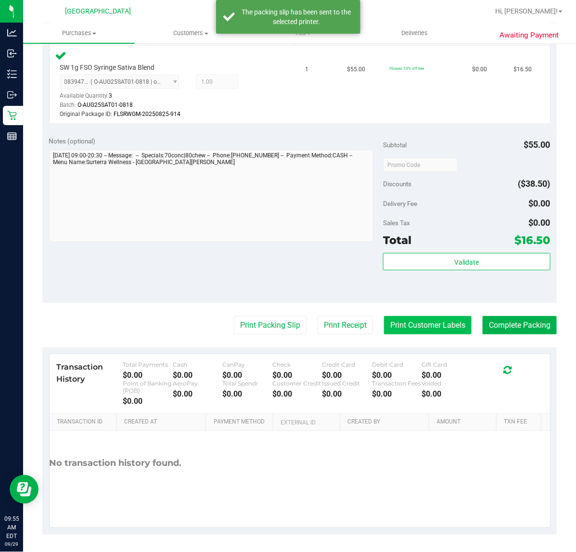
click at [414, 328] on button "Print Customer Labels" at bounding box center [428, 325] width 88 height 18
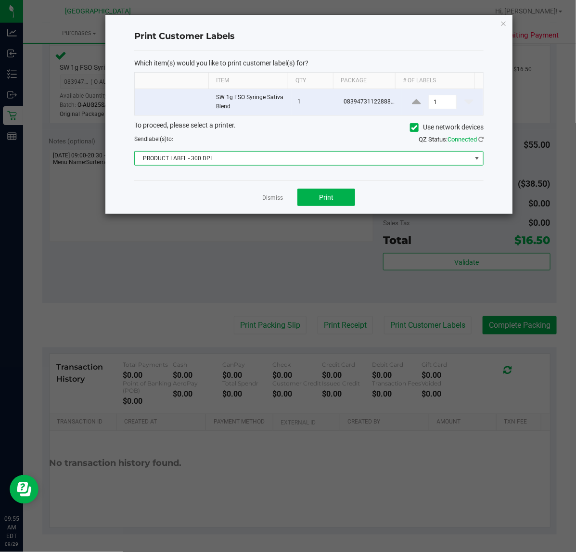
click at [214, 160] on span "PRODUCT LABEL - 300 DPI" at bounding box center [303, 157] width 336 height 13
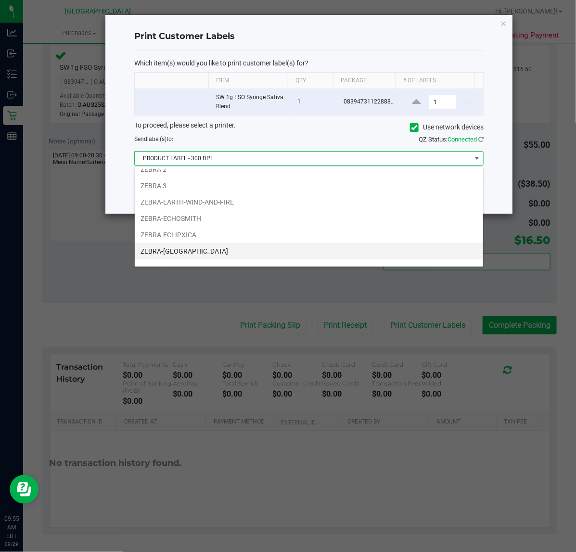
scroll to position [36, 0]
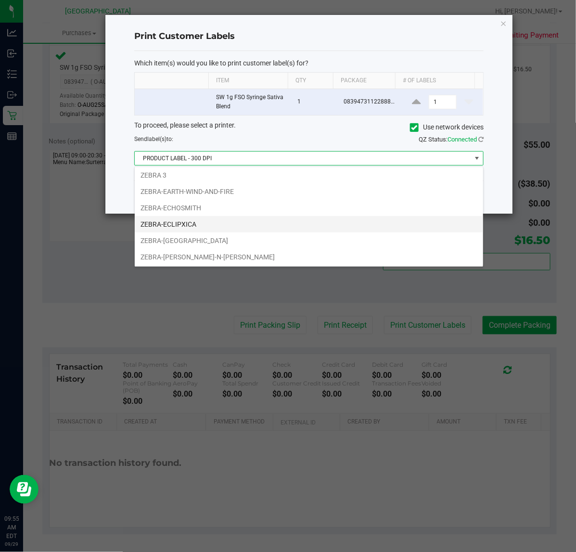
click at [185, 225] on li "ZEBRA-ECLIPXICA" at bounding box center [309, 224] width 348 height 16
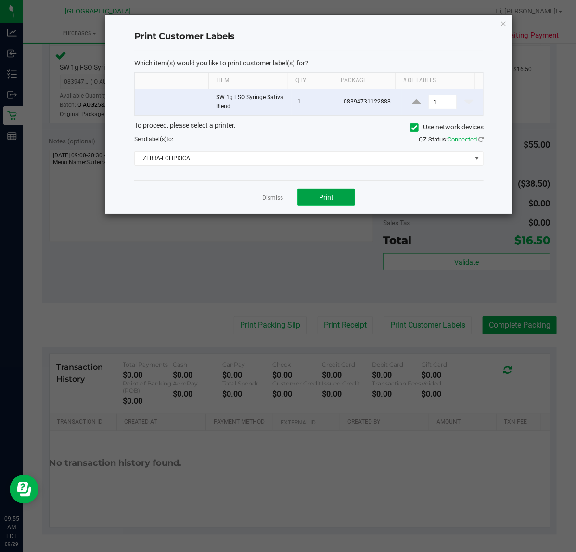
click at [343, 204] on button "Print" at bounding box center [326, 197] width 58 height 17
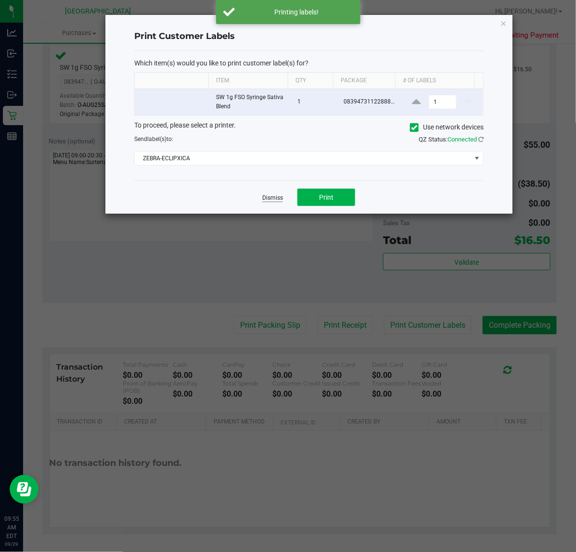
click at [273, 198] on link "Dismiss" at bounding box center [272, 198] width 21 height 8
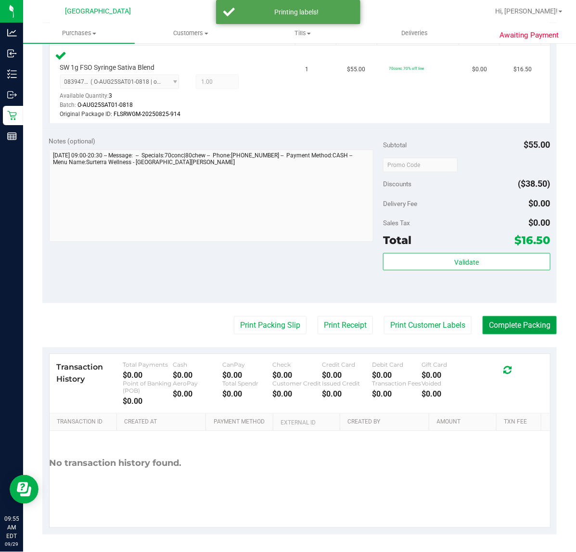
click at [482, 324] on button "Complete Packing" at bounding box center [519, 325] width 74 height 18
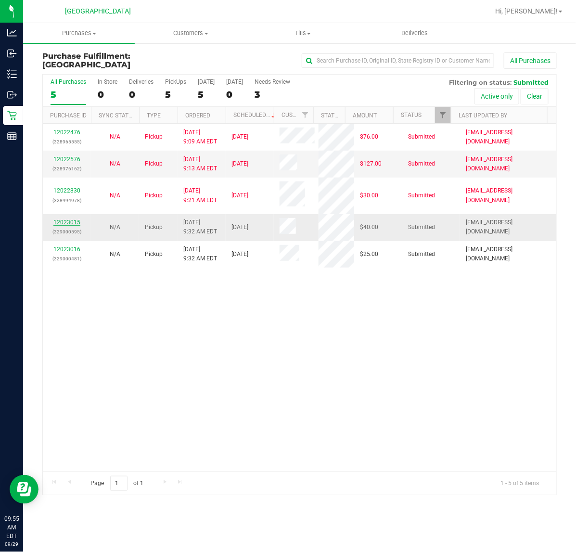
click at [68, 223] on link "12023015" at bounding box center [66, 222] width 27 height 7
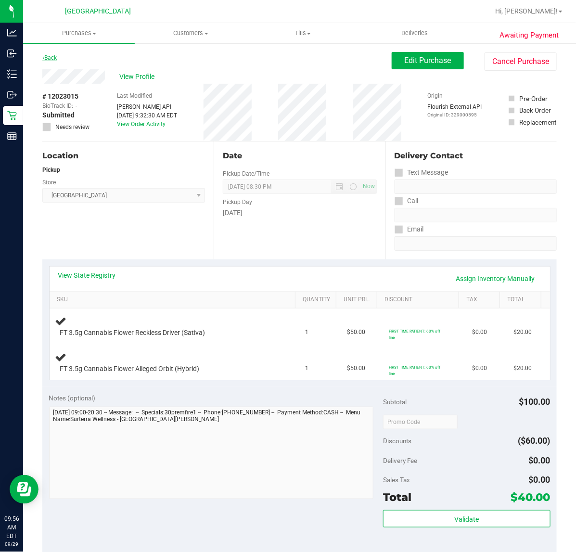
click at [46, 55] on link "Back" at bounding box center [49, 57] width 14 height 7
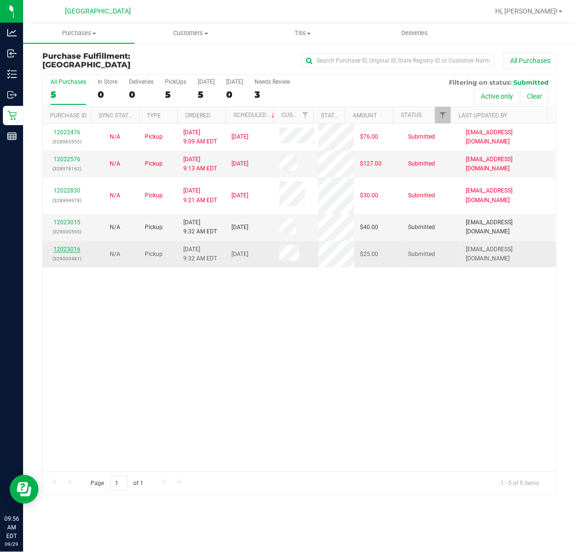
click at [65, 251] on link "12023016" at bounding box center [66, 249] width 27 height 7
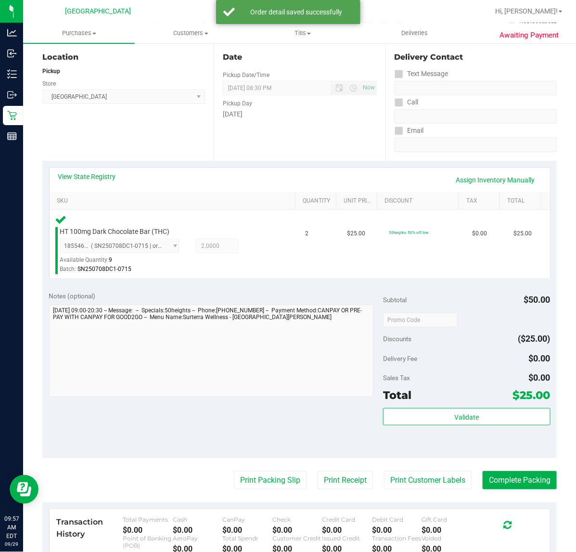
scroll to position [253, 0]
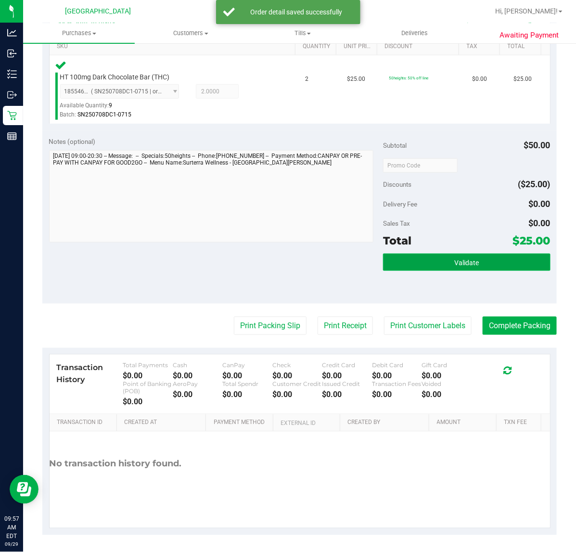
click at [416, 256] on button "Validate" at bounding box center [466, 261] width 167 height 17
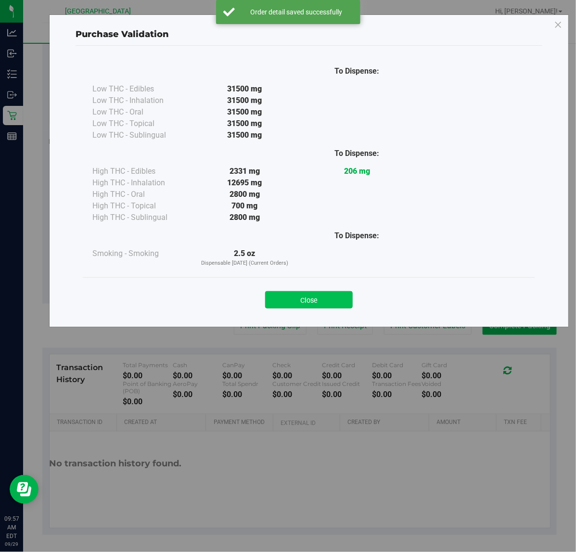
click at [294, 302] on button "Close" at bounding box center [309, 299] width 88 height 17
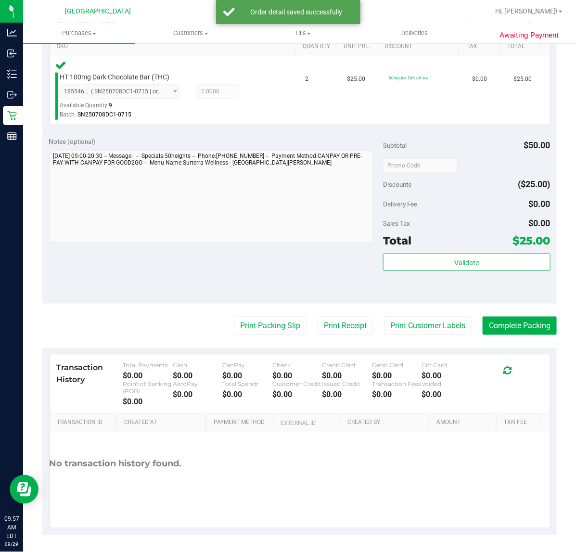
click at [280, 315] on purchase-details "Back Edit Purchase Cancel Purchase View Profile # 12023016 BioTrack ID: - Submi…" at bounding box center [299, 167] width 514 height 736
click at [273, 326] on button "Print Packing Slip" at bounding box center [270, 325] width 73 height 18
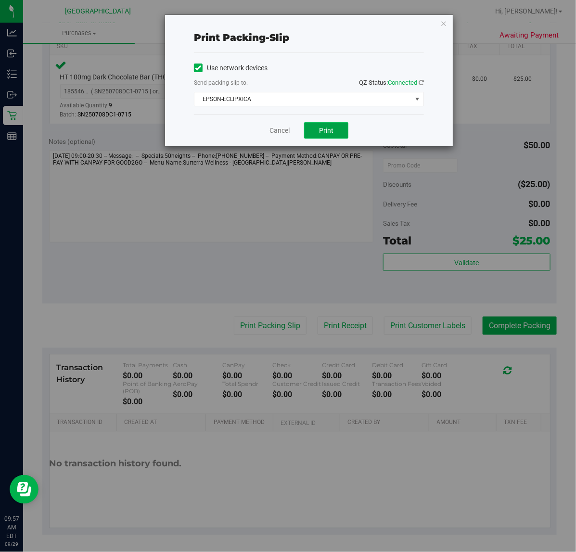
click at [332, 138] on button "Print" at bounding box center [326, 130] width 44 height 16
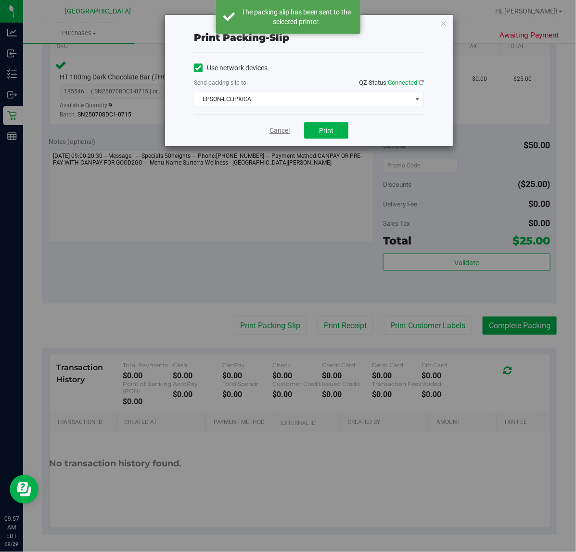
click at [287, 135] on link "Cancel" at bounding box center [279, 131] width 20 height 10
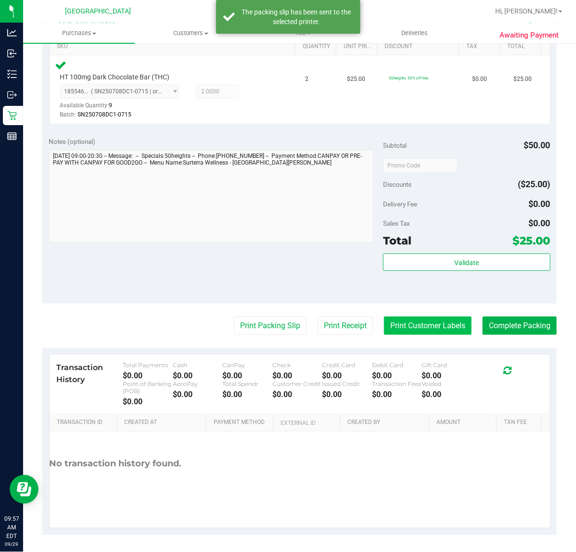
click at [411, 330] on button "Print Customer Labels" at bounding box center [428, 325] width 88 height 18
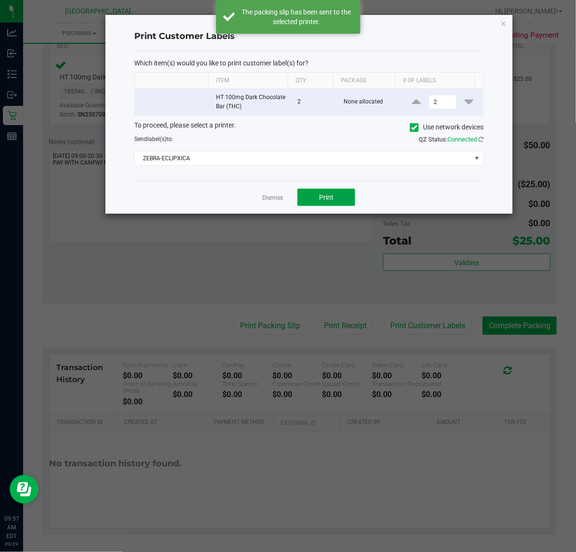
click at [320, 200] on span "Print" at bounding box center [326, 197] width 14 height 8
click at [268, 198] on link "Dismiss" at bounding box center [272, 198] width 21 height 8
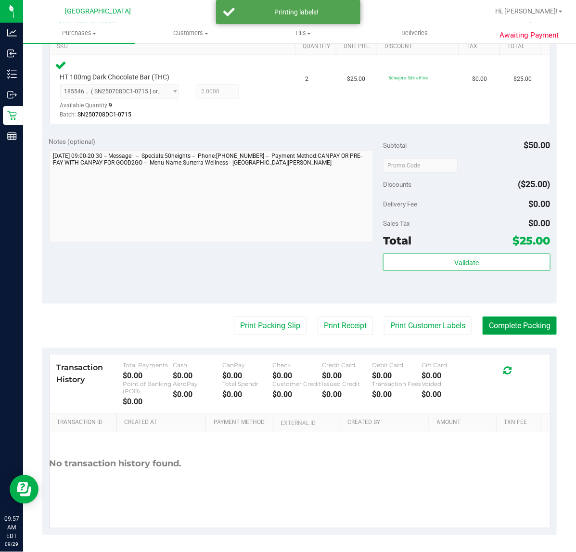
click at [488, 326] on button "Complete Packing" at bounding box center [519, 325] width 74 height 18
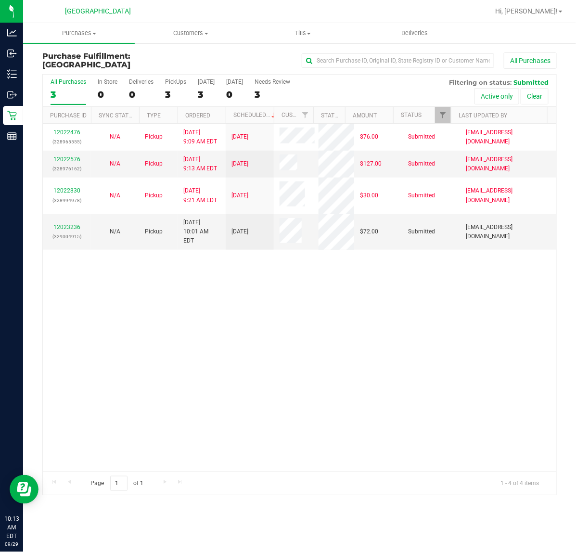
click at [111, 295] on div "12022476 (328965555) N/A Pickup 9/29/2025 9:09 AM EDT 9/29/2025 $76.00 Submitte…" at bounding box center [299, 298] width 513 height 348
